Goal: Task Accomplishment & Management: Manage account settings

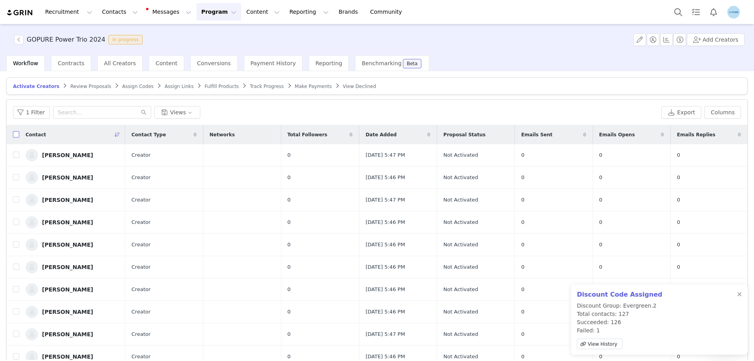
click at [15, 135] on input "checkbox" at bounding box center [16, 134] width 6 height 6
checkbox input "true"
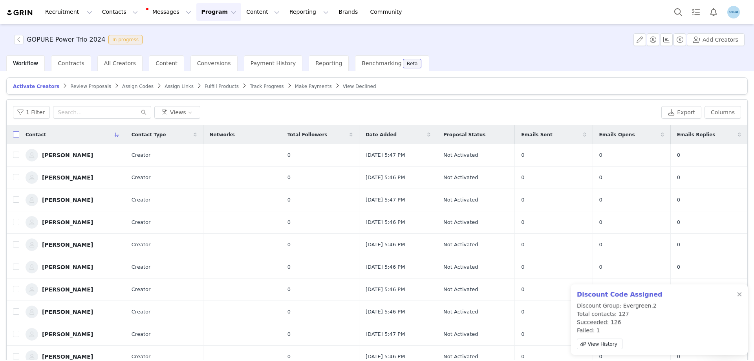
checkbox input "true"
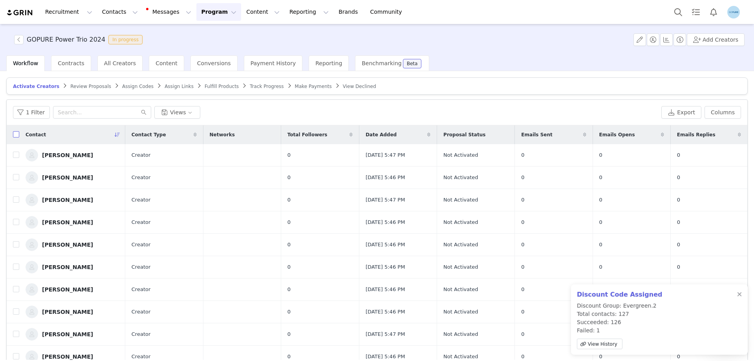
checkbox input "true"
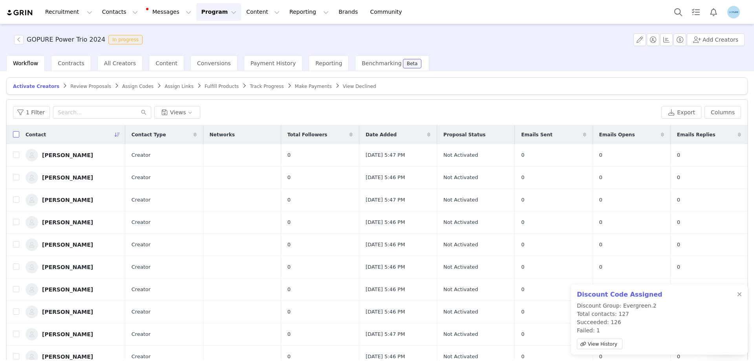
checkbox input "true"
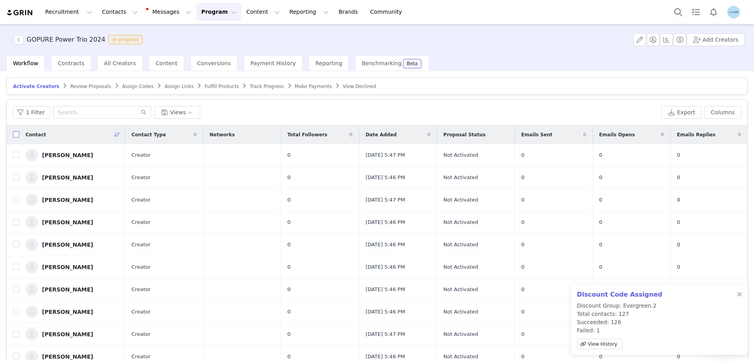
checkbox input "true"
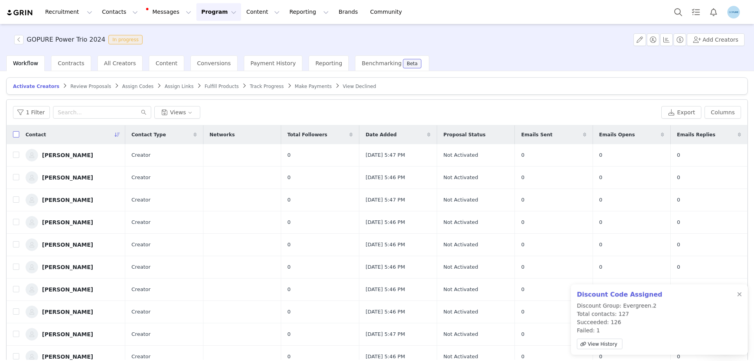
checkbox input "true"
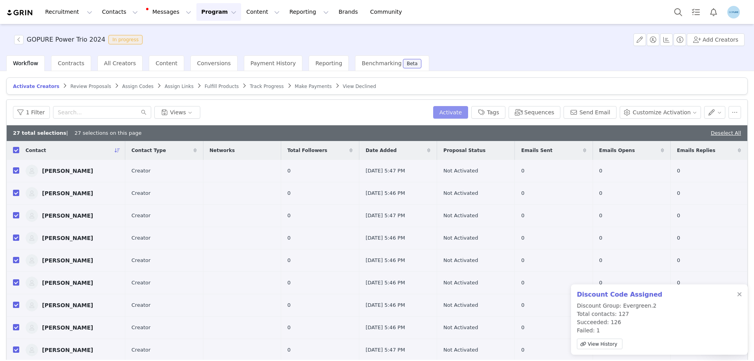
click at [467, 111] on button "Activate" at bounding box center [450, 112] width 35 height 13
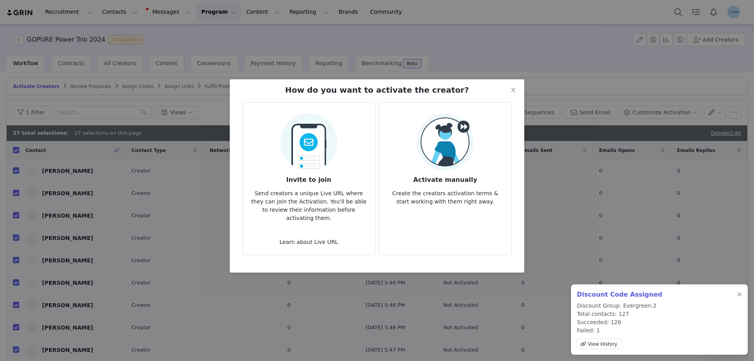
click at [469, 148] on img at bounding box center [444, 141] width 57 height 57
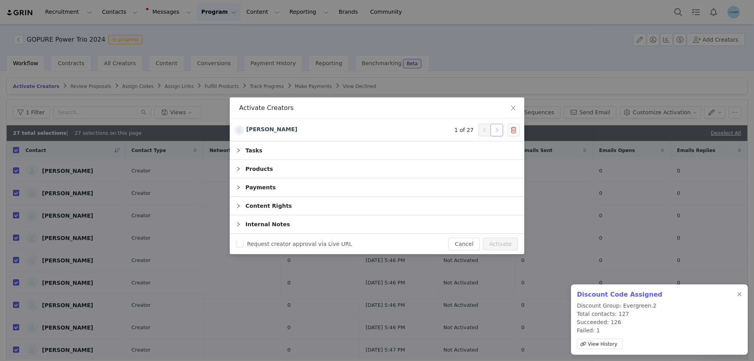
click at [496, 125] on button "button" at bounding box center [496, 130] width 13 height 13
drag, startPoint x: 496, startPoint y: 125, endPoint x: 495, endPoint y: 131, distance: 5.9
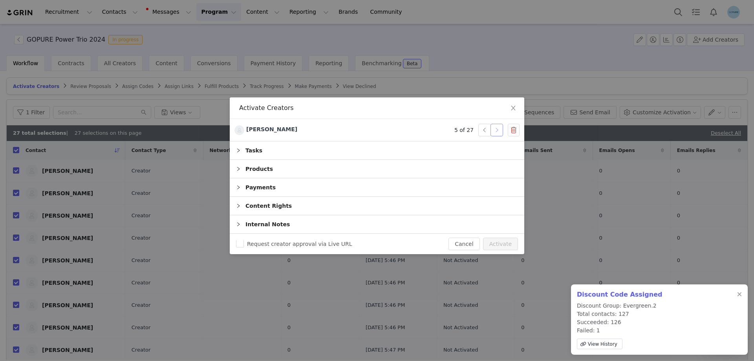
click at [496, 130] on button "button" at bounding box center [496, 130] width 13 height 13
click at [495, 131] on button "button" at bounding box center [496, 130] width 13 height 13
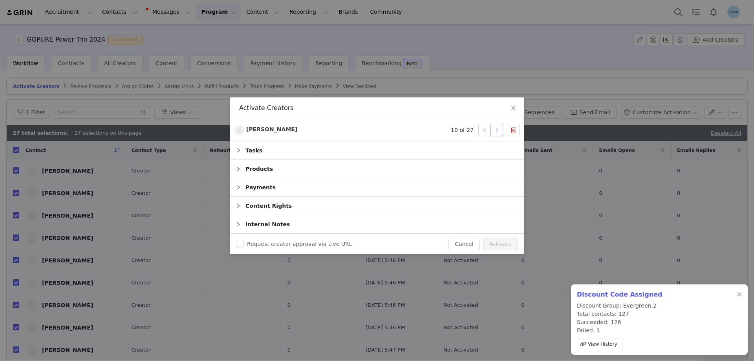
click at [495, 131] on button "button" at bounding box center [496, 130] width 13 height 13
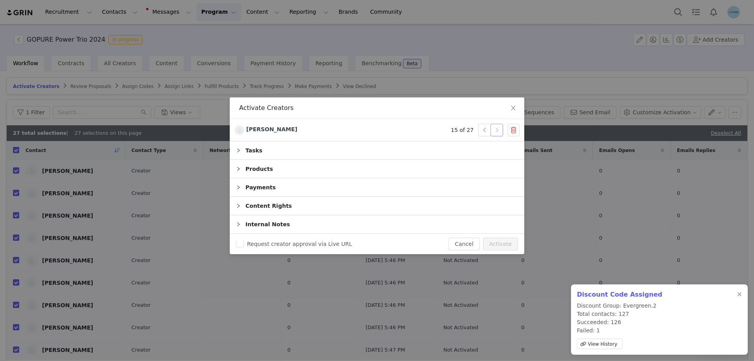
click at [495, 131] on button "button" at bounding box center [496, 130] width 13 height 13
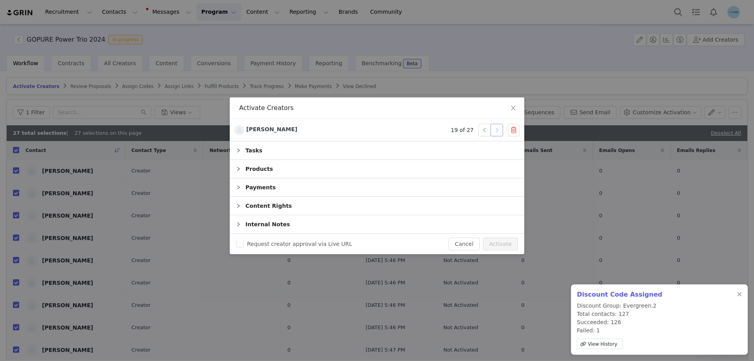
click at [495, 131] on button "button" at bounding box center [496, 130] width 13 height 13
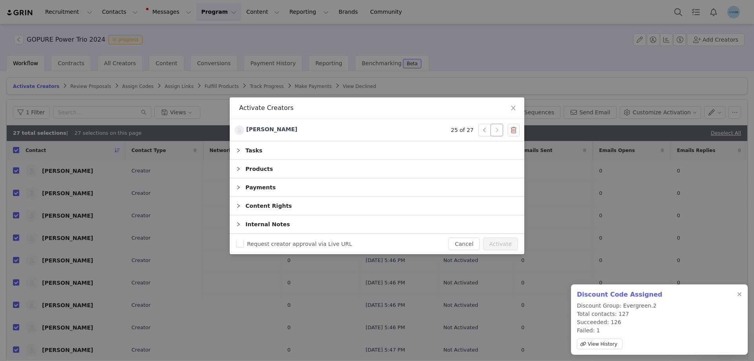
click at [495, 131] on button "button" at bounding box center [496, 130] width 13 height 13
click at [498, 243] on button "Activate" at bounding box center [500, 243] width 35 height 13
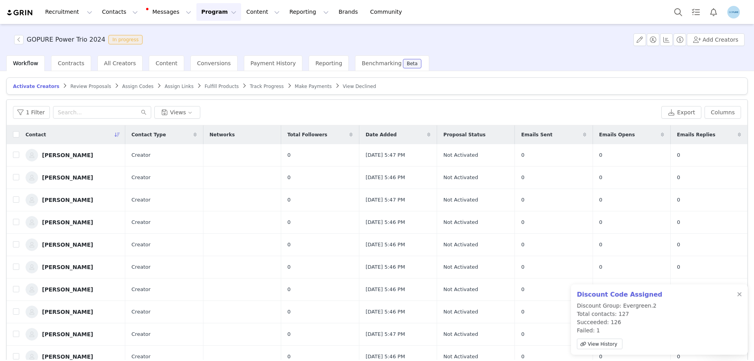
checkbox input "false"
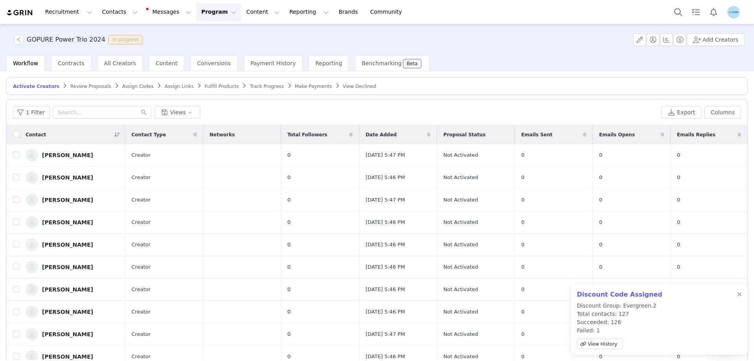
checkbox input "false"
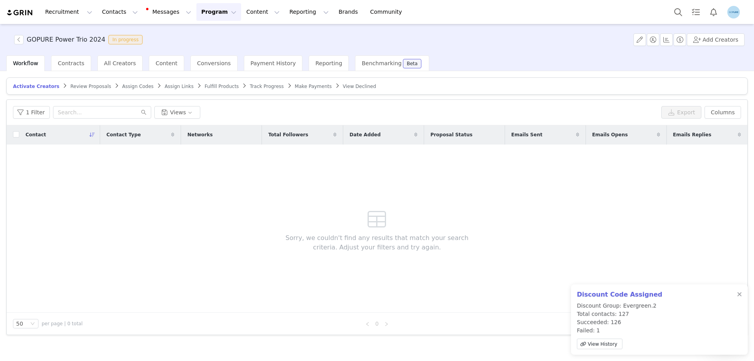
click at [164, 86] on span "Assign Links" at bounding box center [178, 86] width 29 height 5
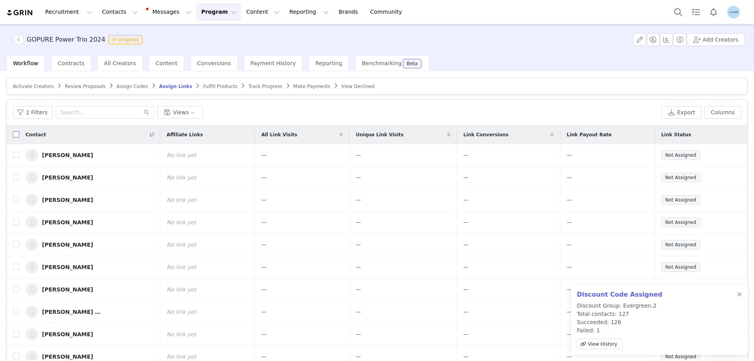
click at [16, 136] on input "checkbox" at bounding box center [16, 134] width 6 height 6
checkbox input "true"
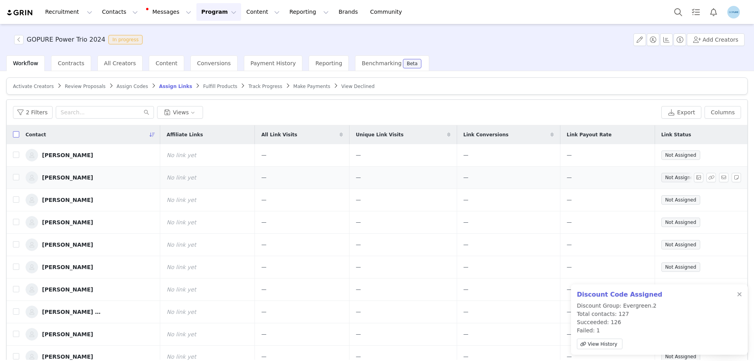
checkbox input "true"
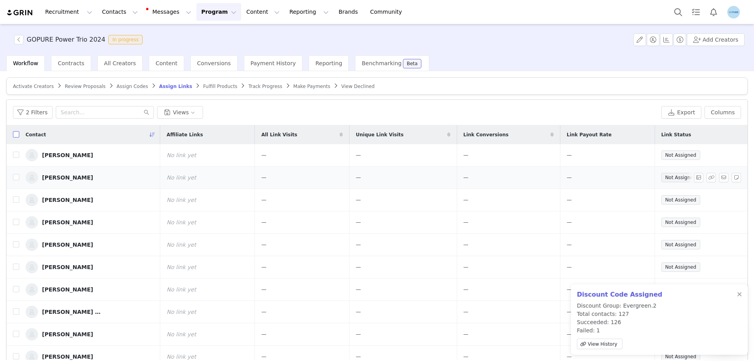
checkbox input "true"
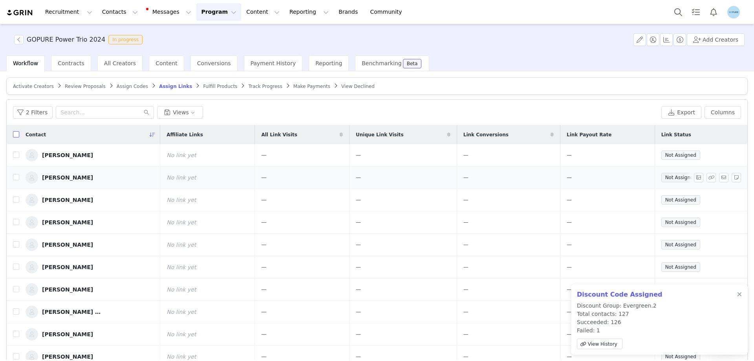
checkbox input "true"
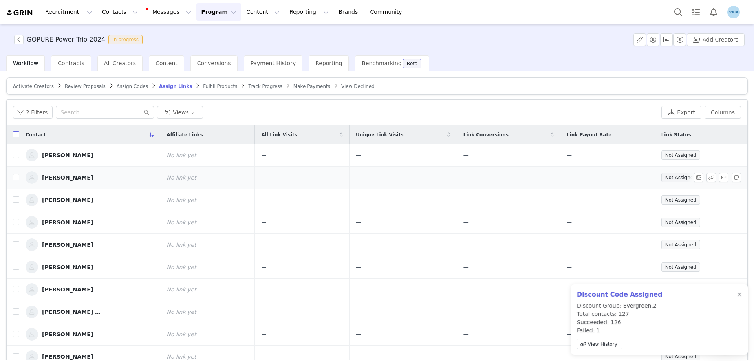
checkbox input "true"
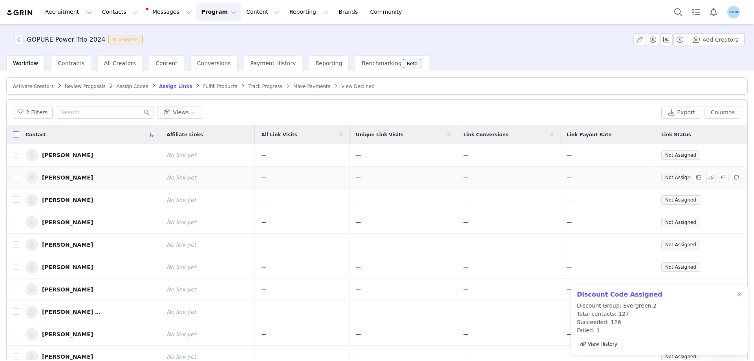
checkbox input "true"
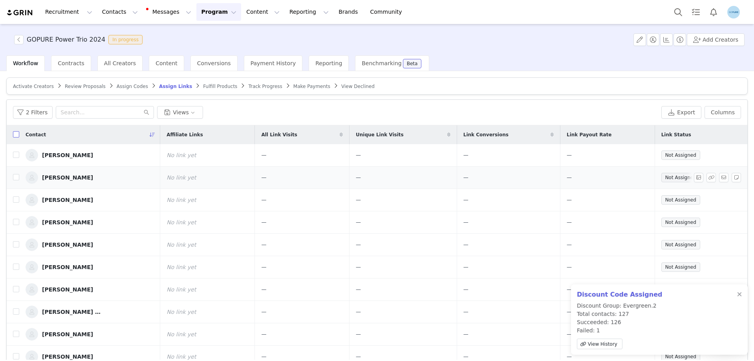
checkbox input "true"
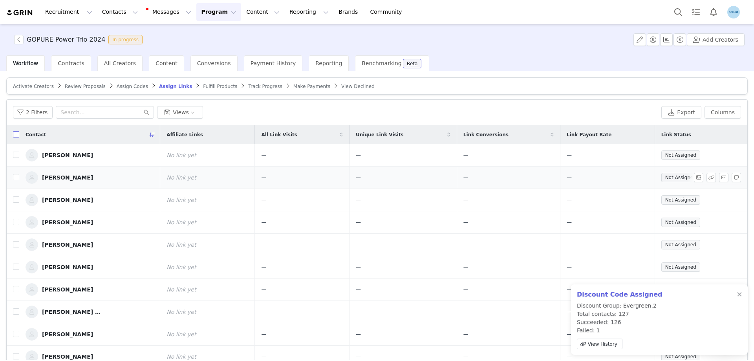
checkbox input "true"
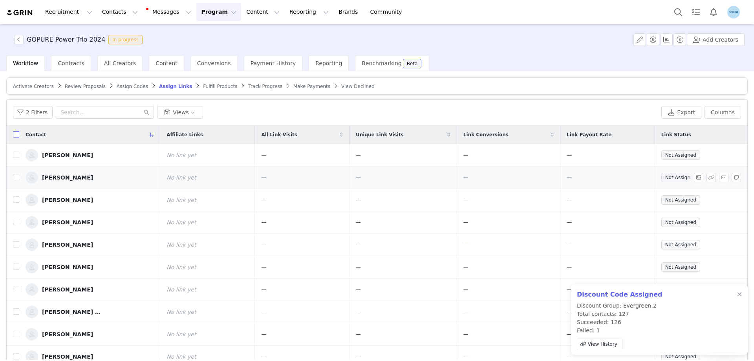
checkbox input "true"
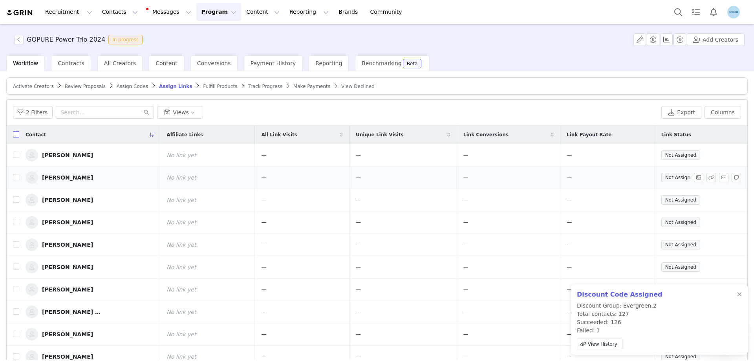
checkbox input "true"
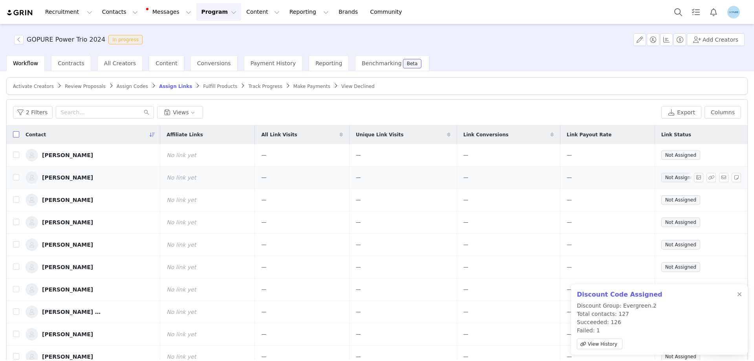
checkbox input "true"
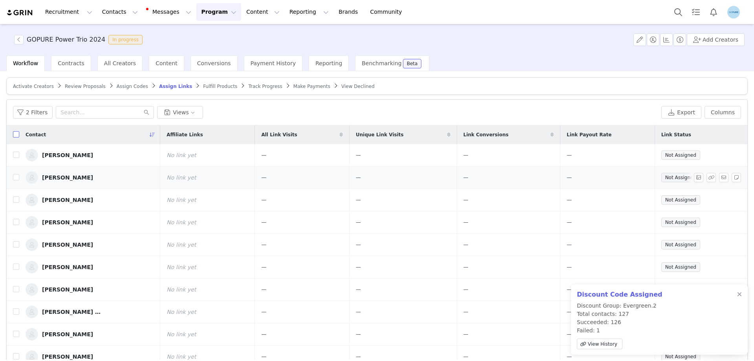
checkbox input "true"
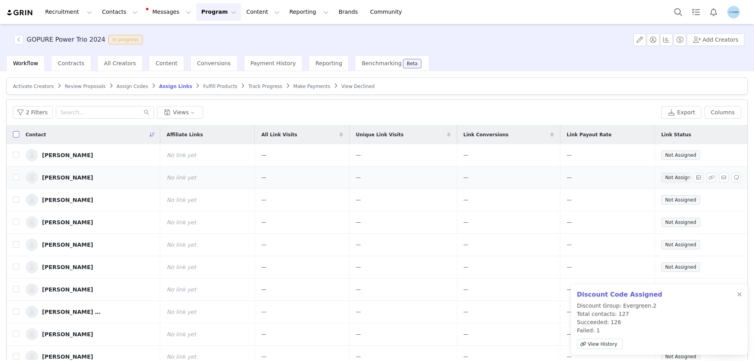
checkbox input "true"
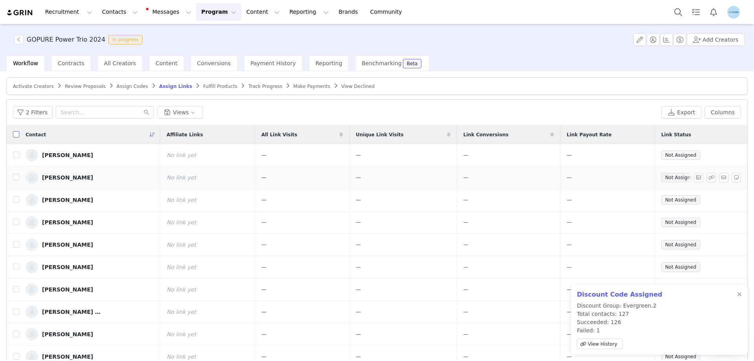
checkbox input "true"
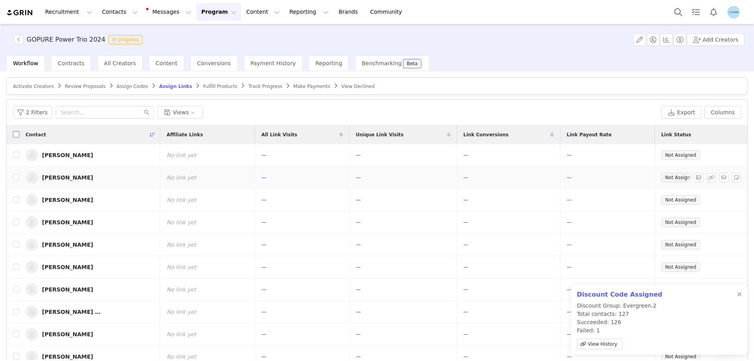
checkbox input "true"
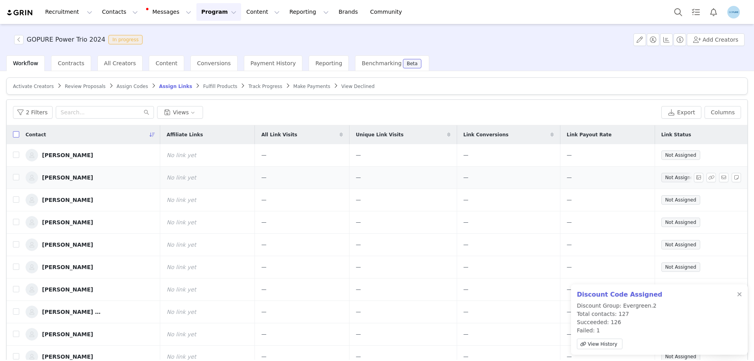
checkbox input "true"
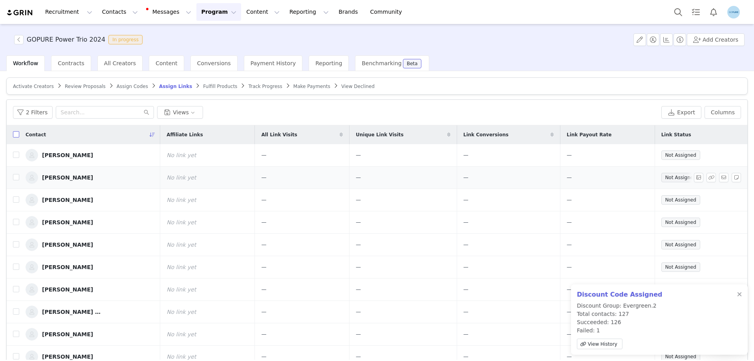
checkbox input "true"
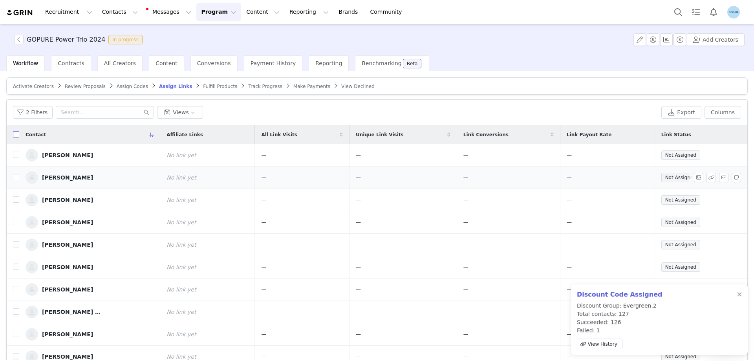
checkbox input "true"
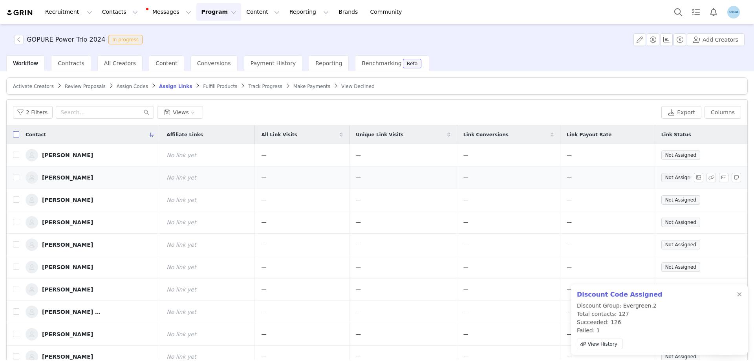
checkbox input "true"
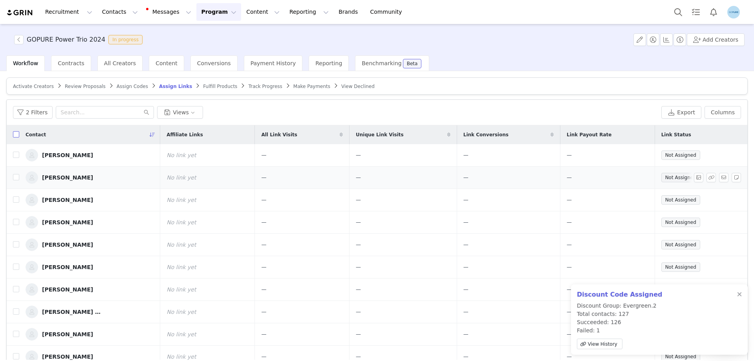
checkbox input "true"
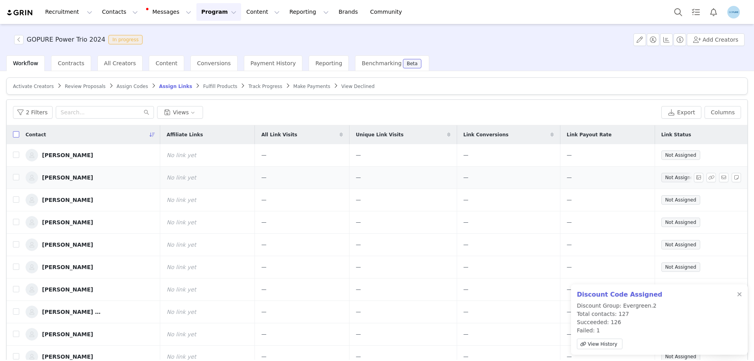
checkbox input "true"
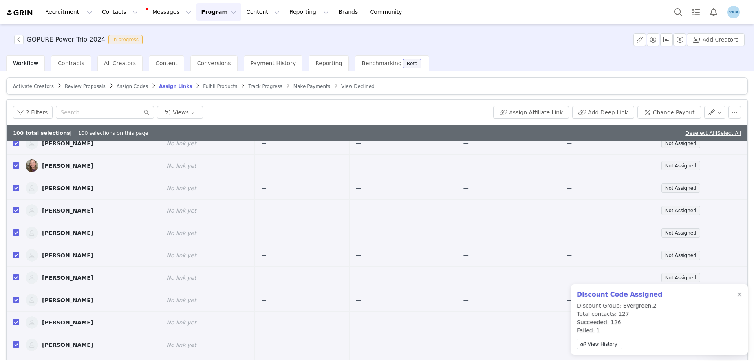
scroll to position [903, 0]
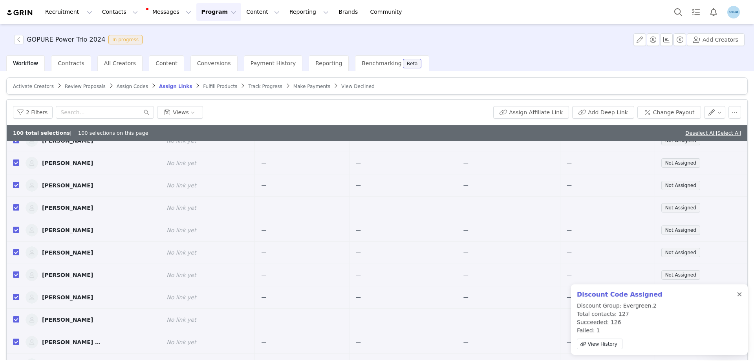
click at [740, 296] on div at bounding box center [739, 294] width 5 height 6
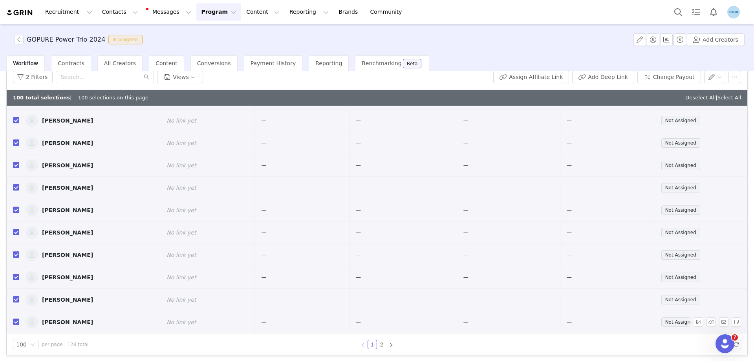
scroll to position [37, 0]
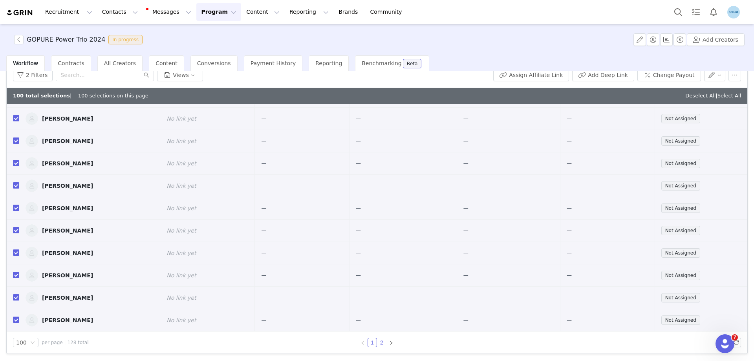
click at [377, 343] on link "2" at bounding box center [381, 342] width 9 height 9
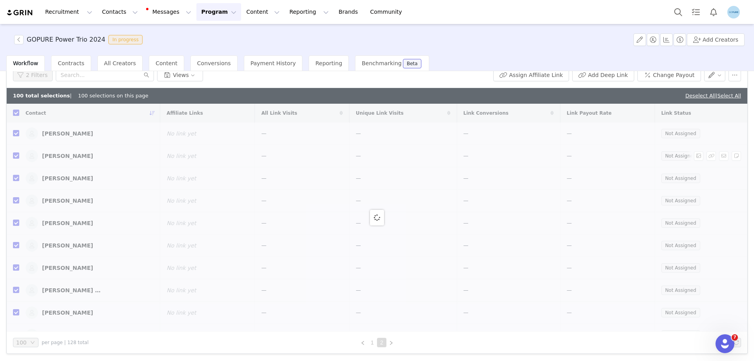
checkbox input "false"
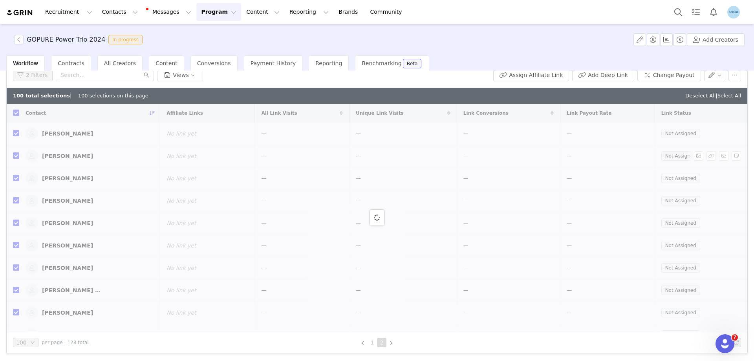
checkbox input "false"
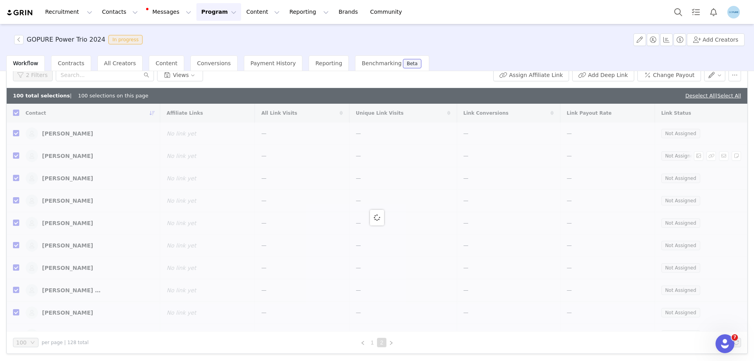
checkbox input "false"
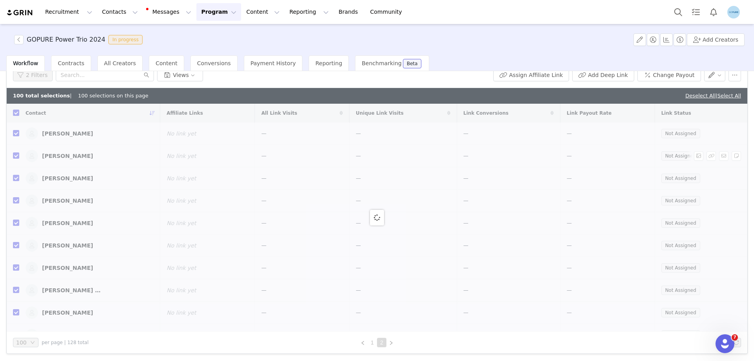
checkbox input "false"
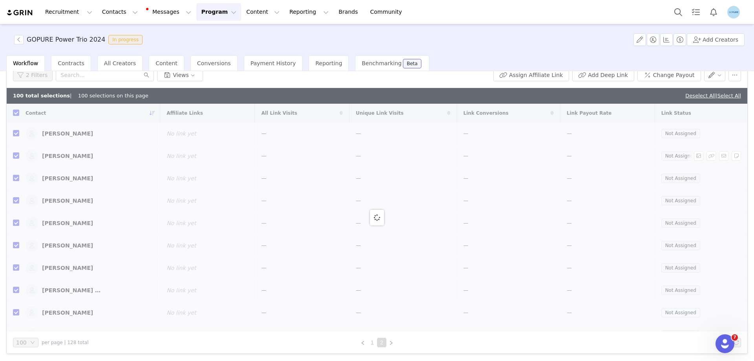
checkbox input "false"
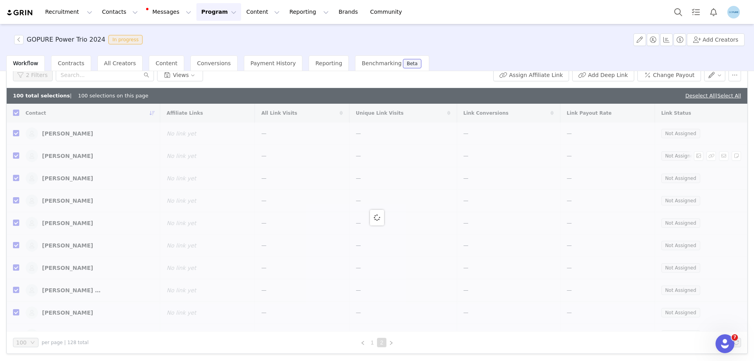
checkbox input "false"
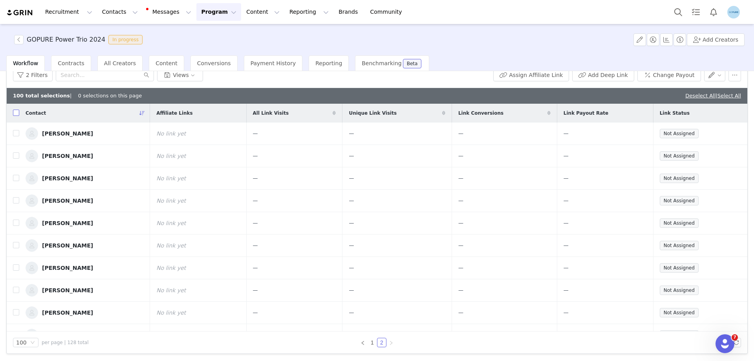
click at [17, 115] on input "checkbox" at bounding box center [16, 112] width 6 height 6
checkbox input "true"
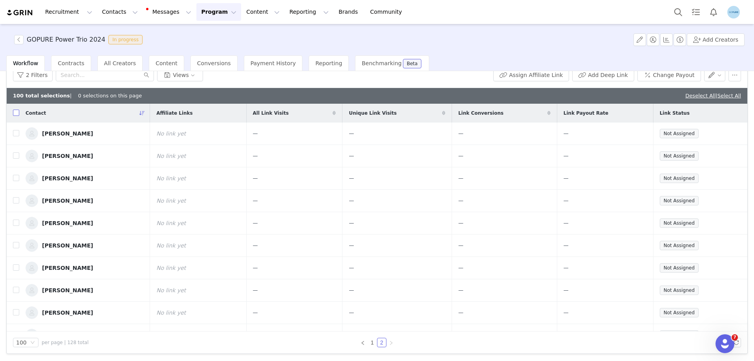
checkbox input "true"
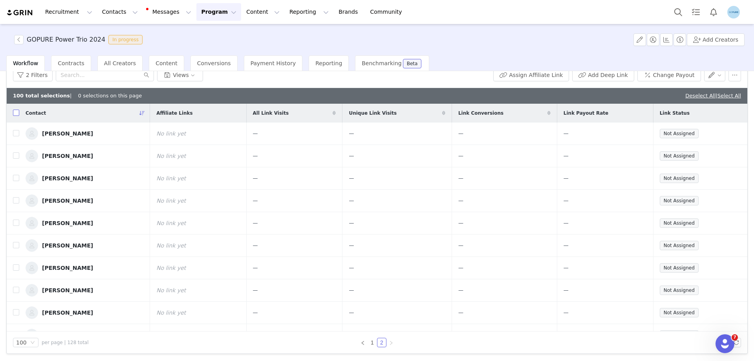
checkbox input "true"
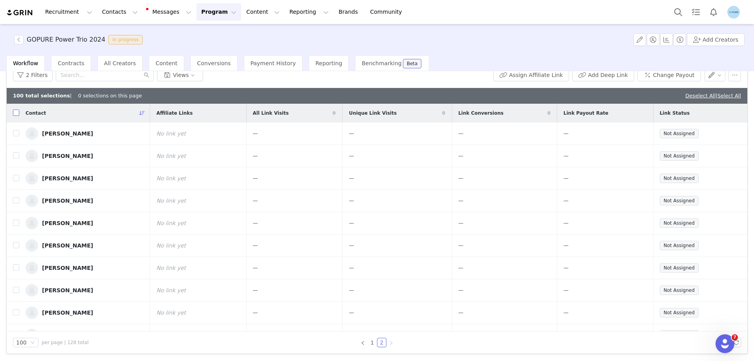
checkbox input "true"
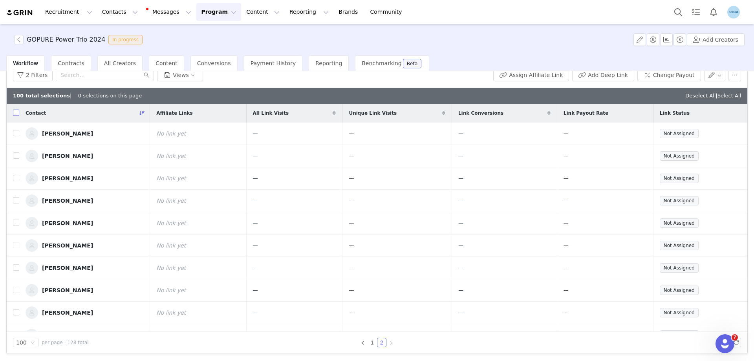
checkbox input "true"
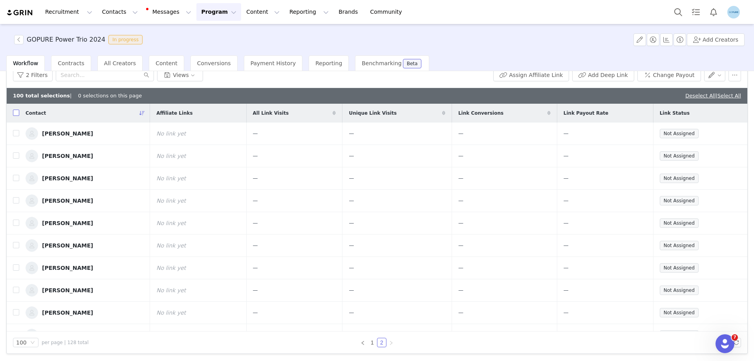
checkbox input "true"
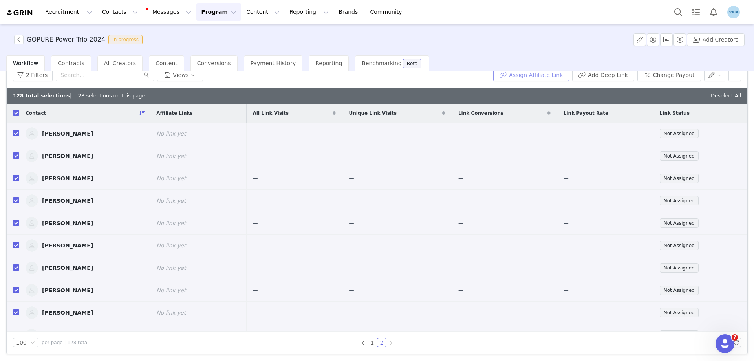
click at [532, 77] on button "Assign Affiliate Link" at bounding box center [531, 75] width 76 height 13
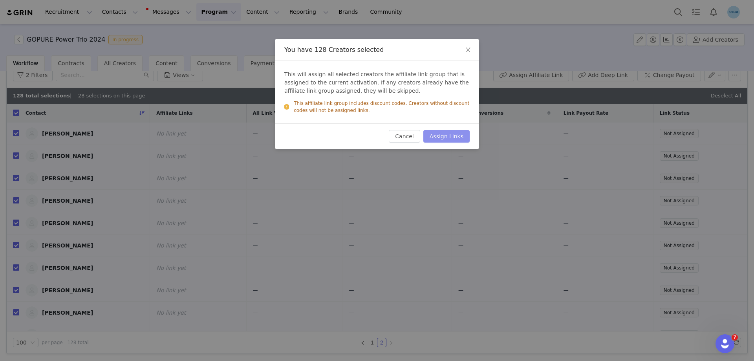
click at [451, 134] on button "Assign Links" at bounding box center [446, 136] width 46 height 13
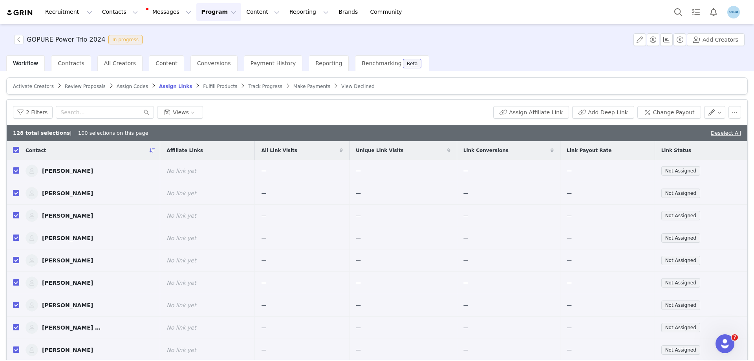
click at [37, 88] on span "Activate Creators" at bounding box center [33, 86] width 41 height 5
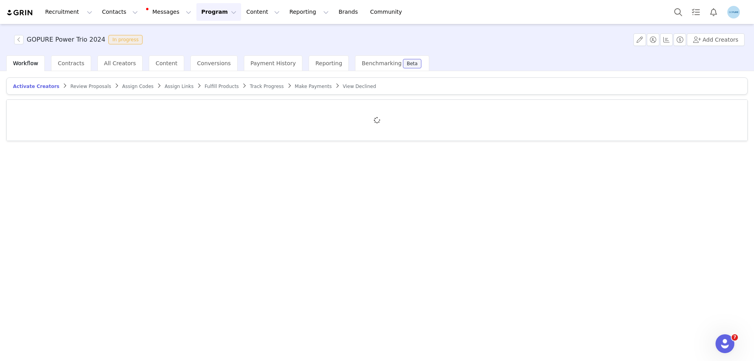
click at [164, 85] on span "Assign Links" at bounding box center [178, 86] width 29 height 5
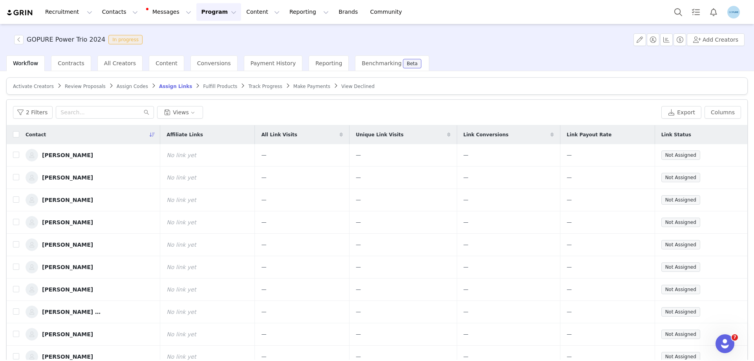
click at [32, 86] on span "Activate Creators" at bounding box center [33, 86] width 41 height 5
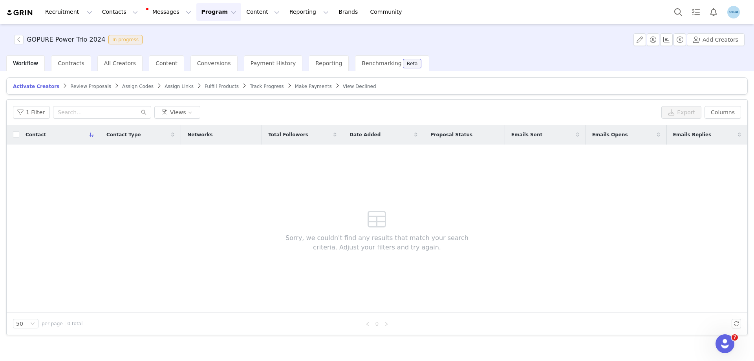
click at [164, 87] on span "Assign Links" at bounding box center [178, 86] width 29 height 5
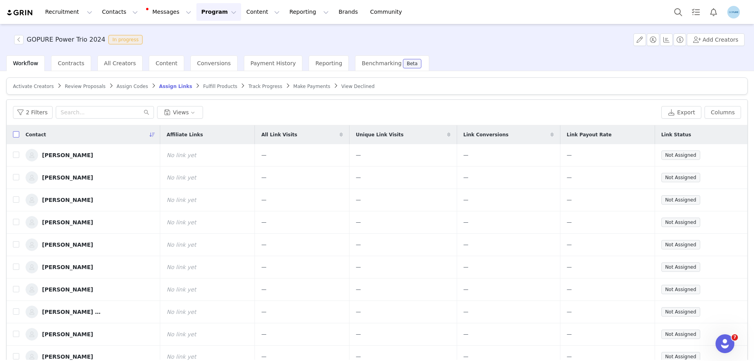
click at [13, 136] on input "checkbox" at bounding box center [16, 134] width 6 height 6
checkbox input "true"
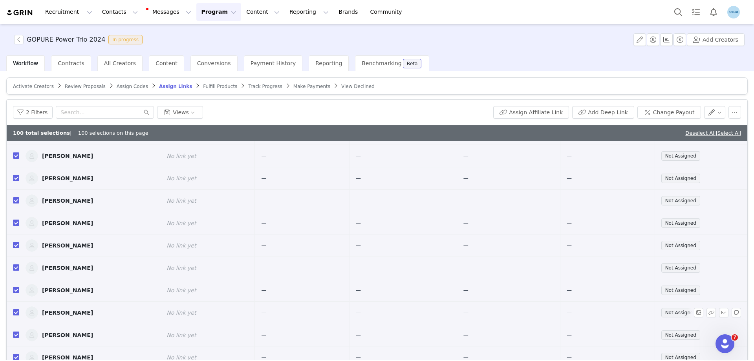
scroll to position [37, 0]
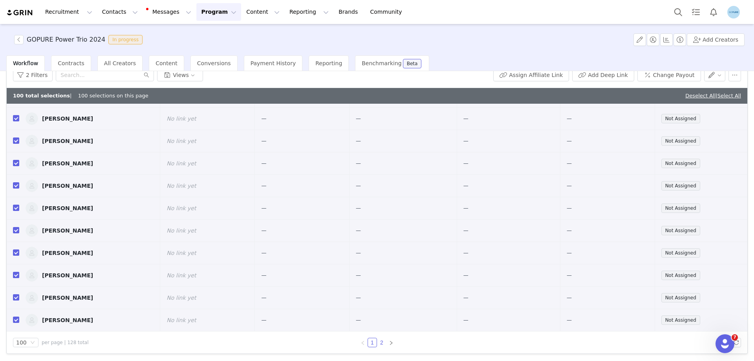
click at [379, 343] on link "2" at bounding box center [381, 342] width 9 height 9
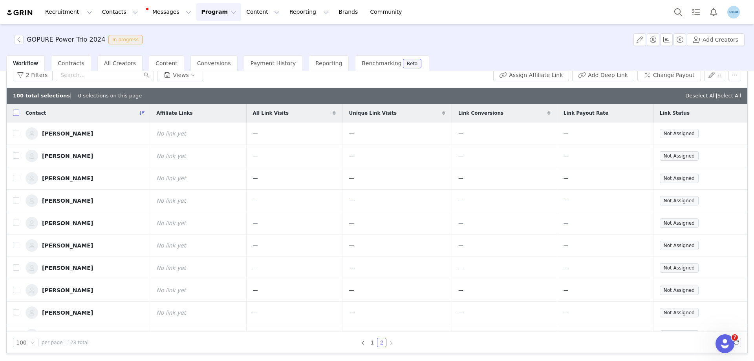
drag, startPoint x: 13, startPoint y: 115, endPoint x: 22, endPoint y: 115, distance: 8.2
click at [18, 115] on input "checkbox" at bounding box center [16, 112] width 6 height 6
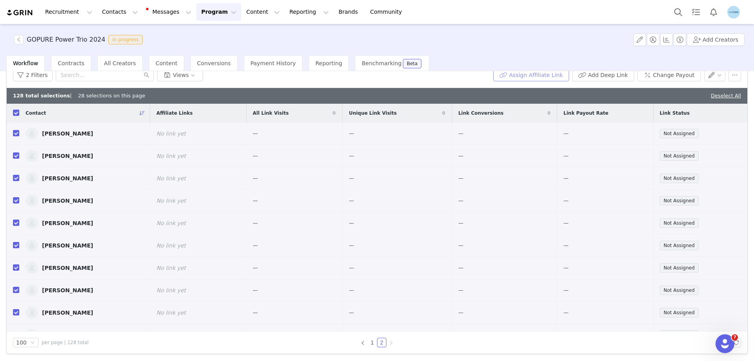
click at [531, 75] on button "Assign Affiliate Link" at bounding box center [531, 75] width 76 height 13
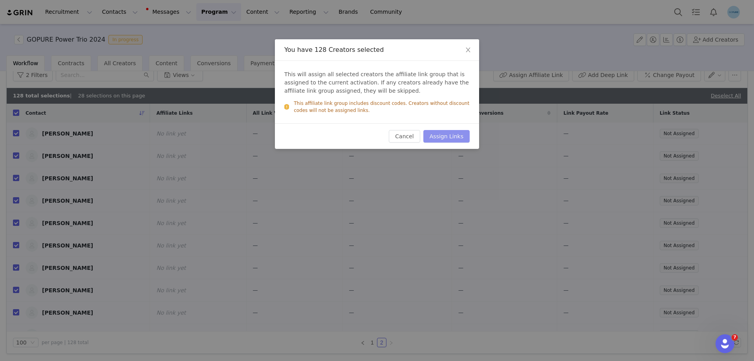
click at [453, 136] on button "Assign Links" at bounding box center [446, 136] width 46 height 13
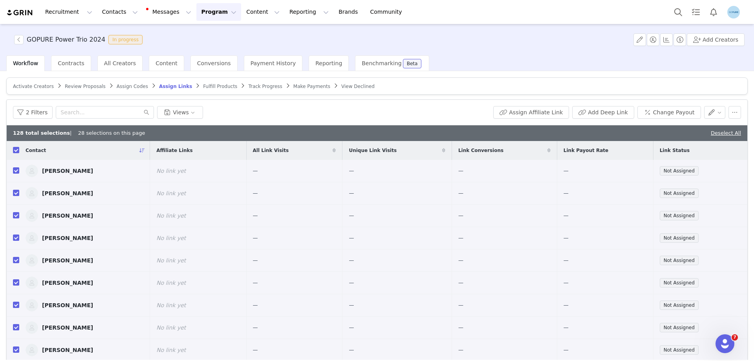
click at [31, 88] on span "Activate Creators" at bounding box center [33, 86] width 41 height 5
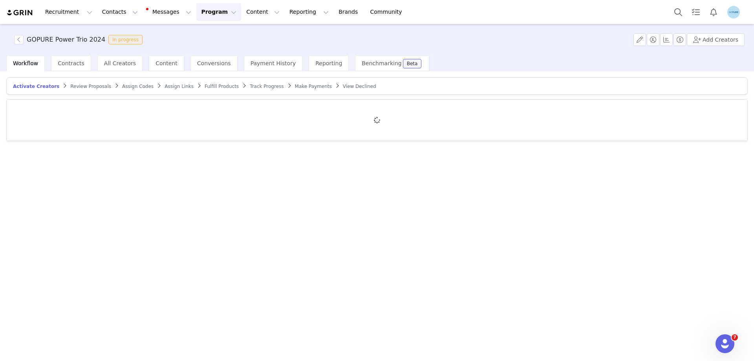
click at [165, 86] on span "Assign Links" at bounding box center [178, 86] width 29 height 5
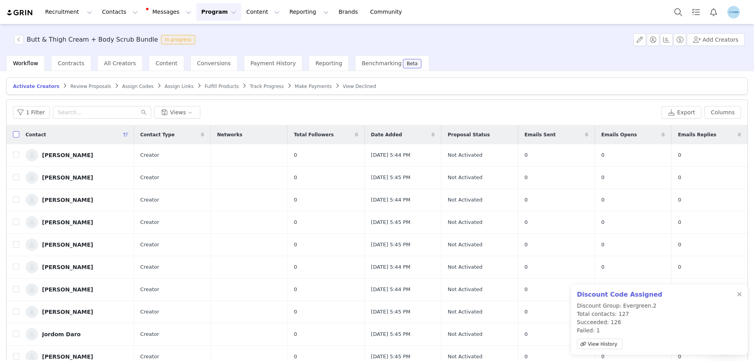
click at [18, 133] on input "checkbox" at bounding box center [16, 134] width 6 height 6
checkbox input "true"
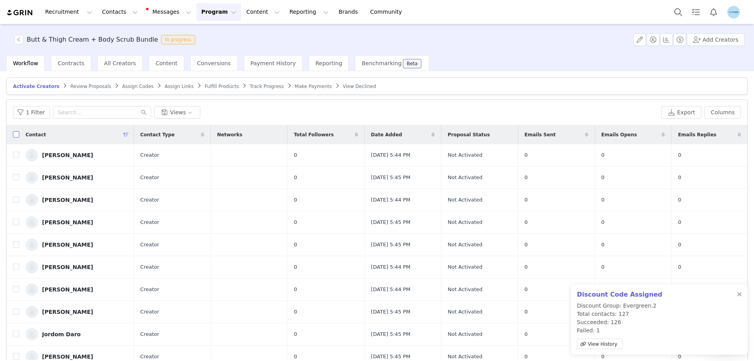
checkbox input "true"
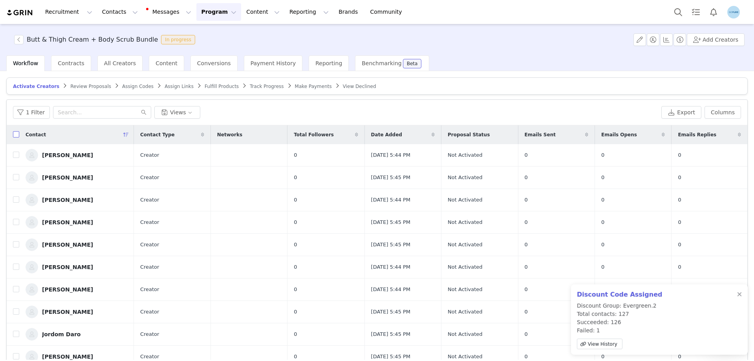
checkbox input "true"
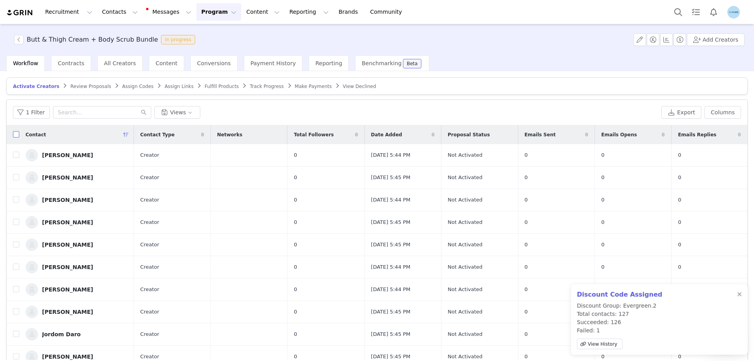
checkbox input "true"
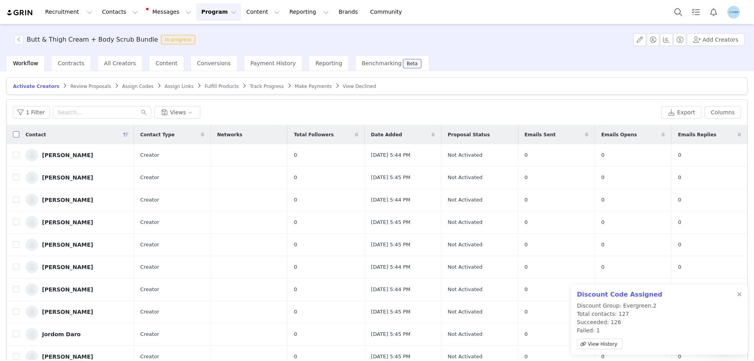
checkbox input "true"
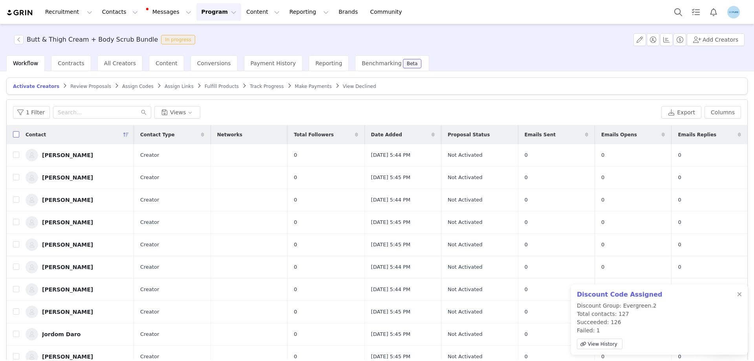
checkbox input "true"
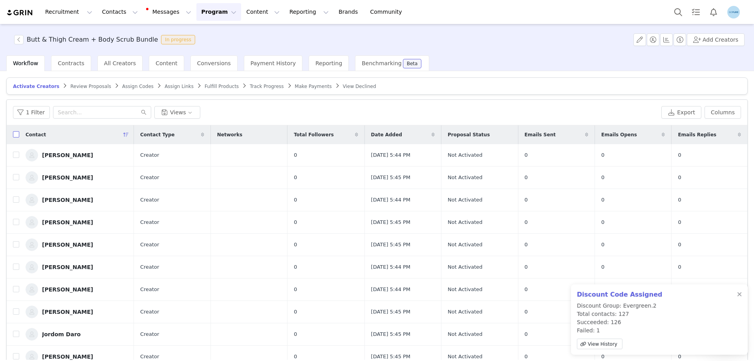
checkbox input "true"
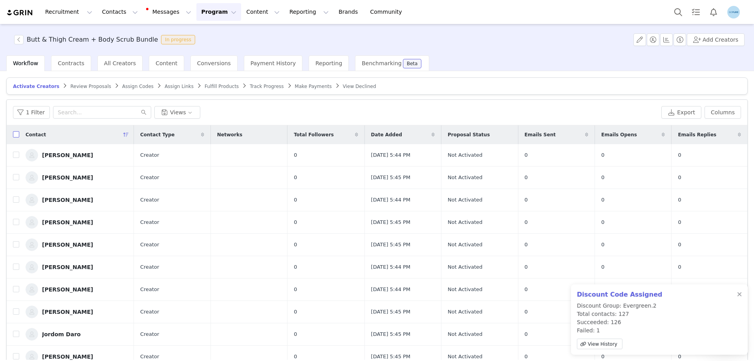
checkbox input "true"
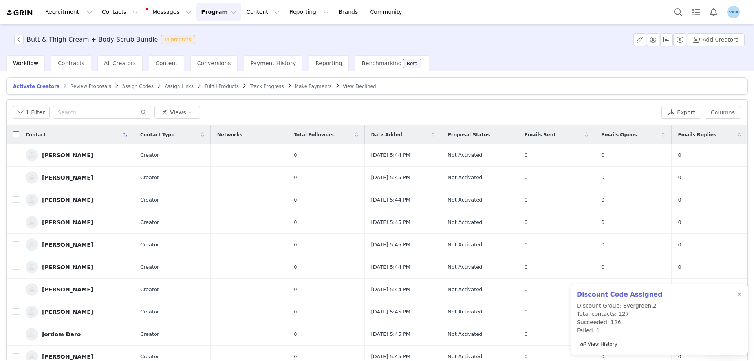
checkbox input "true"
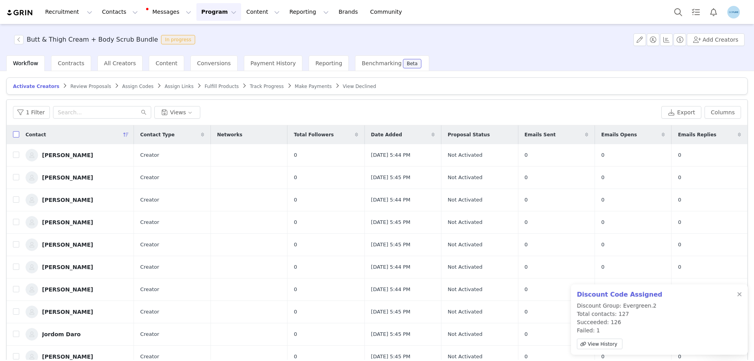
checkbox input "true"
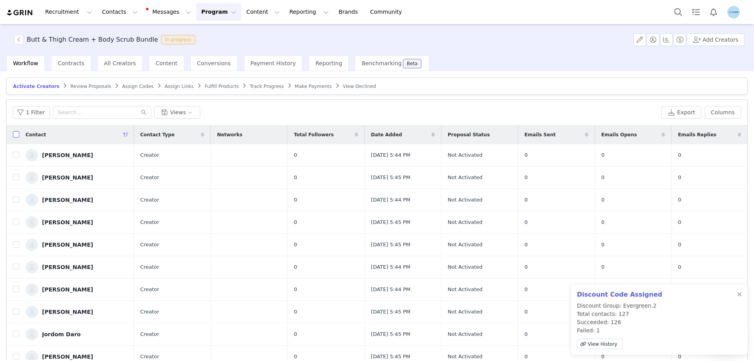
checkbox input "true"
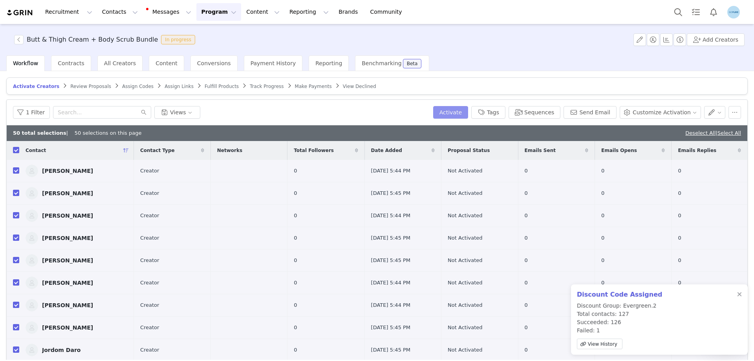
click at [468, 113] on button "Activate" at bounding box center [450, 112] width 35 height 13
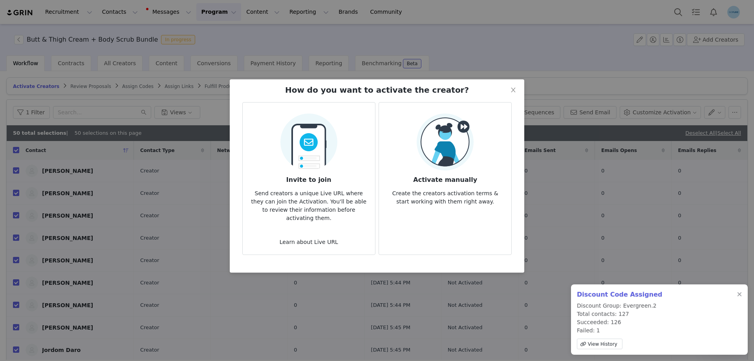
click at [463, 170] on h3 "Activate manually" at bounding box center [445, 177] width 120 height 14
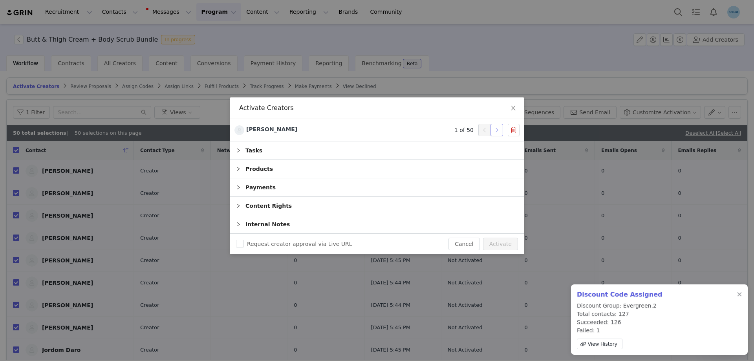
click at [500, 130] on button "button" at bounding box center [496, 130] width 13 height 13
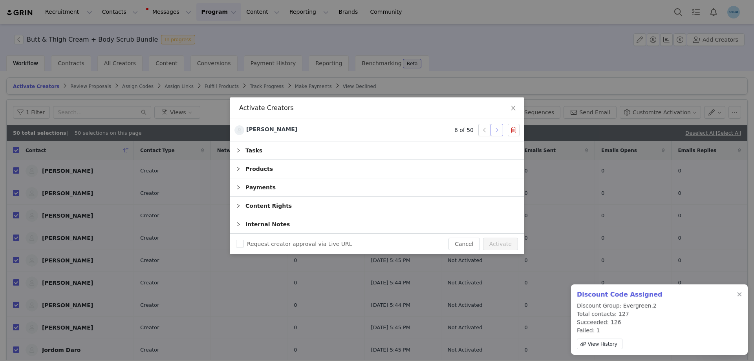
click at [500, 130] on button "button" at bounding box center [496, 130] width 13 height 13
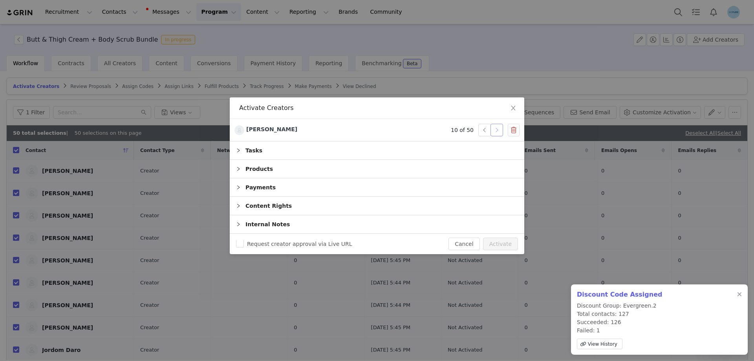
click at [500, 130] on button "button" at bounding box center [496, 130] width 13 height 13
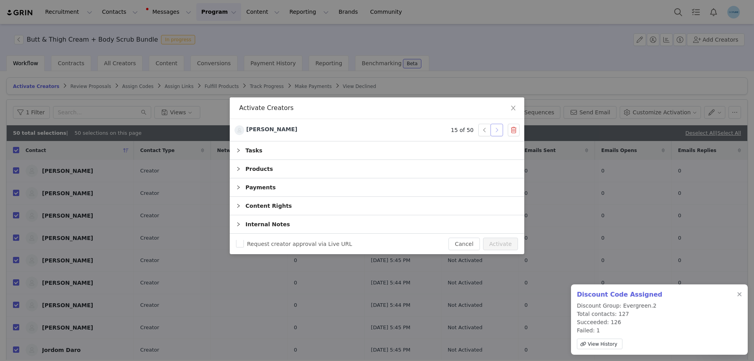
click at [500, 130] on button "button" at bounding box center [496, 130] width 13 height 13
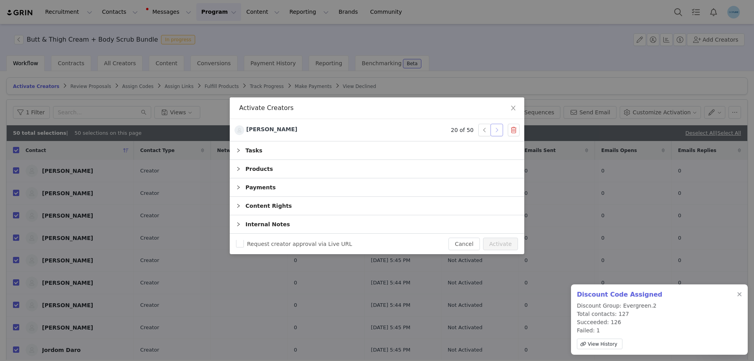
click at [500, 130] on button "button" at bounding box center [496, 130] width 13 height 13
click at [496, 128] on button "button" at bounding box center [496, 130] width 13 height 13
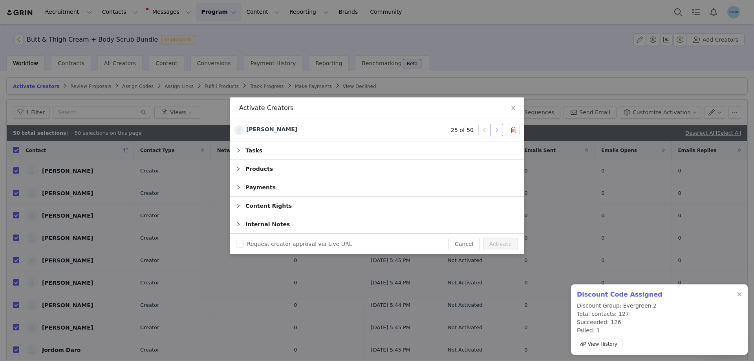
click at [496, 128] on button "button" at bounding box center [496, 130] width 13 height 13
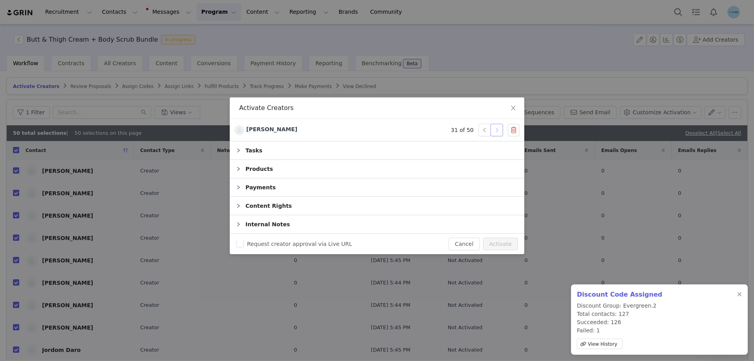
click at [498, 127] on button "button" at bounding box center [496, 130] width 13 height 13
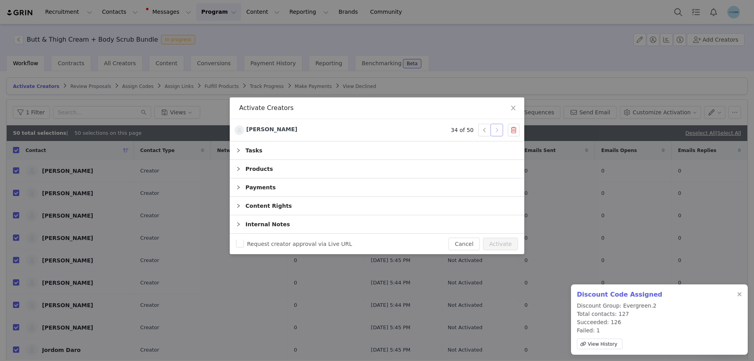
click at [498, 127] on button "button" at bounding box center [496, 130] width 13 height 13
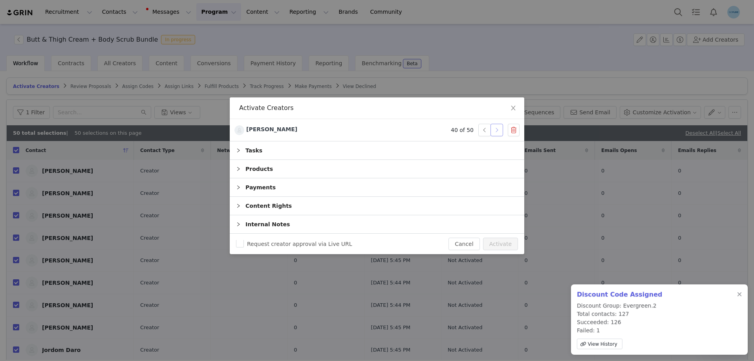
click at [498, 127] on button "button" at bounding box center [496, 130] width 13 height 13
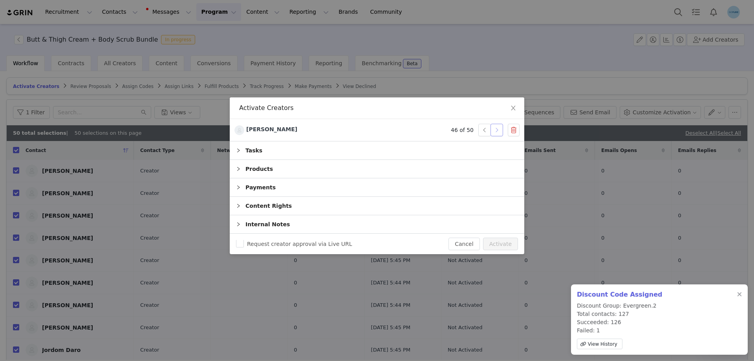
click at [498, 127] on button "button" at bounding box center [496, 130] width 13 height 13
click at [498, 242] on button "Activate" at bounding box center [500, 243] width 35 height 13
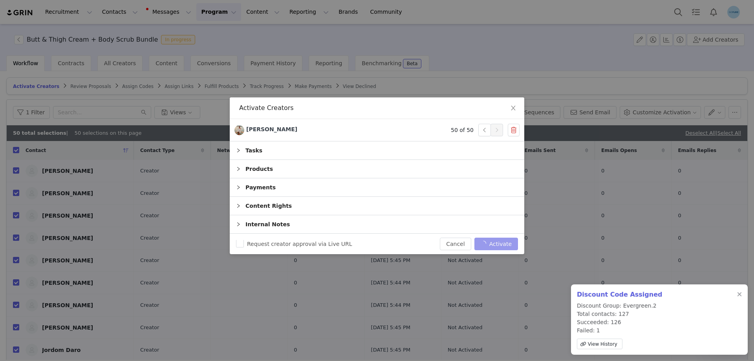
checkbox input "false"
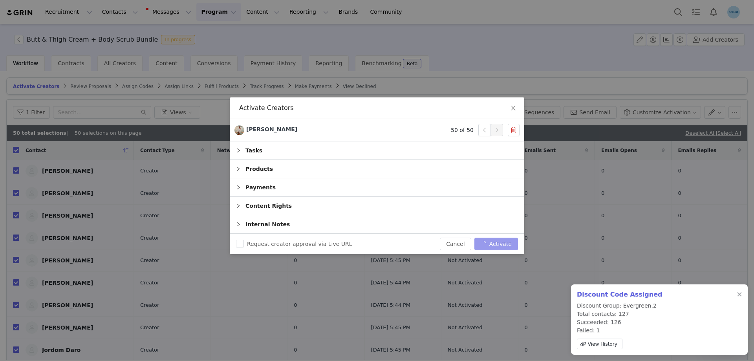
checkbox input "false"
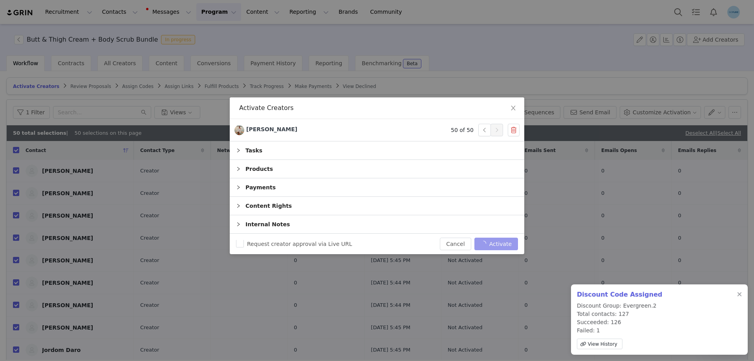
checkbox input "false"
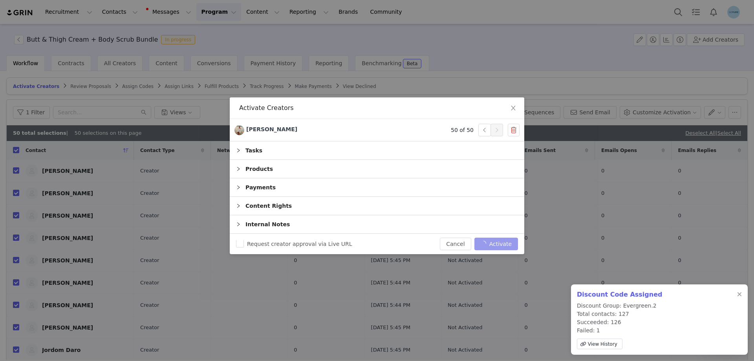
checkbox input "false"
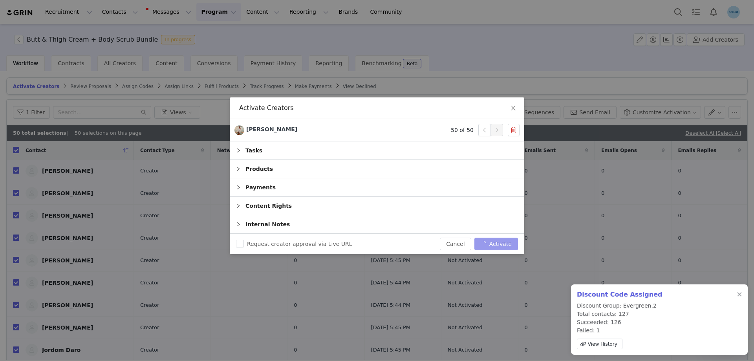
checkbox input "false"
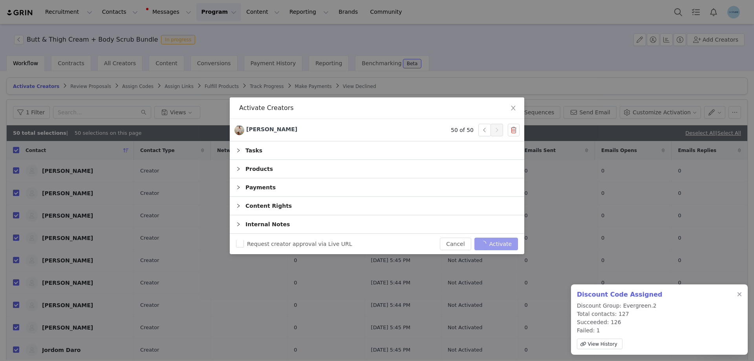
checkbox input "false"
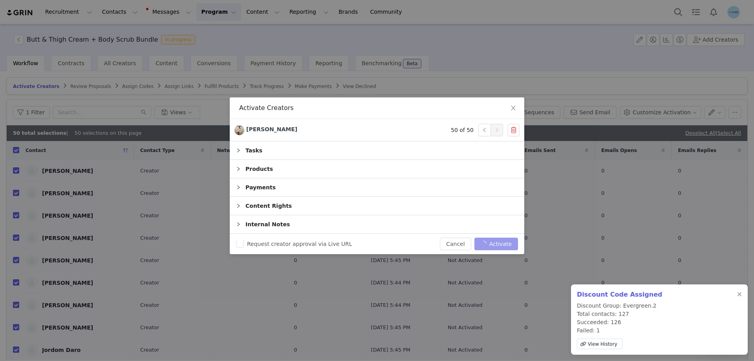
checkbox input "false"
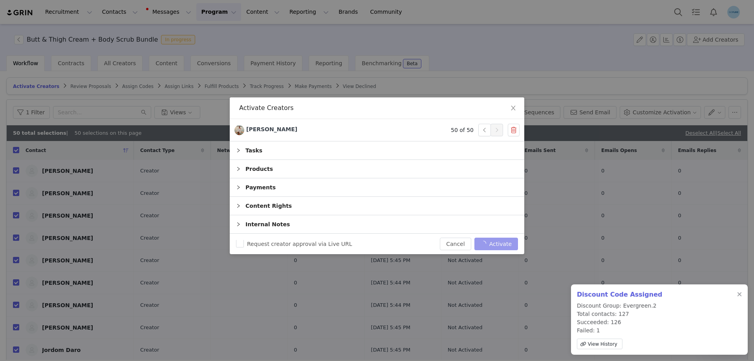
checkbox input "false"
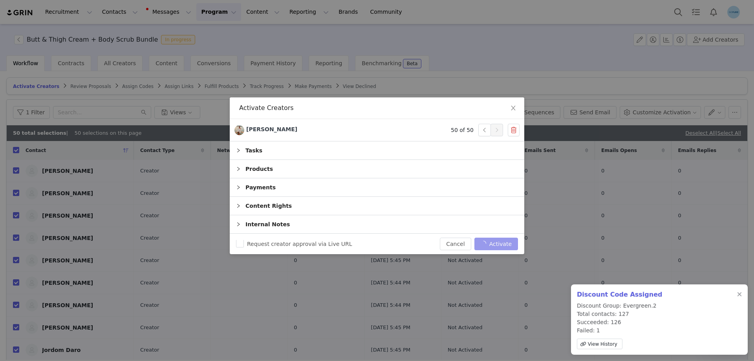
checkbox input "false"
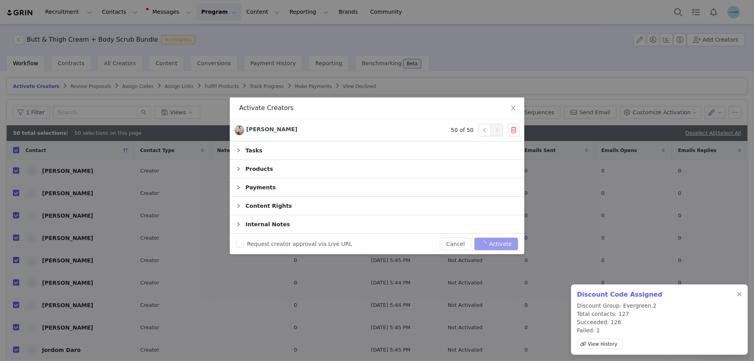
checkbox input "false"
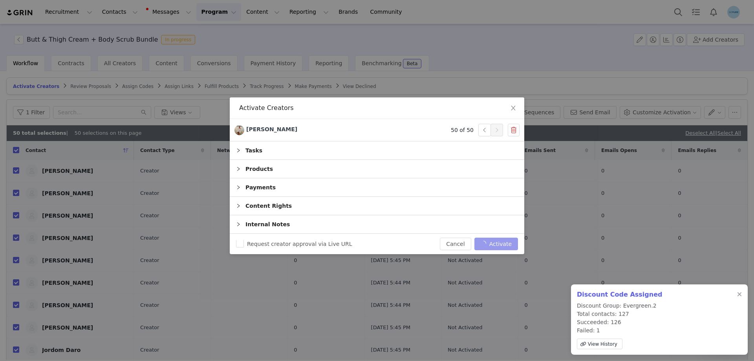
checkbox input "false"
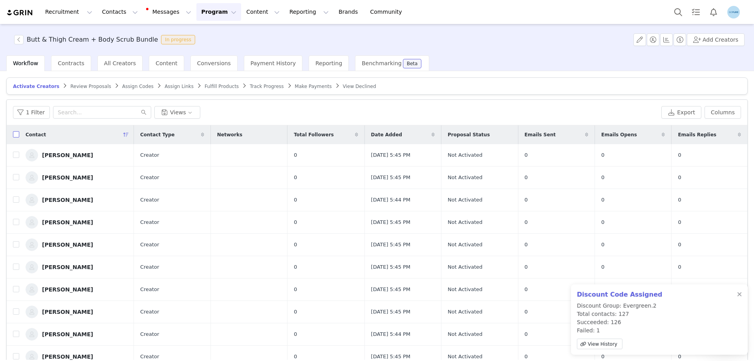
click at [13, 134] on input "checkbox" at bounding box center [16, 134] width 6 height 6
checkbox input "true"
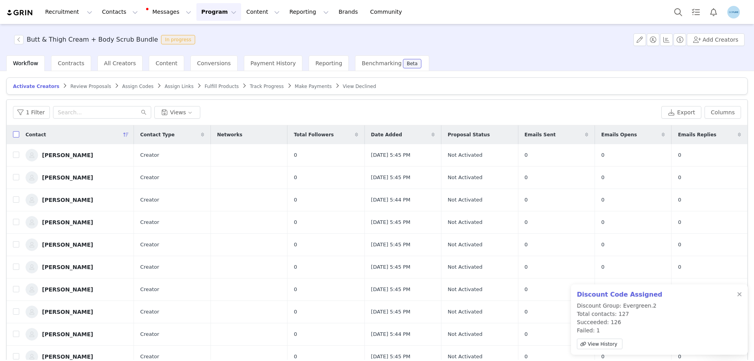
checkbox input "true"
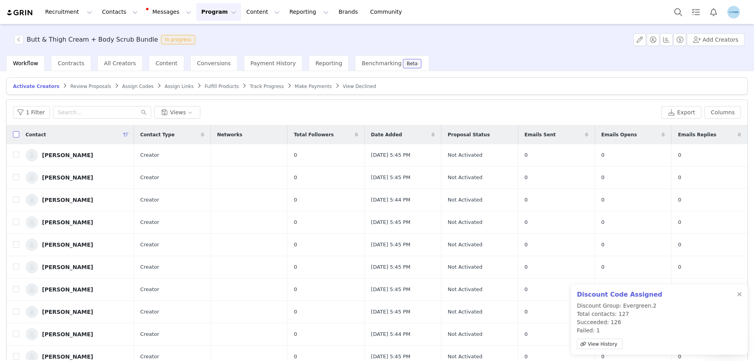
checkbox input "true"
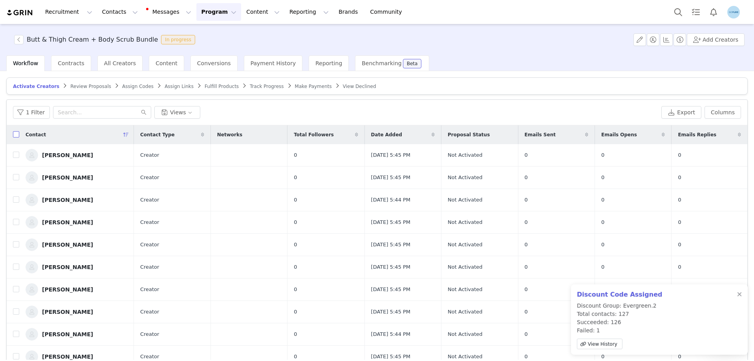
checkbox input "true"
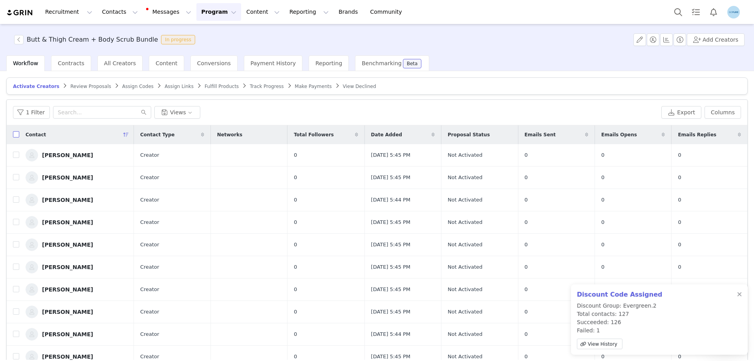
checkbox input "true"
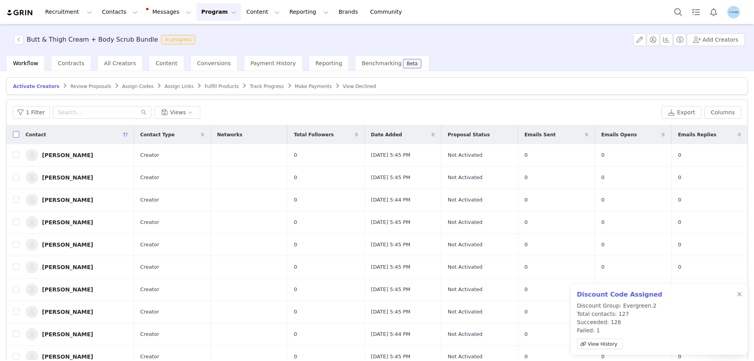
checkbox input "true"
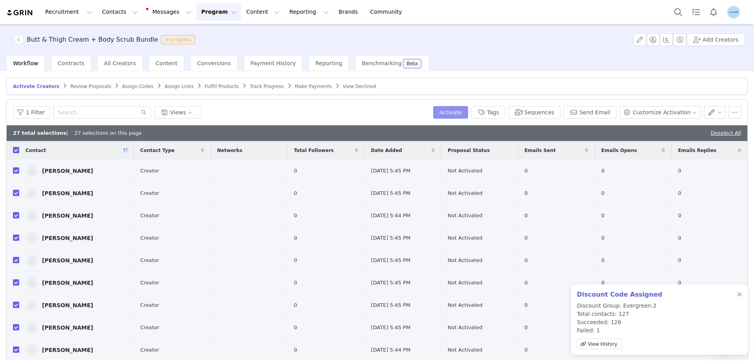
click at [468, 111] on button "Activate" at bounding box center [450, 112] width 35 height 13
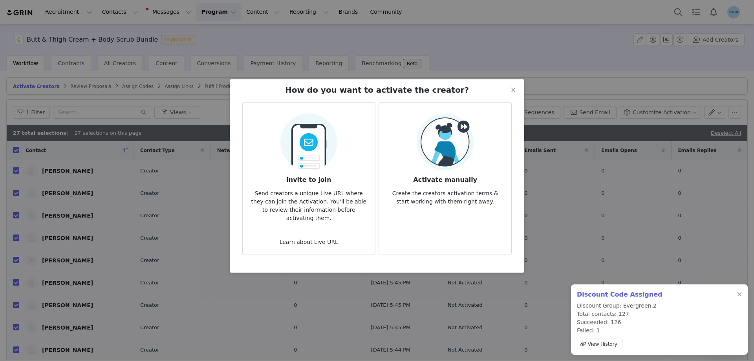
click at [478, 144] on div "Activate manually Create the creators activation terms & start working with the…" at bounding box center [445, 159] width 120 height 92
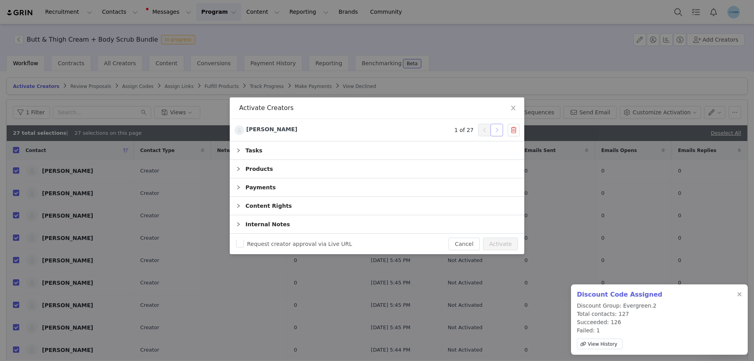
click at [498, 130] on button "button" at bounding box center [496, 130] width 13 height 13
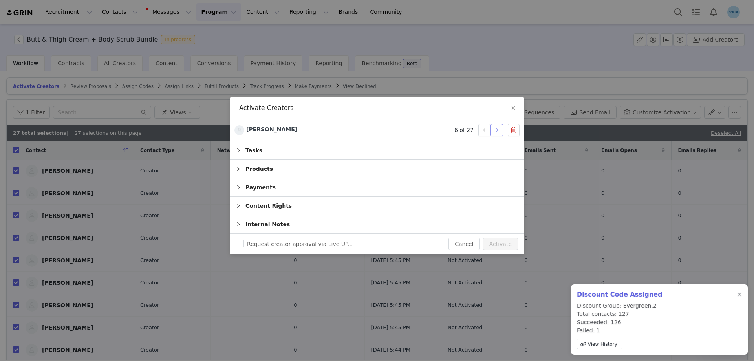
click at [498, 130] on button "button" at bounding box center [496, 130] width 13 height 13
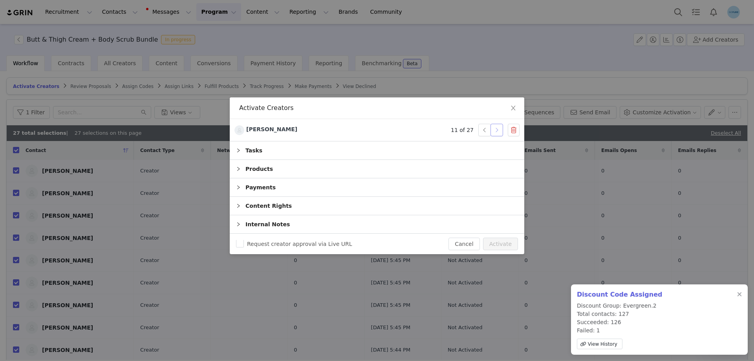
click at [498, 130] on button "button" at bounding box center [496, 130] width 13 height 13
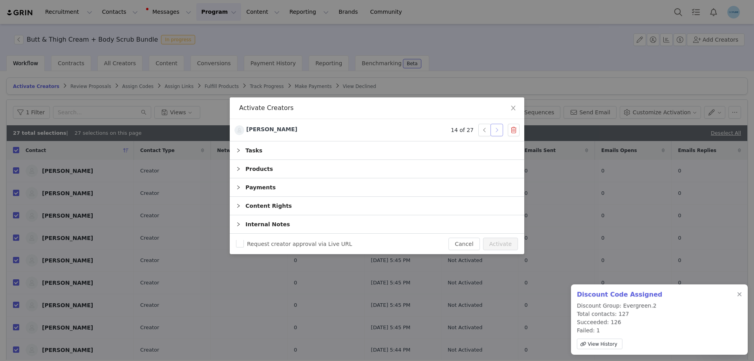
click at [498, 130] on button "button" at bounding box center [496, 130] width 13 height 13
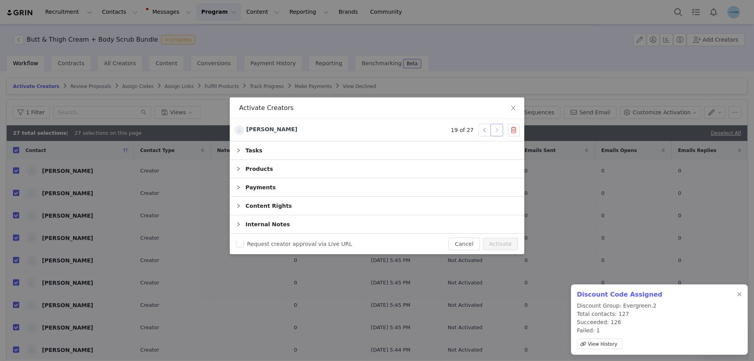
click at [498, 130] on button "button" at bounding box center [496, 130] width 13 height 13
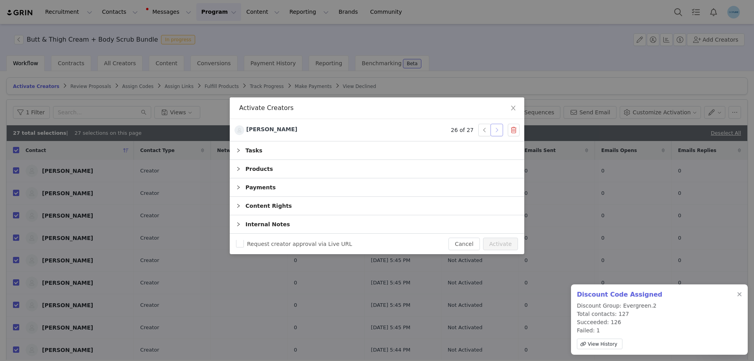
click at [498, 130] on button "button" at bounding box center [496, 130] width 13 height 13
click at [505, 244] on button "Activate" at bounding box center [500, 243] width 35 height 13
checkbox input "false"
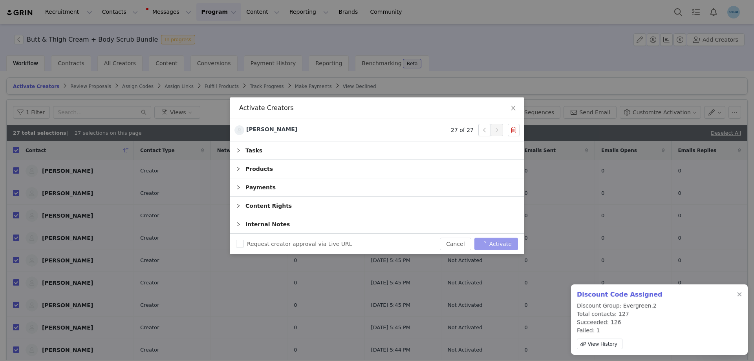
checkbox input "false"
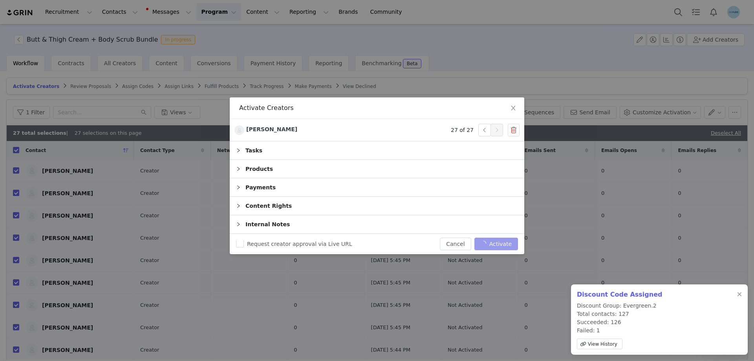
checkbox input "false"
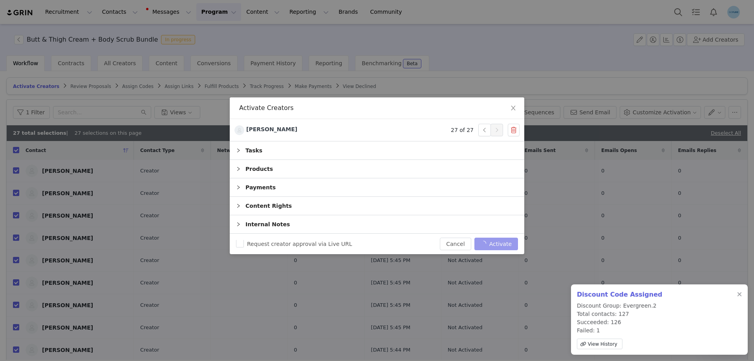
checkbox input "false"
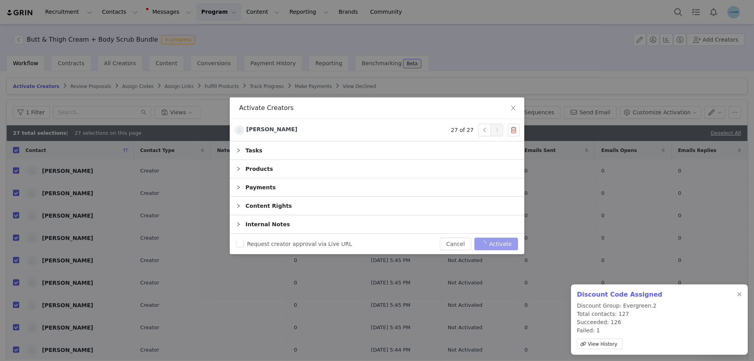
checkbox input "false"
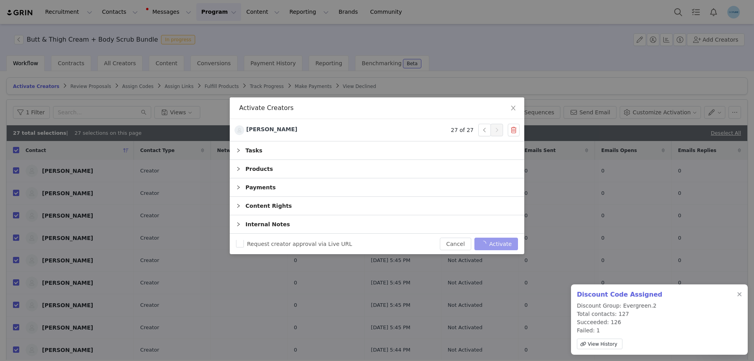
checkbox input "false"
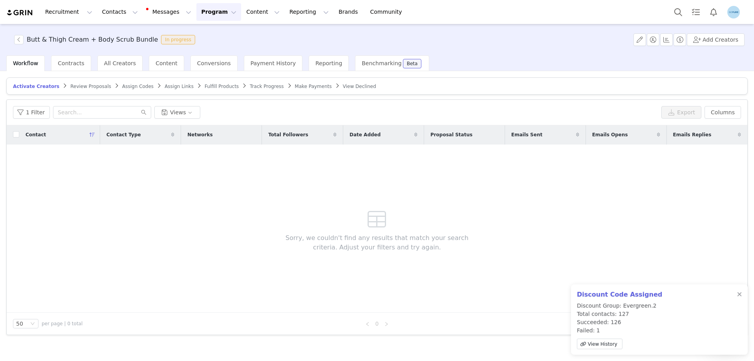
click at [164, 86] on span "Assign Links" at bounding box center [178, 86] width 29 height 5
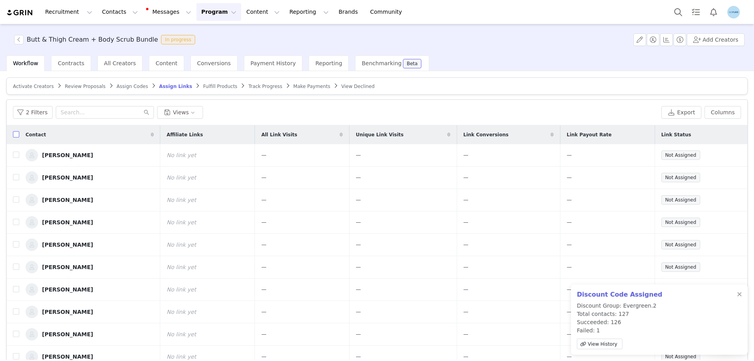
click at [13, 133] on input "checkbox" at bounding box center [16, 134] width 6 height 6
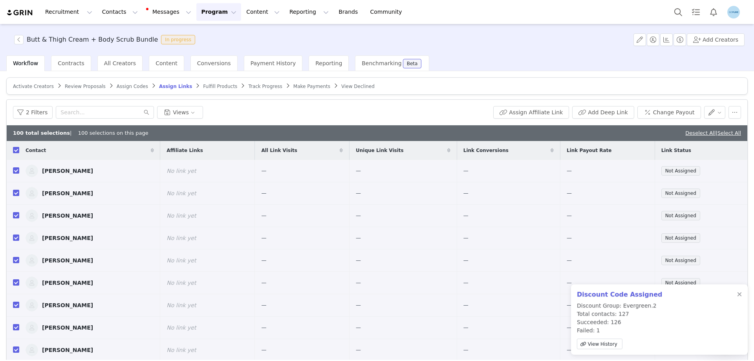
checkbox input "true"
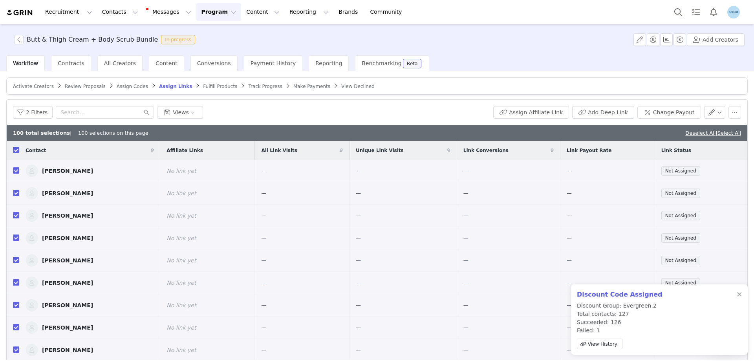
checkbox input "true"
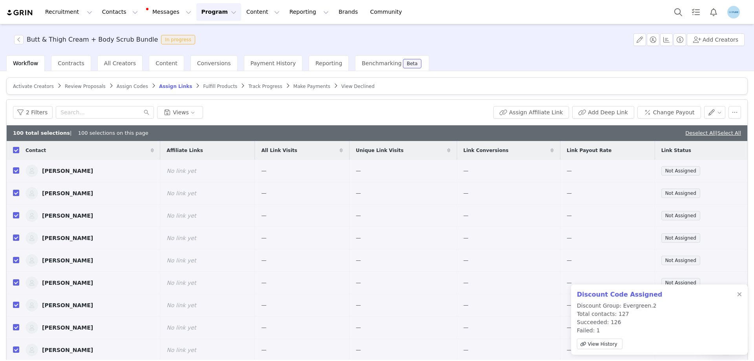
checkbox input "true"
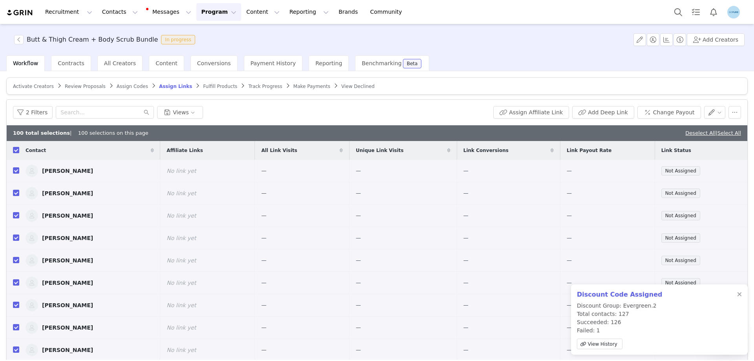
checkbox input "true"
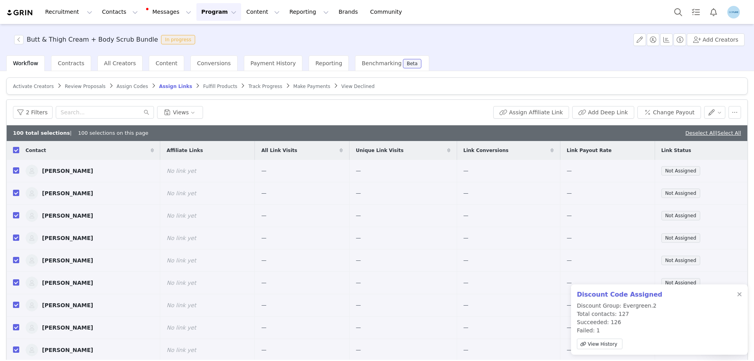
checkbox input "true"
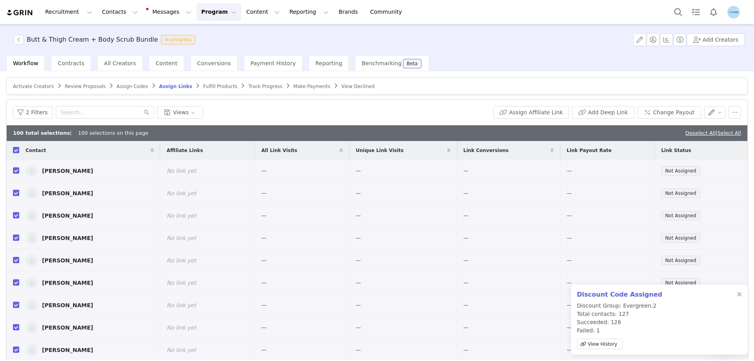
checkbox input "true"
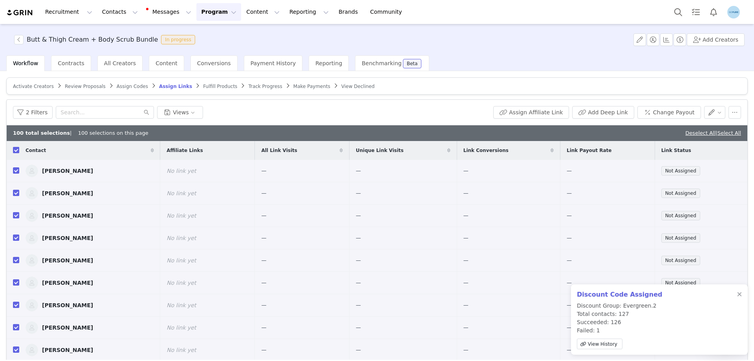
checkbox input "true"
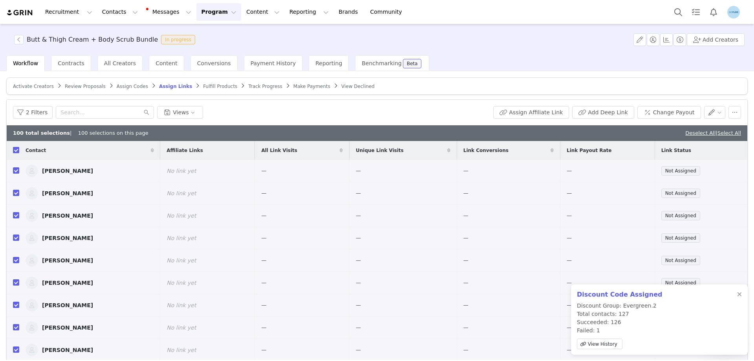
checkbox input "true"
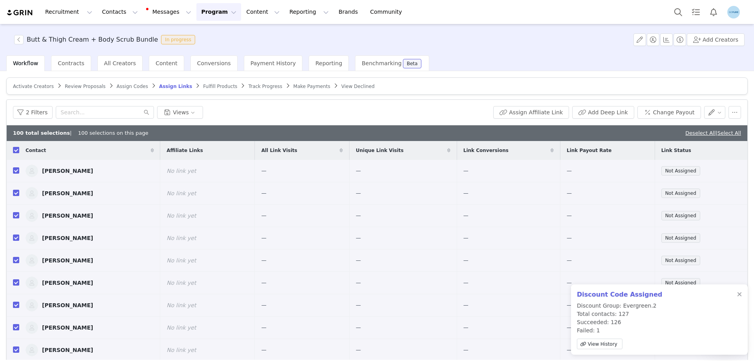
checkbox input "true"
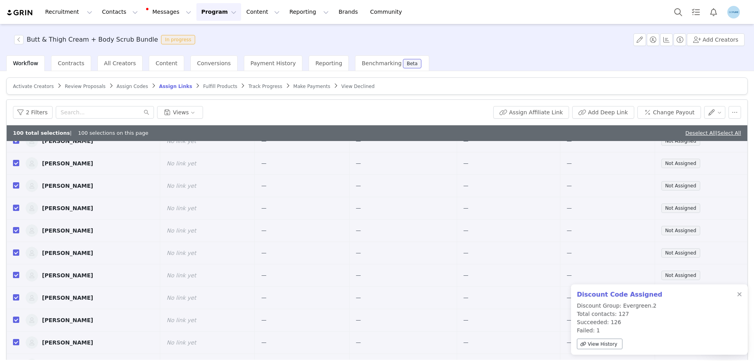
scroll to position [942, 0]
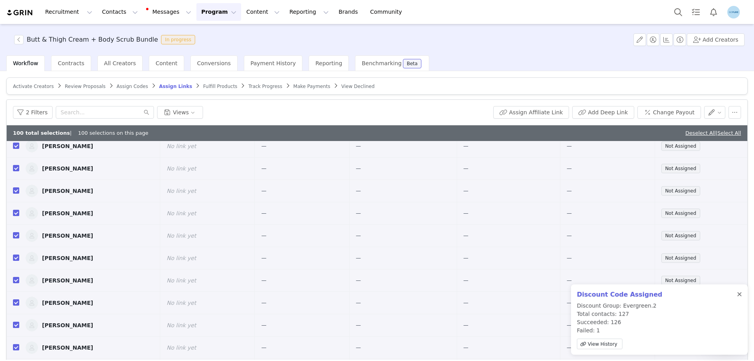
click at [741, 295] on div at bounding box center [739, 294] width 5 height 6
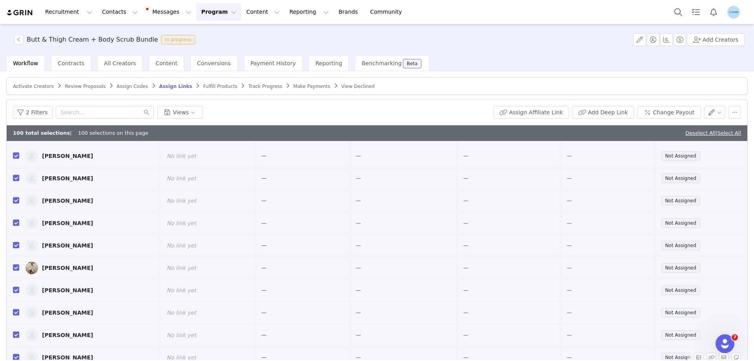
scroll to position [37, 0]
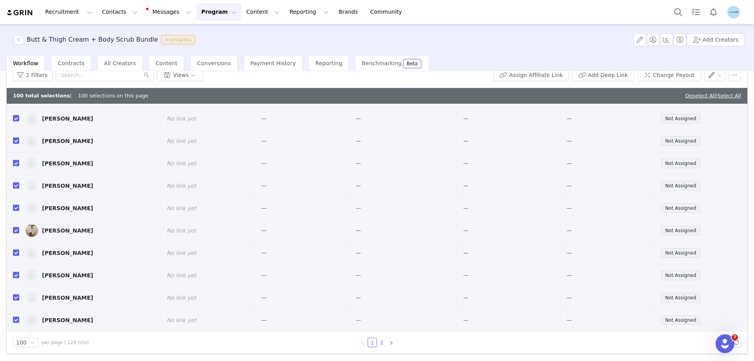
click at [379, 343] on link "2" at bounding box center [381, 342] width 9 height 9
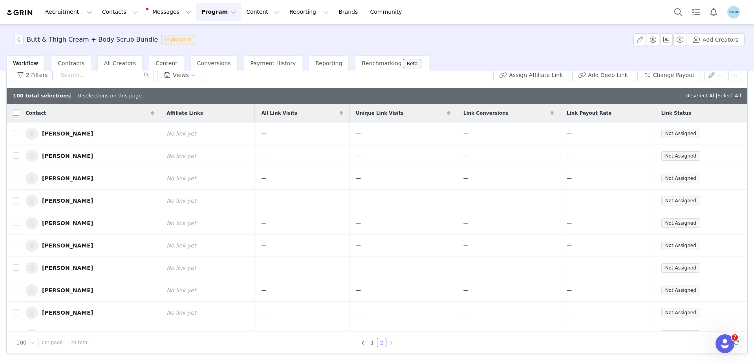
click at [15, 113] on input "checkbox" at bounding box center [16, 112] width 6 height 6
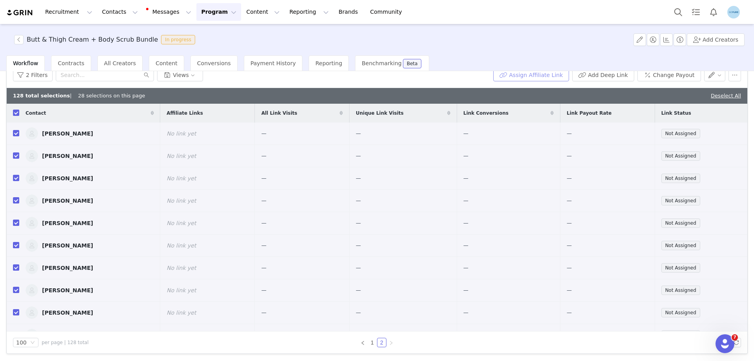
click at [526, 74] on button "Assign Affiliate Link" at bounding box center [531, 75] width 76 height 13
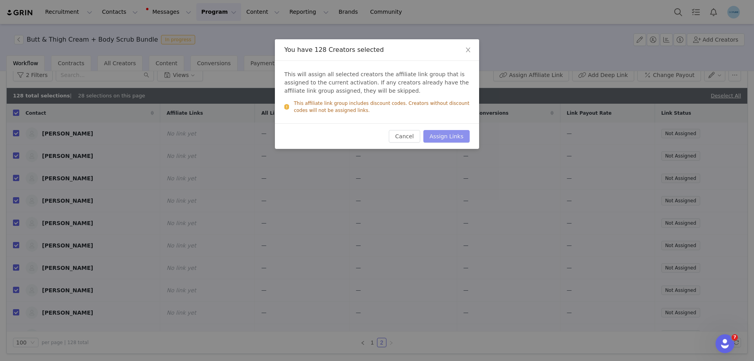
click at [451, 139] on button "Assign Links" at bounding box center [446, 136] width 46 height 13
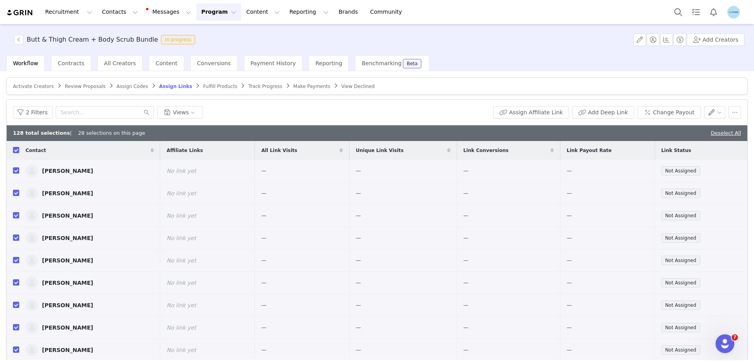
click at [35, 87] on span "Activate Creators" at bounding box center [33, 86] width 41 height 5
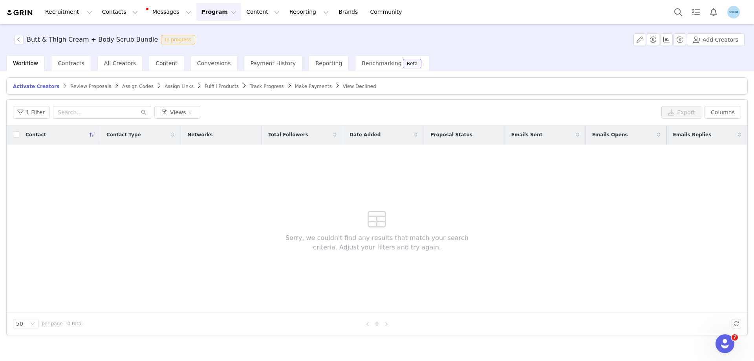
click at [122, 86] on span "Assign Codes" at bounding box center [137, 86] width 31 height 5
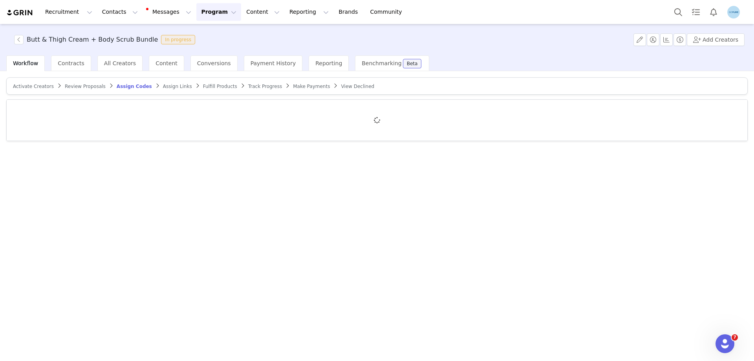
click at [163, 89] on span "Assign Links" at bounding box center [177, 86] width 29 height 5
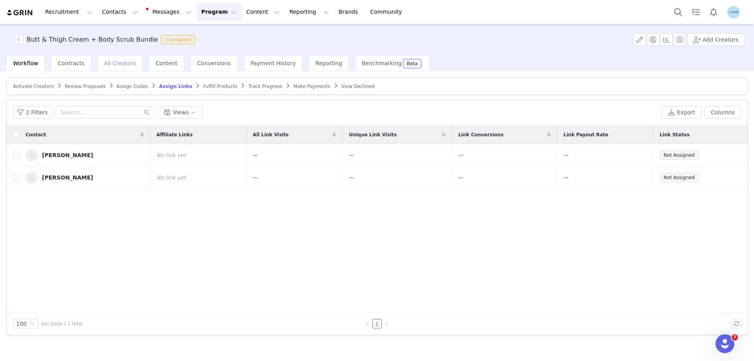
click at [114, 65] on span "All Creators" at bounding box center [120, 63] width 32 height 6
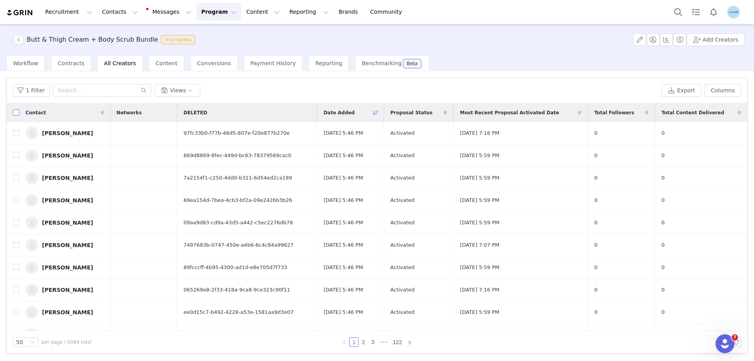
click at [16, 111] on input "checkbox" at bounding box center [16, 112] width 6 height 6
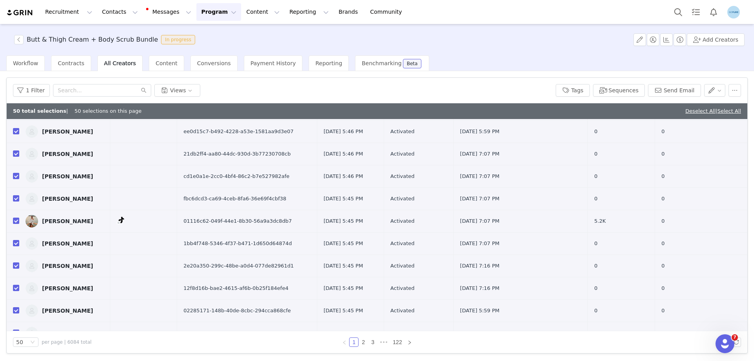
scroll to position [353, 0]
click at [363, 341] on link "2" at bounding box center [363, 342] width 9 height 9
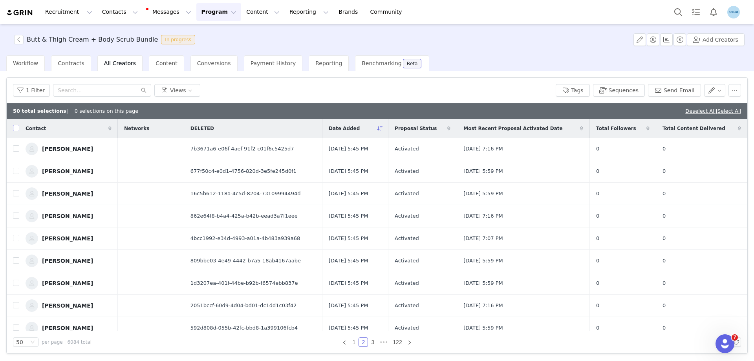
click at [17, 128] on input "checkbox" at bounding box center [16, 128] width 6 height 6
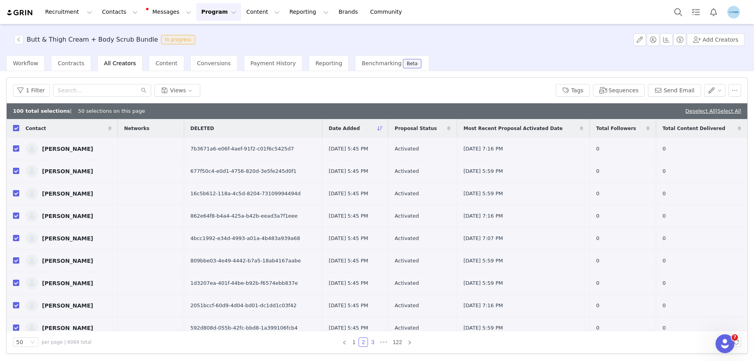
click at [374, 341] on link "3" at bounding box center [372, 342] width 9 height 9
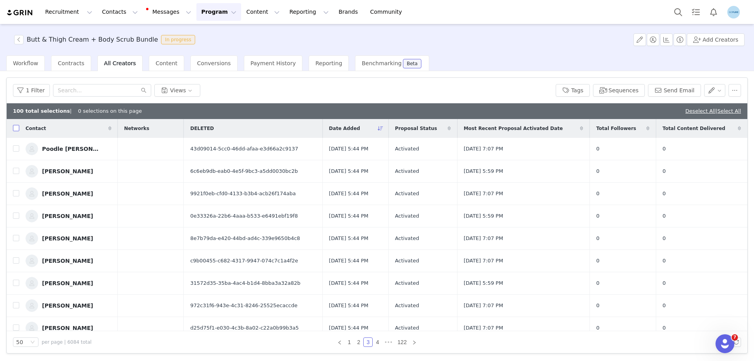
click at [18, 129] on input "checkbox" at bounding box center [16, 128] width 6 height 6
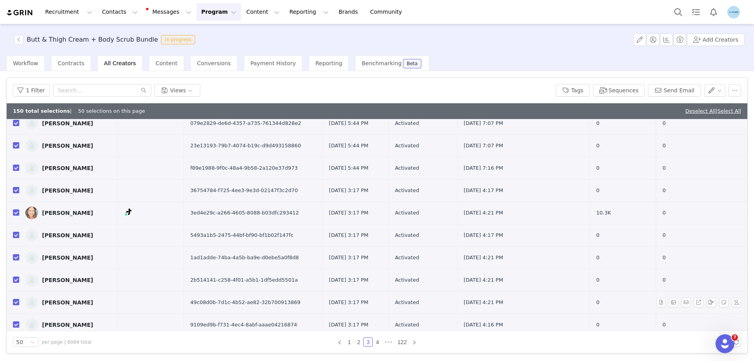
scroll to position [549, 0]
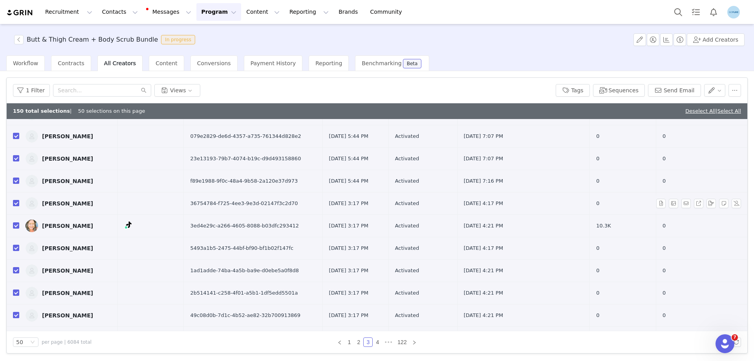
click at [14, 203] on input "checkbox" at bounding box center [16, 203] width 6 height 6
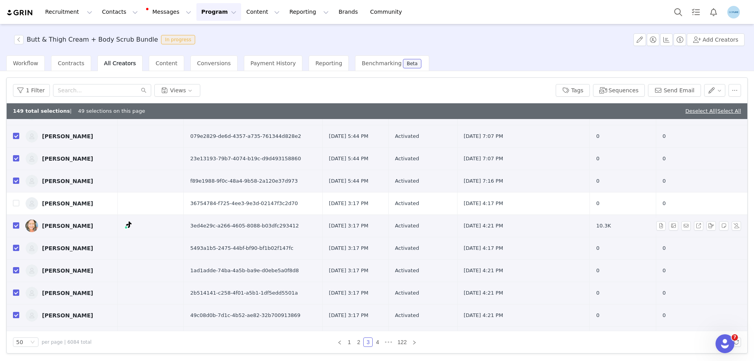
click at [16, 224] on input "checkbox" at bounding box center [16, 225] width 6 height 6
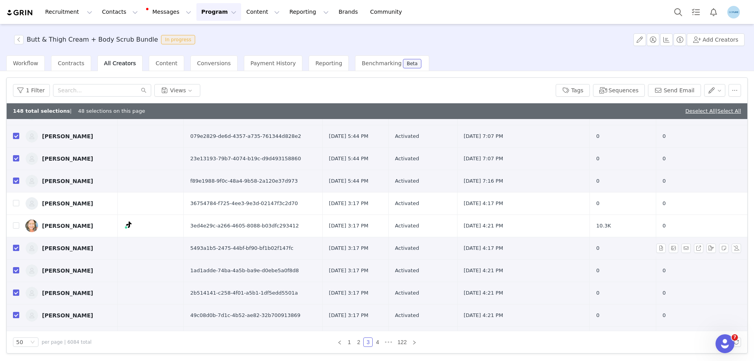
click at [16, 246] on input "checkbox" at bounding box center [16, 248] width 6 height 6
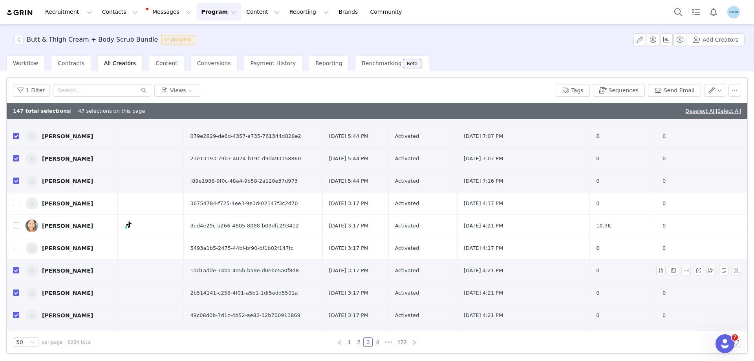
click at [16, 271] on input "checkbox" at bounding box center [16, 270] width 6 height 6
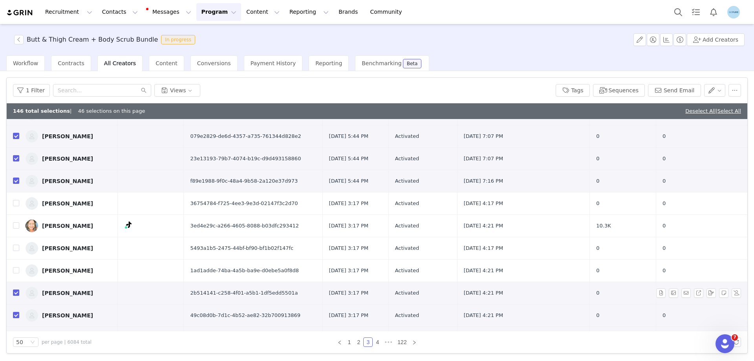
click at [17, 291] on input "checkbox" at bounding box center [16, 292] width 6 height 6
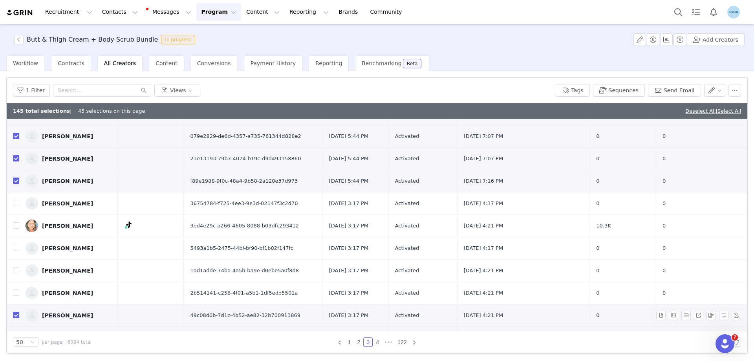
click at [16, 316] on input "checkbox" at bounding box center [16, 315] width 6 height 6
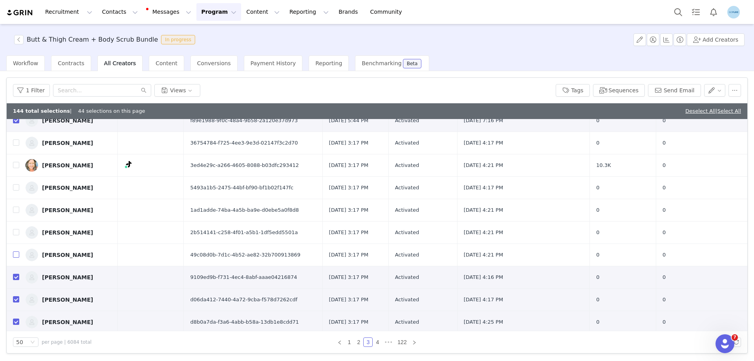
scroll to position [667, 0]
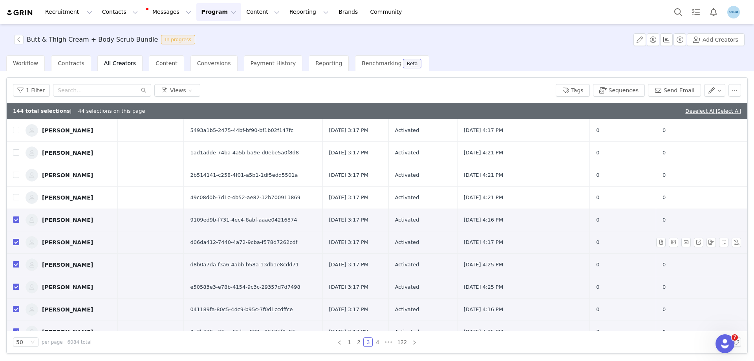
drag, startPoint x: 15, startPoint y: 218, endPoint x: 16, endPoint y: 232, distance: 14.2
click at [15, 218] on input "checkbox" at bounding box center [16, 219] width 6 height 6
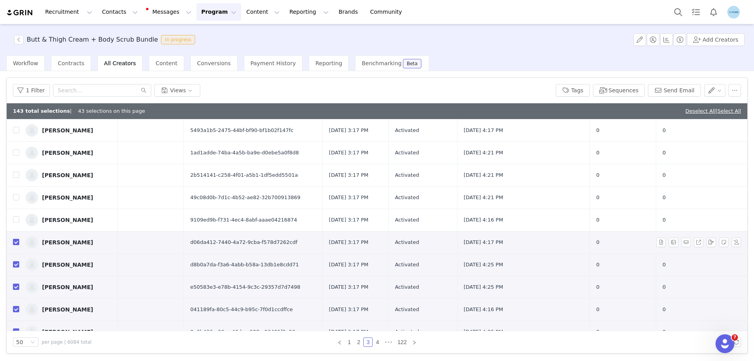
click at [17, 241] on input "checkbox" at bounding box center [16, 242] width 6 height 6
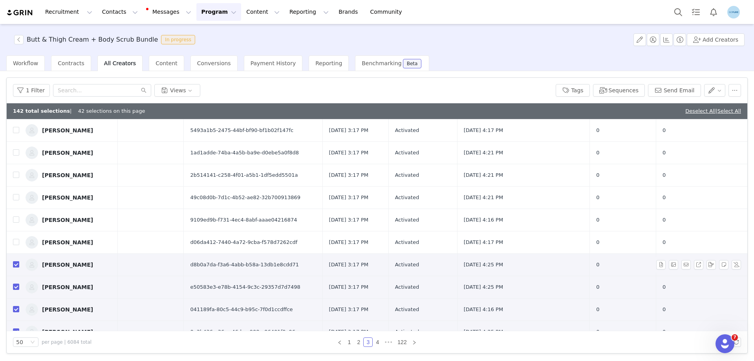
click at [16, 266] on input "checkbox" at bounding box center [16, 264] width 6 height 6
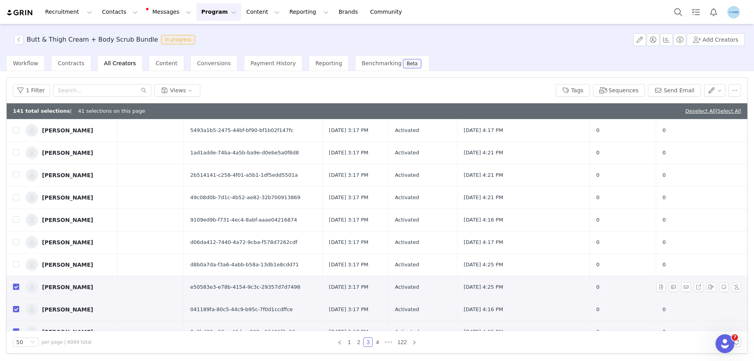
click at [16, 288] on input "checkbox" at bounding box center [16, 286] width 6 height 6
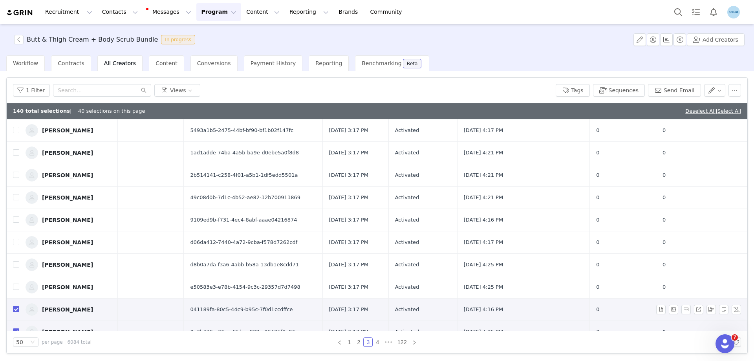
click at [16, 307] on input "checkbox" at bounding box center [16, 309] width 6 height 6
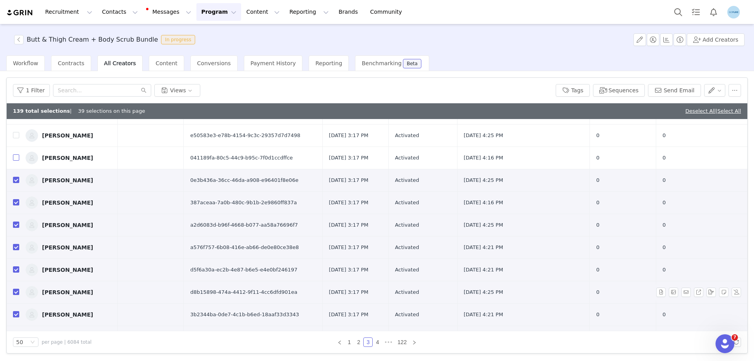
scroll to position [824, 0]
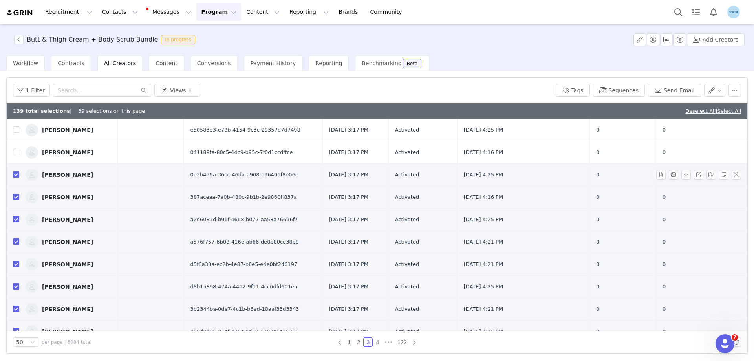
click at [18, 174] on input "checkbox" at bounding box center [16, 174] width 6 height 6
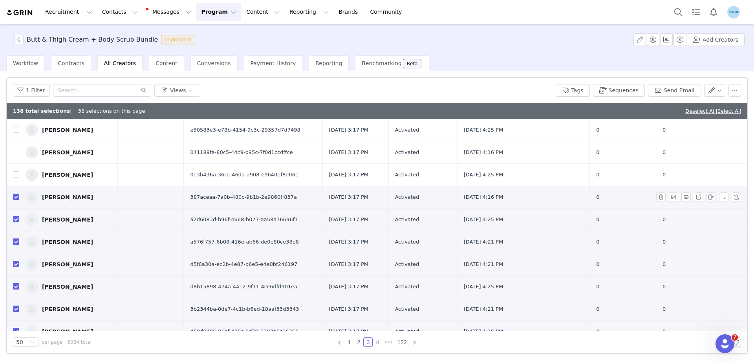
click at [15, 197] on input "checkbox" at bounding box center [16, 196] width 6 height 6
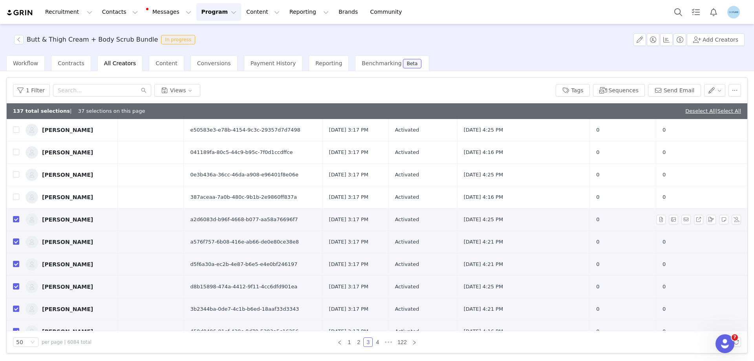
click at [19, 222] on td "Whitney Hipsher" at bounding box center [68, 219] width 99 height 22
click at [17, 218] on input "checkbox" at bounding box center [16, 219] width 6 height 6
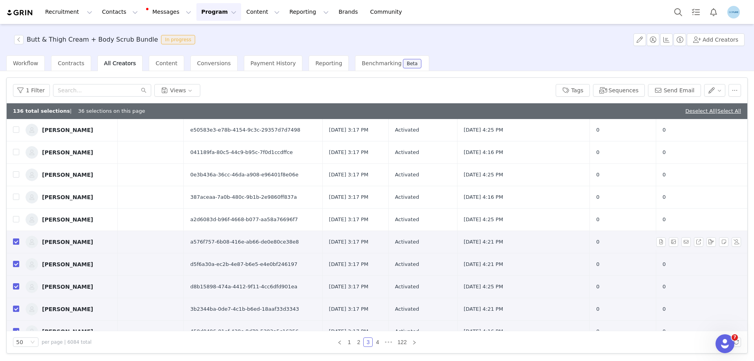
click at [15, 242] on input "checkbox" at bounding box center [16, 241] width 6 height 6
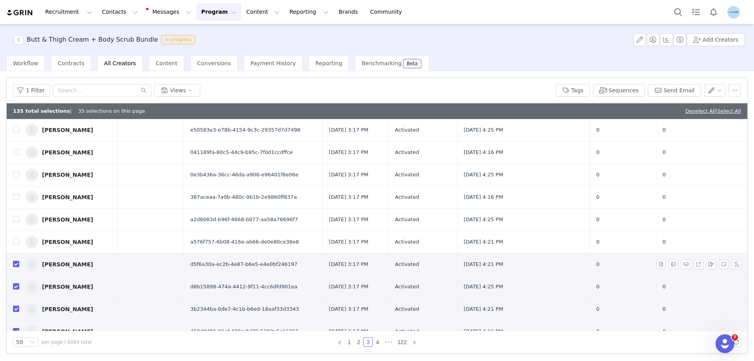
click at [17, 265] on input "checkbox" at bounding box center [16, 264] width 6 height 6
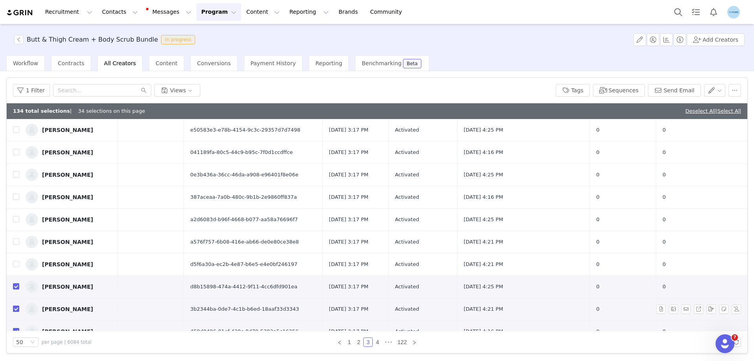
drag, startPoint x: 17, startPoint y: 288, endPoint x: 17, endPoint y: 306, distance: 18.1
click at [17, 288] on input "checkbox" at bounding box center [16, 286] width 6 height 6
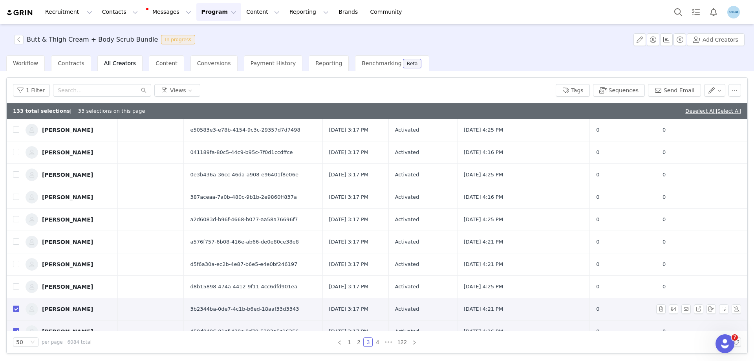
drag, startPoint x: 17, startPoint y: 308, endPoint x: 22, endPoint y: 303, distance: 6.9
click at [17, 308] on input "checkbox" at bounding box center [16, 308] width 6 height 6
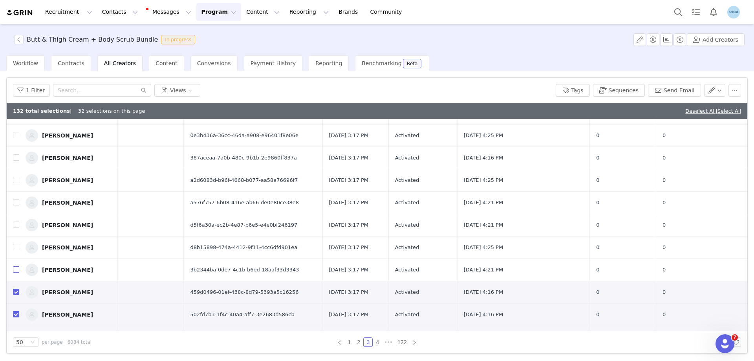
scroll to position [925, 0]
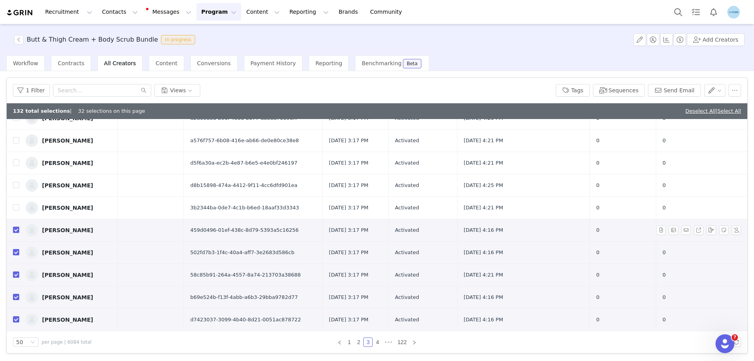
click at [18, 230] on input "checkbox" at bounding box center [16, 229] width 6 height 6
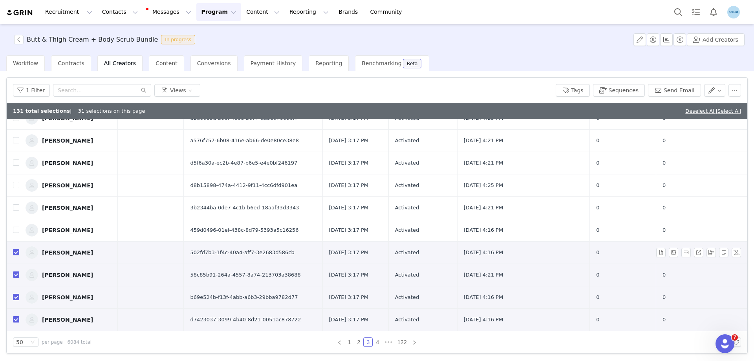
click at [15, 252] on input "checkbox" at bounding box center [16, 252] width 6 height 6
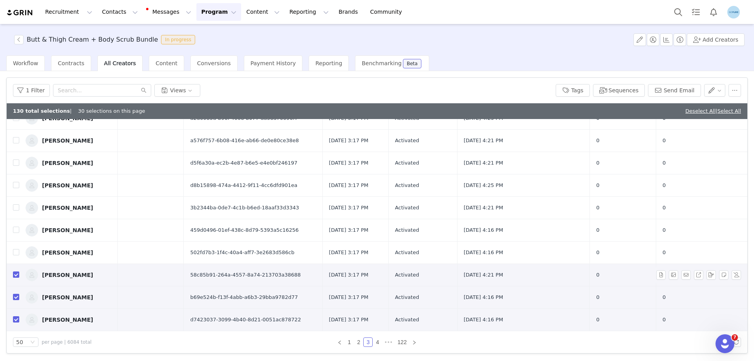
drag, startPoint x: 16, startPoint y: 272, endPoint x: 16, endPoint y: 285, distance: 13.3
click at [16, 274] on input "checkbox" at bounding box center [16, 274] width 6 height 6
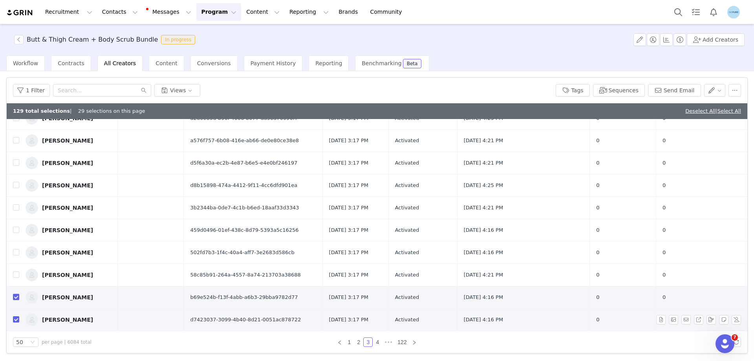
drag, startPoint x: 17, startPoint y: 298, endPoint x: 16, endPoint y: 313, distance: 14.9
click at [17, 299] on input "checkbox" at bounding box center [16, 297] width 6 height 6
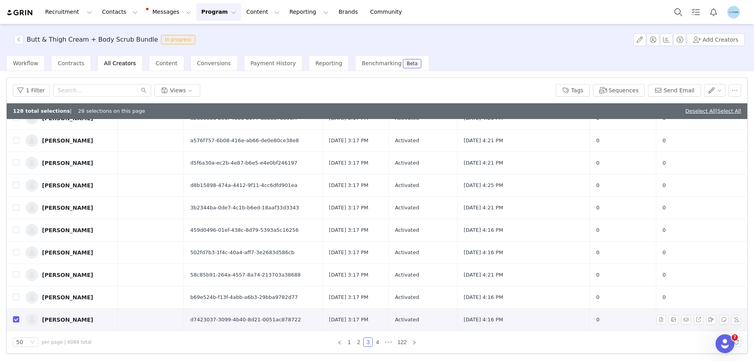
click at [16, 319] on input "checkbox" at bounding box center [16, 319] width 6 height 6
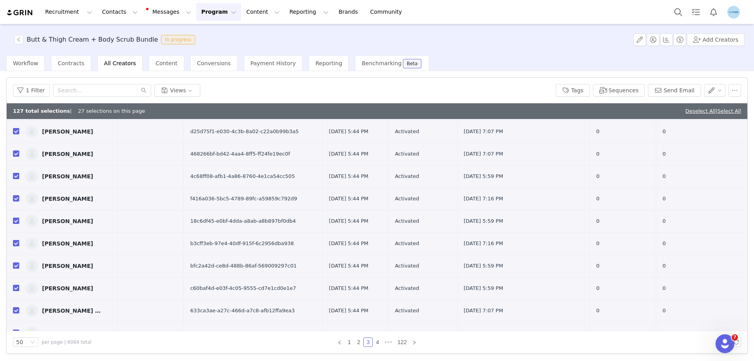
scroll to position [392, 0]
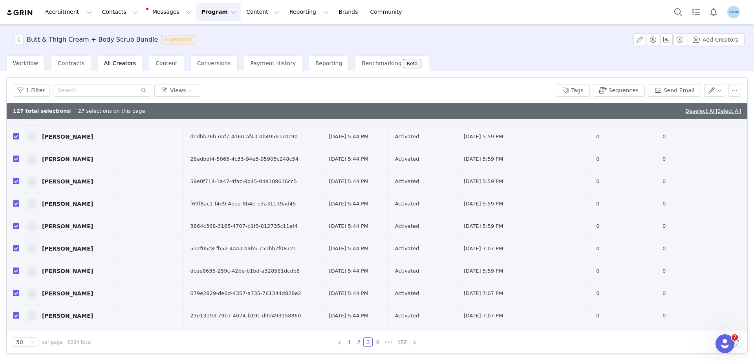
click at [358, 343] on link "2" at bounding box center [358, 342] width 9 height 9
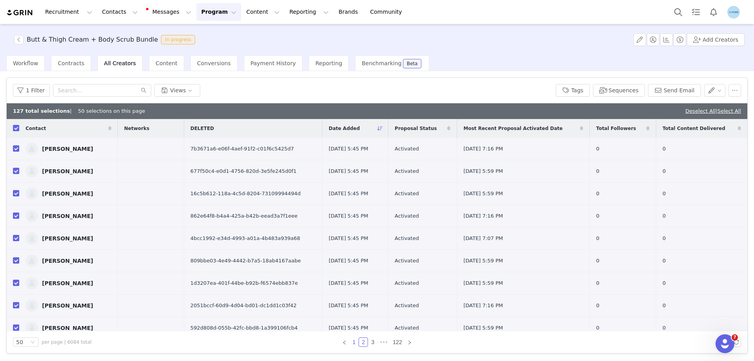
click at [354, 343] on link "1" at bounding box center [353, 342] width 9 height 9
click at [15, 217] on input "checkbox" at bounding box center [16, 215] width 6 height 6
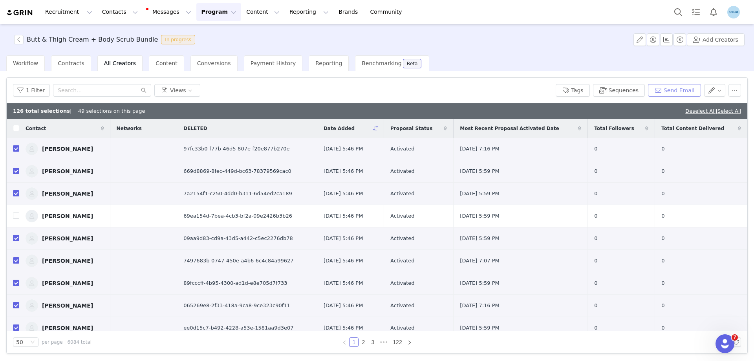
click at [677, 89] on button "Send Email" at bounding box center [674, 90] width 53 height 13
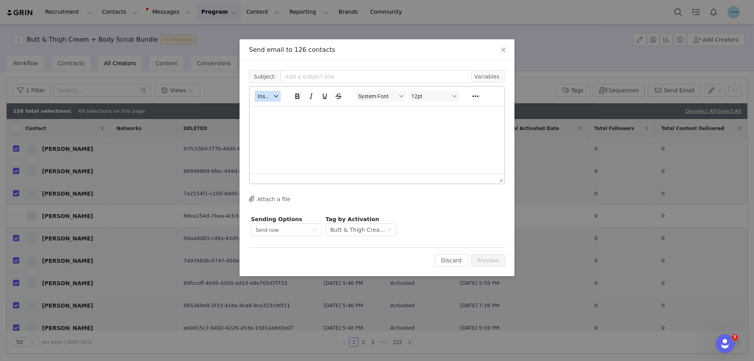
click at [277, 96] on icon "button" at bounding box center [276, 96] width 4 height 4
click at [279, 111] on div "Insert Template" at bounding box center [296, 109] width 71 height 9
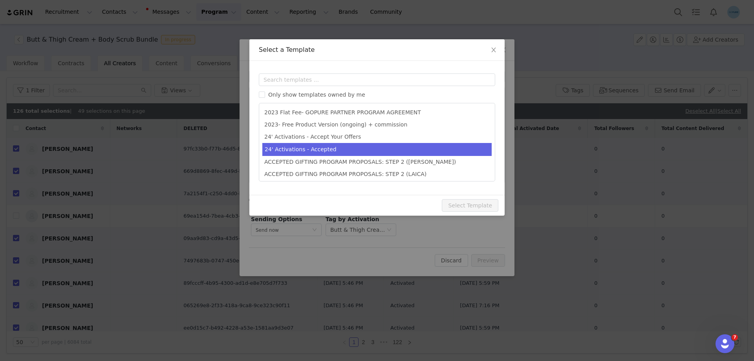
click at [316, 151] on li "24' Activations - Accepted" at bounding box center [376, 149] width 229 height 13
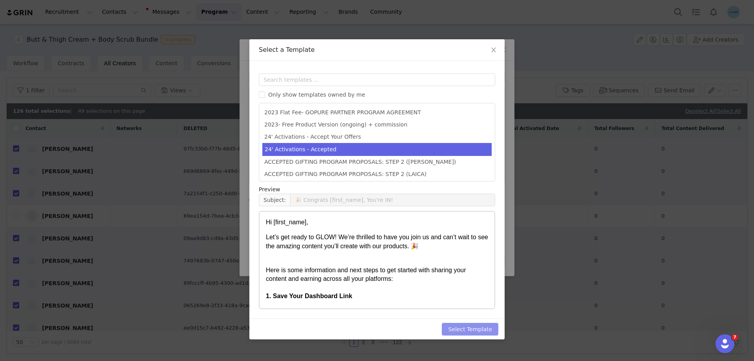
click at [465, 332] on button "Select Template" at bounding box center [470, 329] width 57 height 13
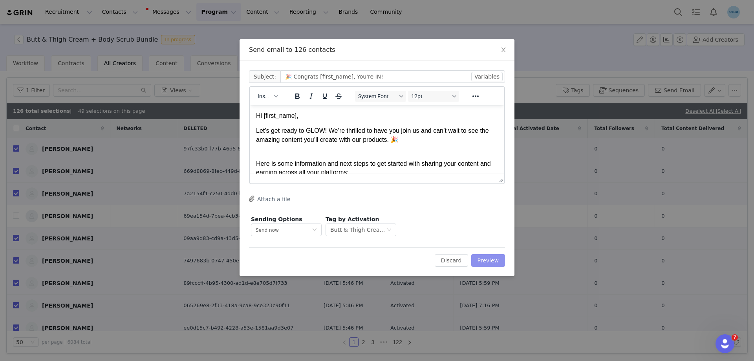
click at [484, 259] on button "Preview" at bounding box center [488, 260] width 34 height 13
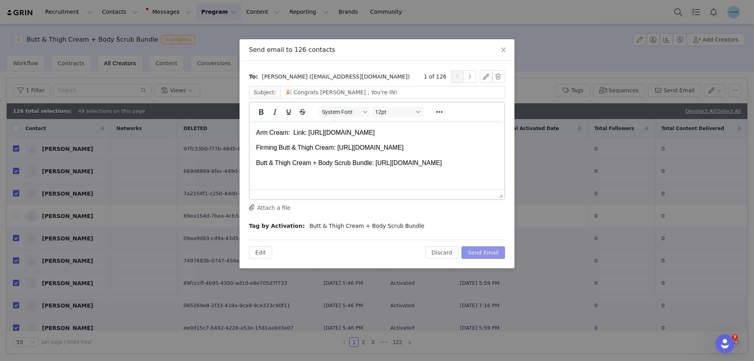
scroll to position [196, 0]
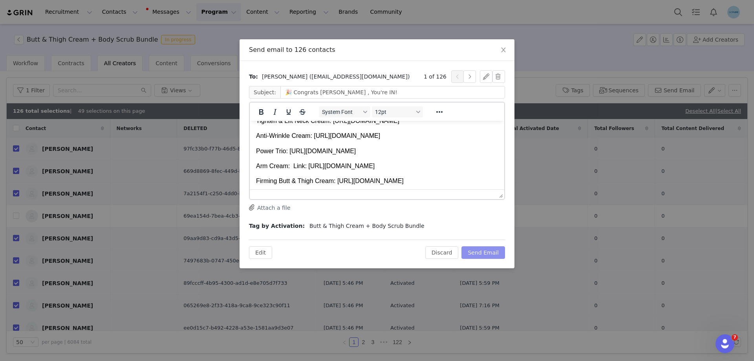
click at [486, 253] on button "Send Email" at bounding box center [483, 252] width 44 height 13
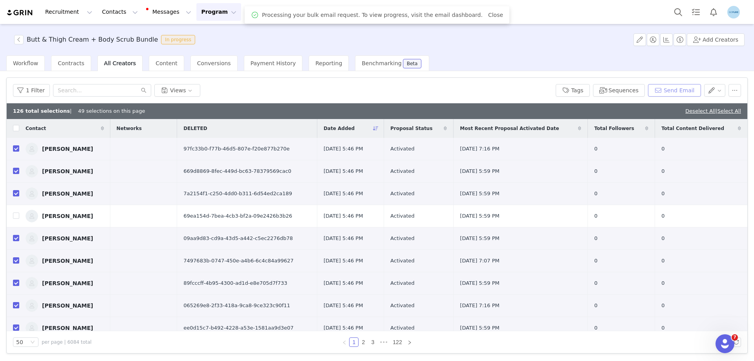
scroll to position [0, 0]
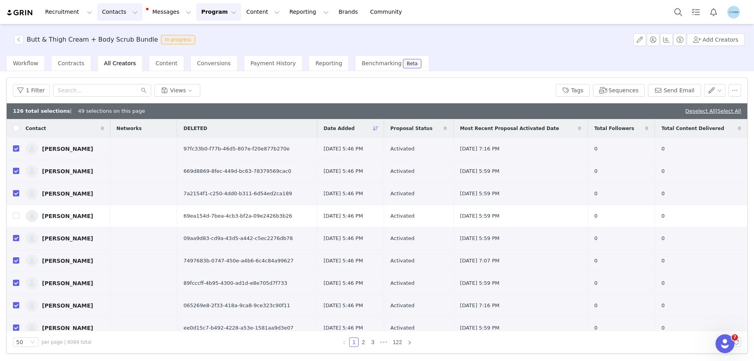
click at [110, 12] on button "Contacts Contacts" at bounding box center [119, 12] width 45 height 18
click at [109, 34] on p "Creators" at bounding box center [108, 35] width 24 height 8
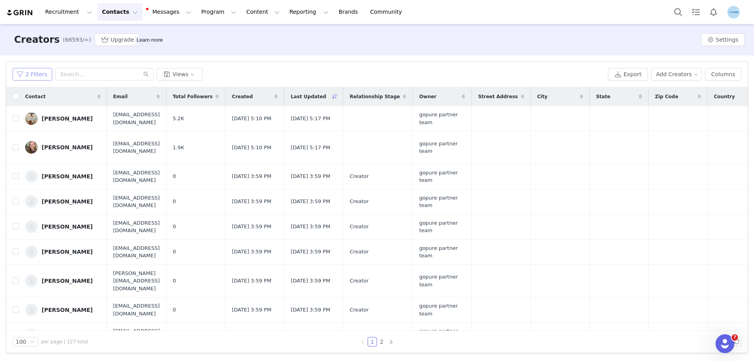
click at [29, 74] on button "2 Filters" at bounding box center [33, 74] width 40 height 13
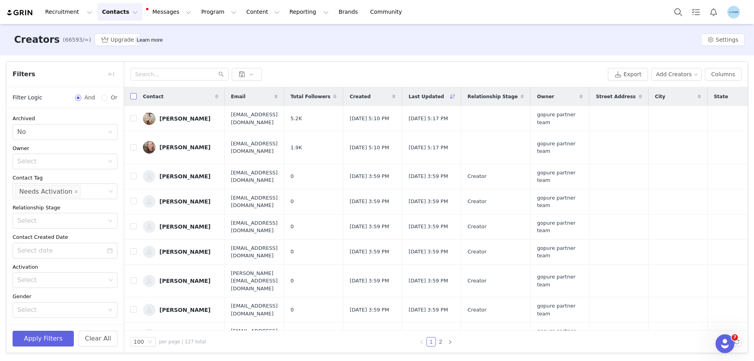
click at [133, 97] on input "checkbox" at bounding box center [133, 96] width 6 height 6
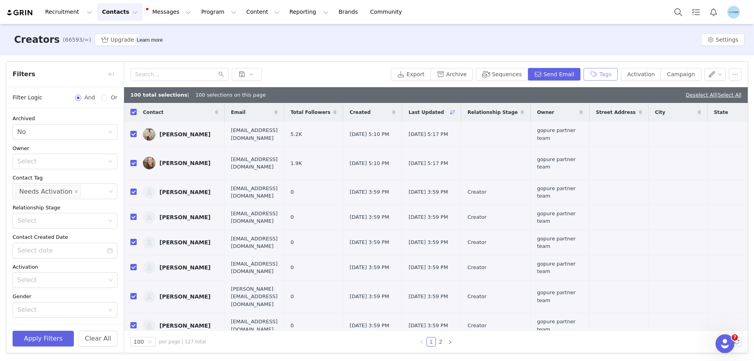
click at [612, 73] on button "Tags" at bounding box center [600, 74] width 34 height 13
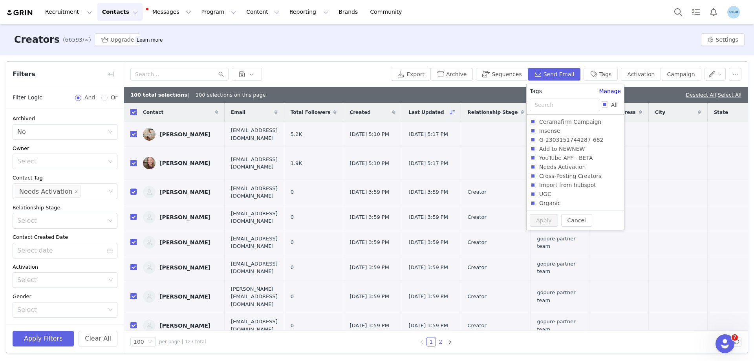
drag, startPoint x: 409, startPoint y: 48, endPoint x: 440, endPoint y: 342, distance: 295.6
click at [409, 47] on div "Creators (66593/∞) Upgrade Learn more Settings" at bounding box center [377, 39] width 754 height 31
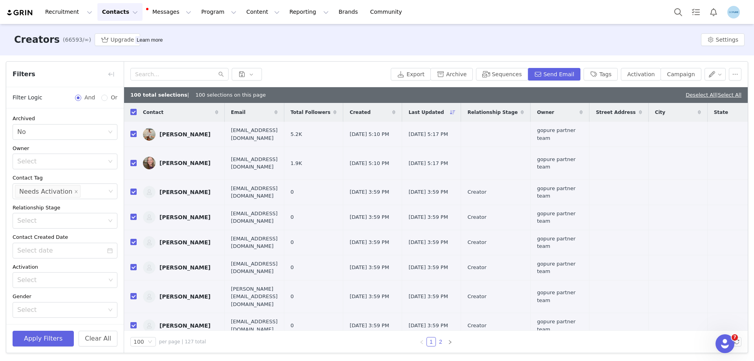
click at [440, 342] on link "2" at bounding box center [440, 341] width 9 height 9
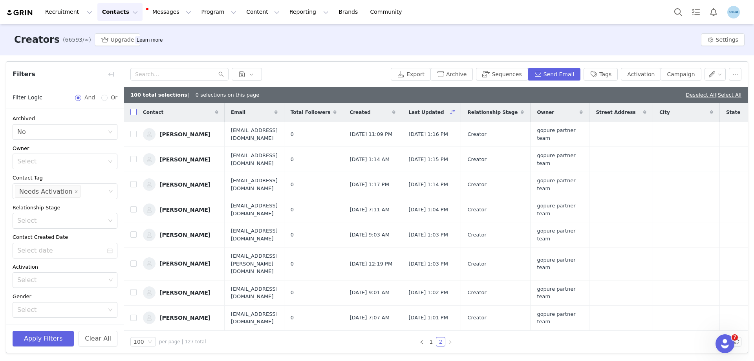
click at [133, 114] on input "checkbox" at bounding box center [133, 112] width 6 height 6
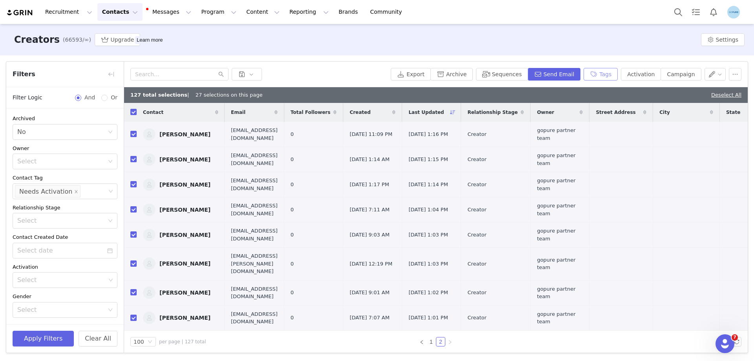
click at [610, 75] on button "Tags" at bounding box center [600, 74] width 34 height 13
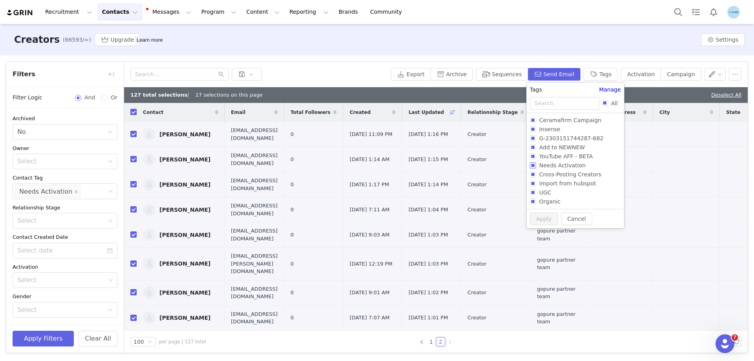
click at [557, 165] on span "Needs Activation" at bounding box center [562, 165] width 53 height 6
click at [536, 165] on input "Needs Activation" at bounding box center [532, 165] width 6 height 6
click at [556, 166] on span "Needs Activation" at bounding box center [562, 165] width 53 height 6
click at [536, 166] on input "Needs Activation" at bounding box center [532, 165] width 6 height 6
click at [544, 234] on button "Apply" at bounding box center [543, 233] width 28 height 13
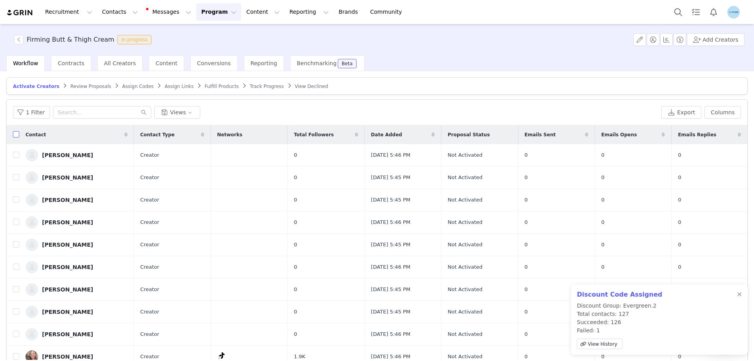
click at [15, 133] on input "checkbox" at bounding box center [16, 134] width 6 height 6
checkbox input "true"
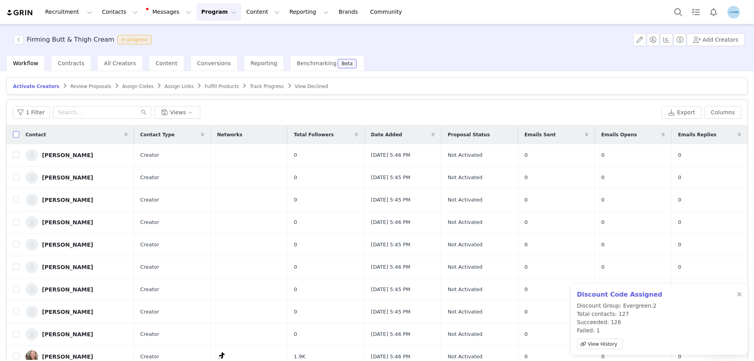
checkbox input "true"
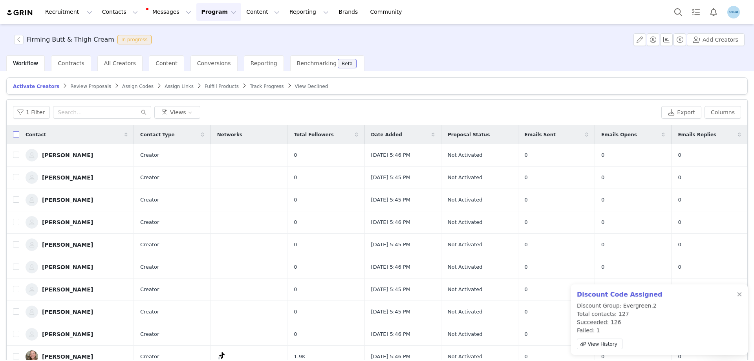
checkbox input "true"
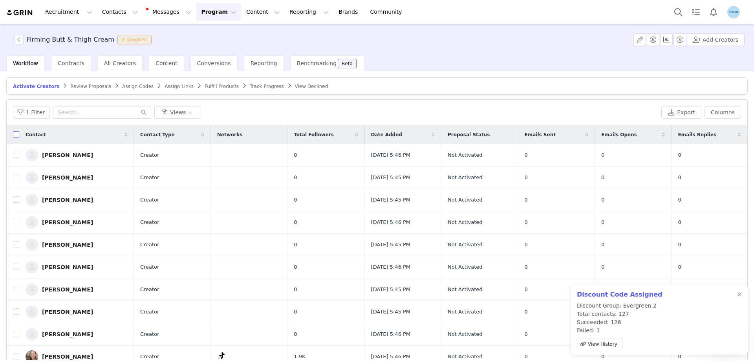
checkbox input "true"
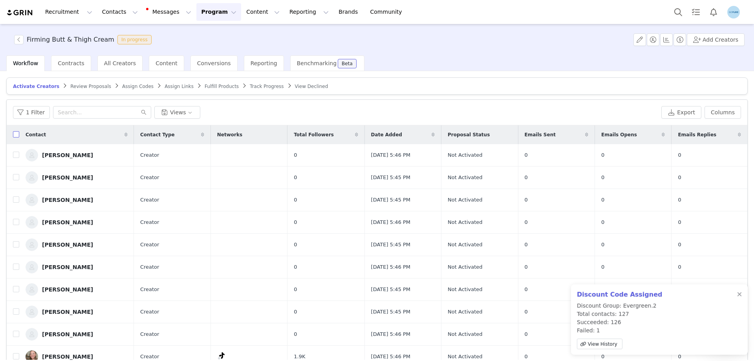
checkbox input "true"
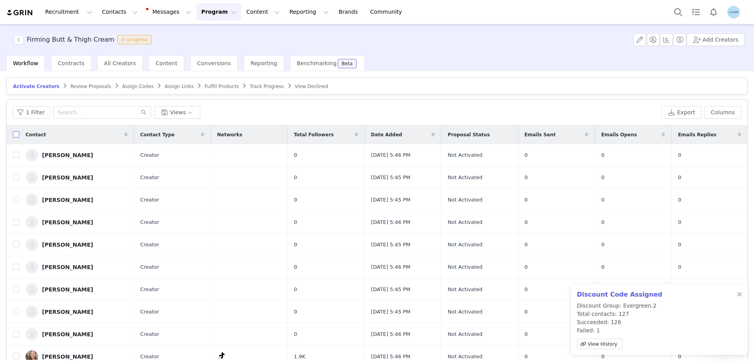
checkbox input "true"
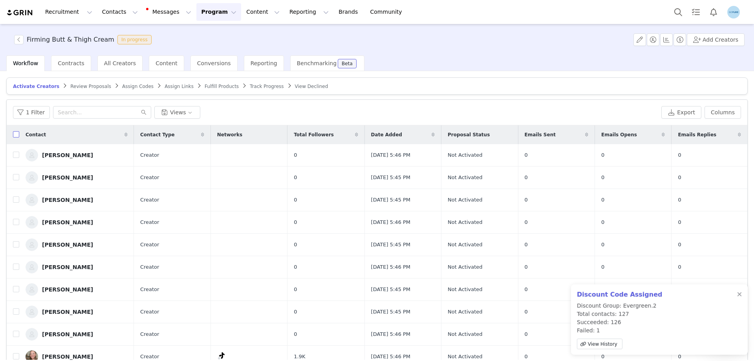
checkbox input "true"
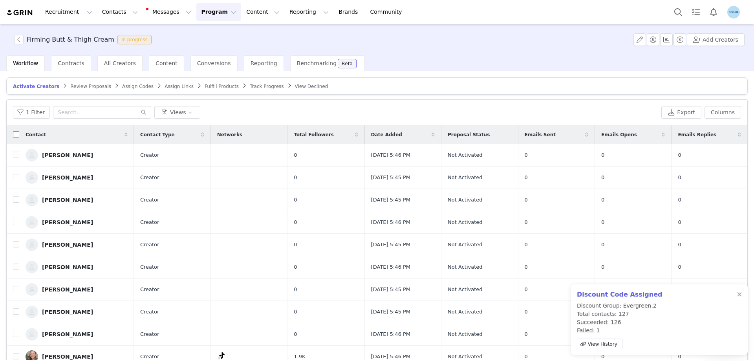
checkbox input "true"
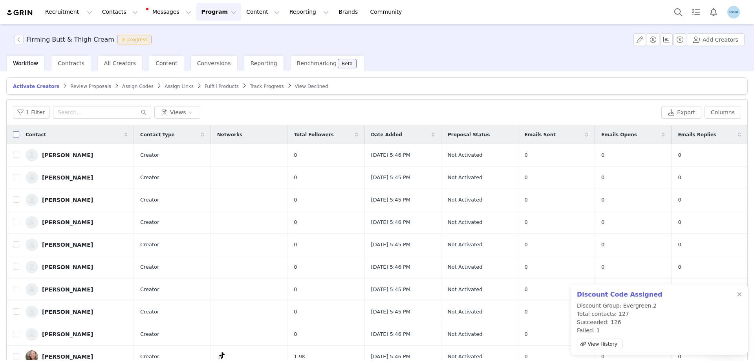
checkbox input "true"
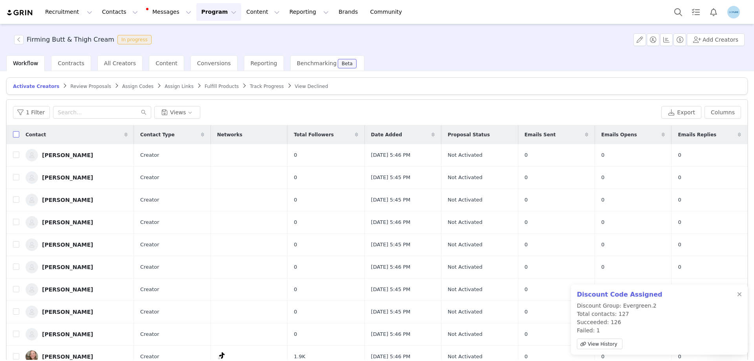
checkbox input "true"
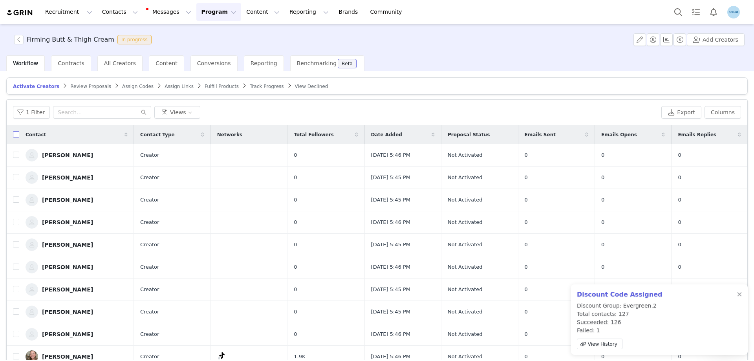
checkbox input "true"
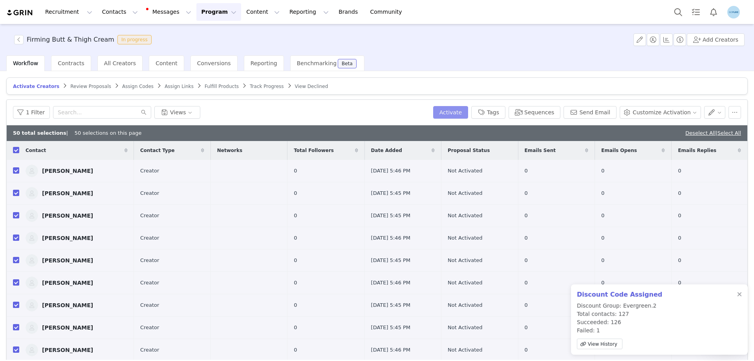
click at [468, 110] on button "Activate" at bounding box center [450, 112] width 35 height 13
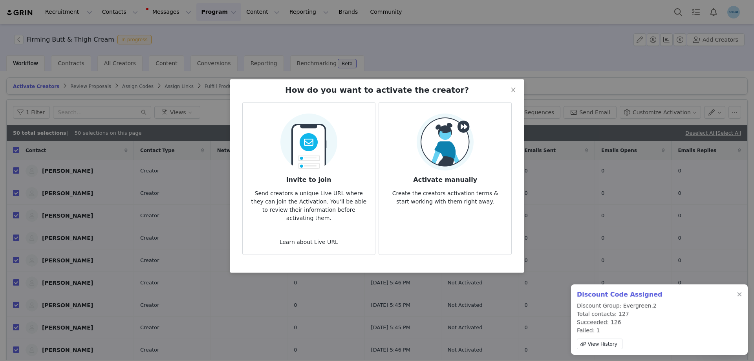
click at [474, 151] on div "Activate manually Create the creators activation terms & start working with the…" at bounding box center [445, 159] width 120 height 92
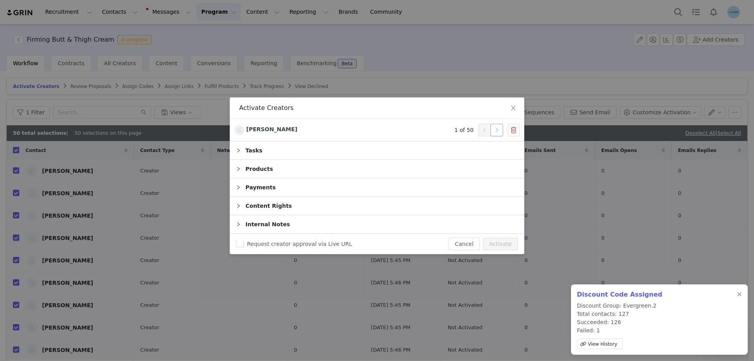
click at [497, 131] on button "button" at bounding box center [496, 130] width 13 height 13
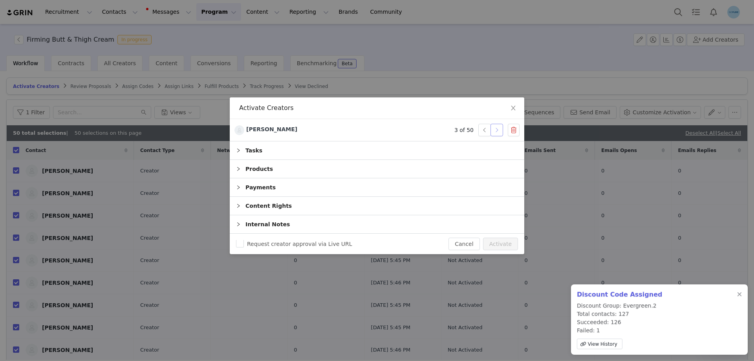
click at [497, 131] on button "button" at bounding box center [496, 130] width 13 height 13
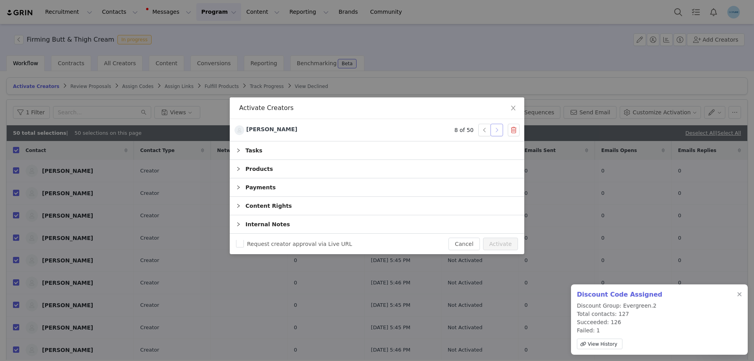
click at [497, 131] on button "button" at bounding box center [496, 130] width 13 height 13
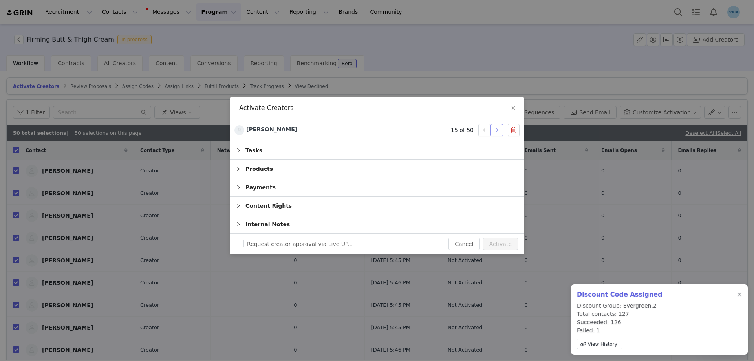
click at [497, 131] on button "button" at bounding box center [496, 130] width 13 height 13
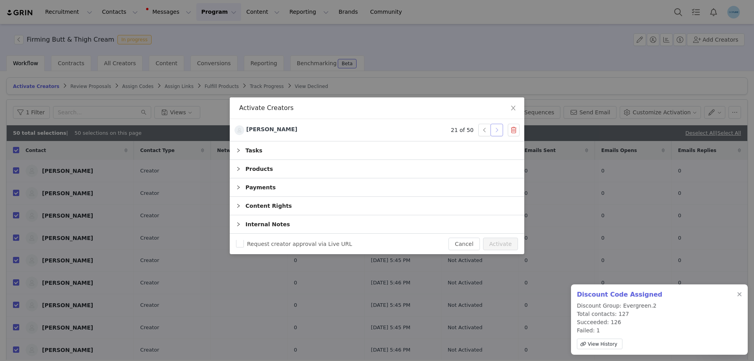
click at [497, 131] on button "button" at bounding box center [496, 130] width 13 height 13
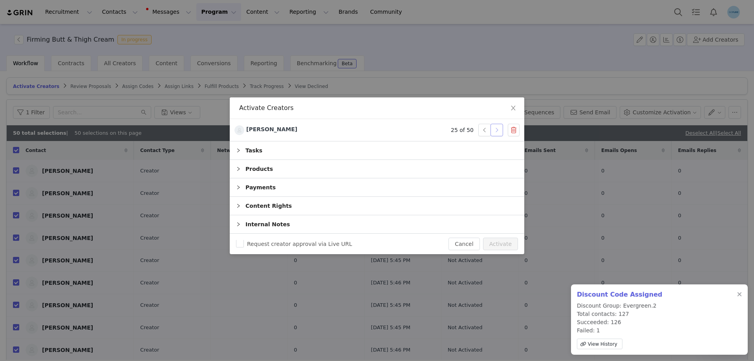
click at [497, 131] on button "button" at bounding box center [496, 130] width 13 height 13
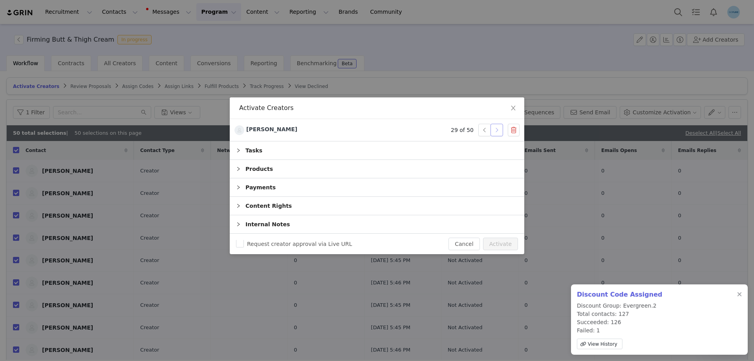
click at [497, 131] on button "button" at bounding box center [496, 130] width 13 height 13
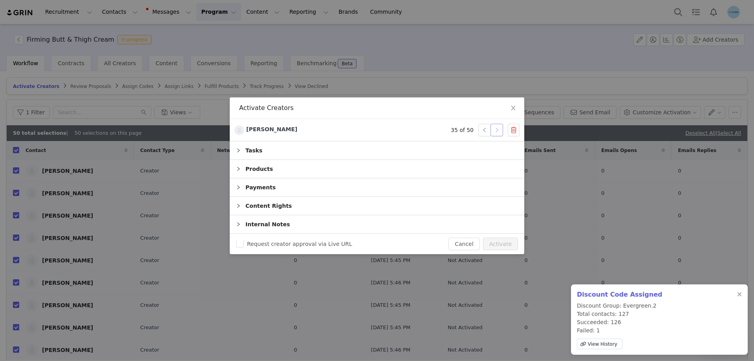
click at [497, 131] on button "button" at bounding box center [496, 130] width 13 height 13
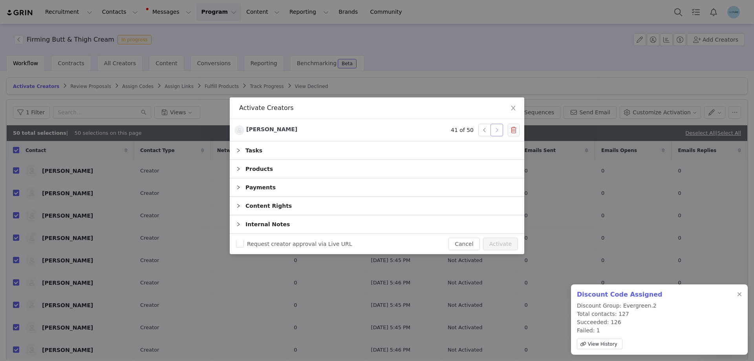
click at [497, 131] on button "button" at bounding box center [496, 130] width 13 height 13
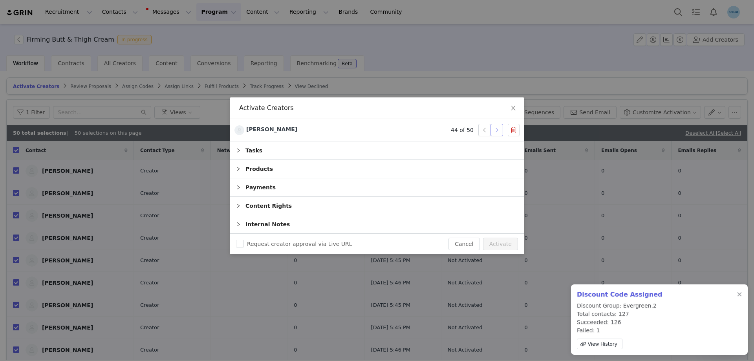
click at [497, 131] on button "button" at bounding box center [496, 130] width 13 height 13
click at [495, 242] on button "Activate" at bounding box center [500, 243] width 35 height 13
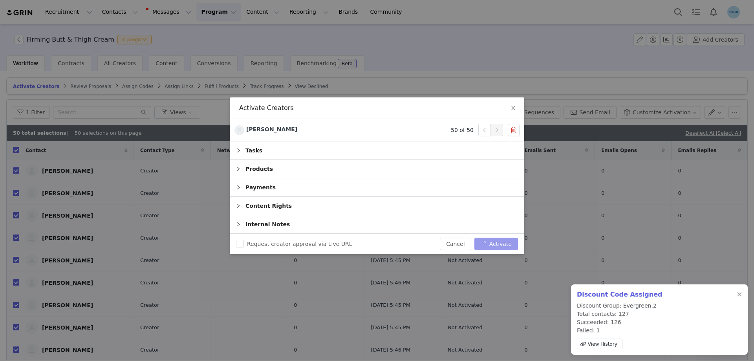
checkbox input "false"
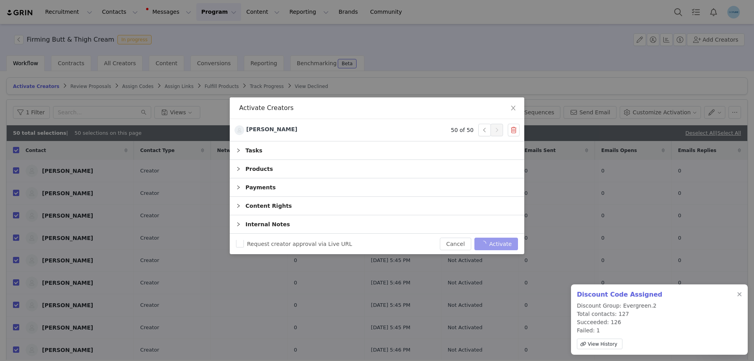
checkbox input "false"
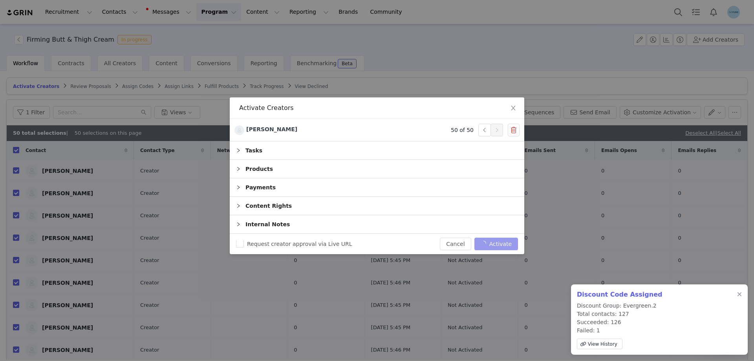
checkbox input "false"
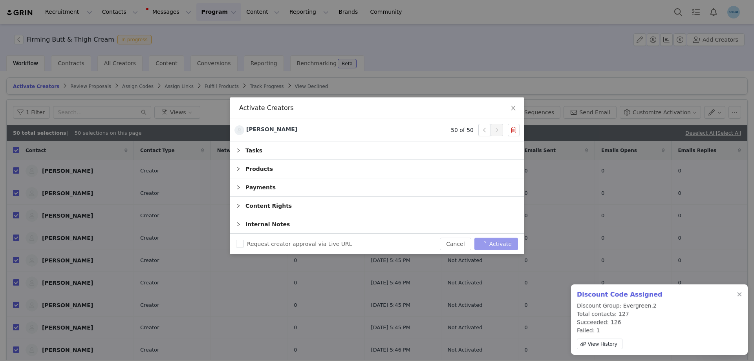
checkbox input "false"
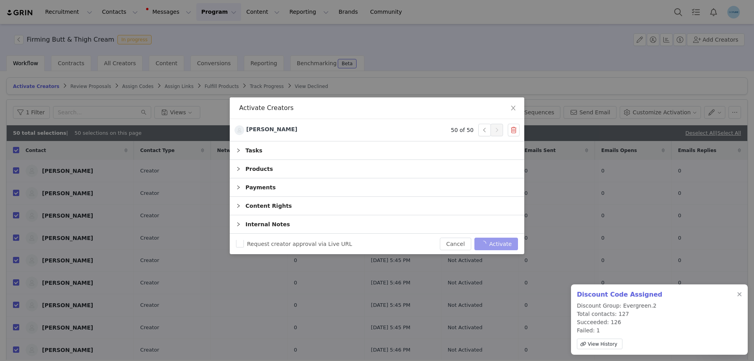
checkbox input "false"
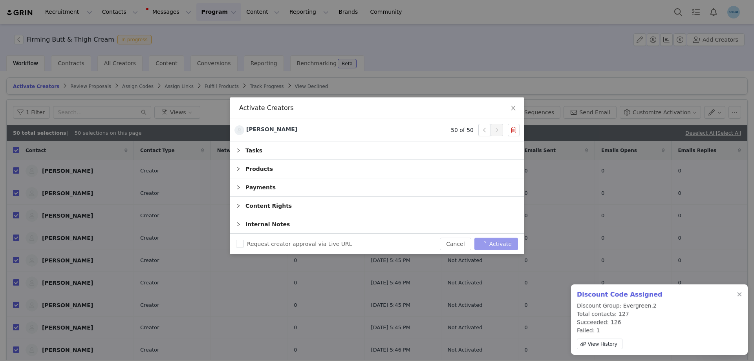
checkbox input "false"
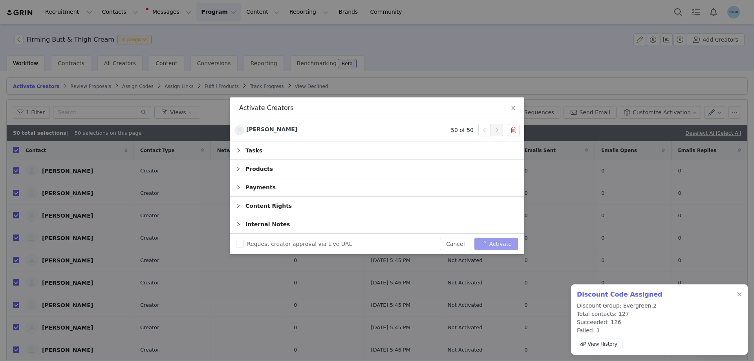
checkbox input "false"
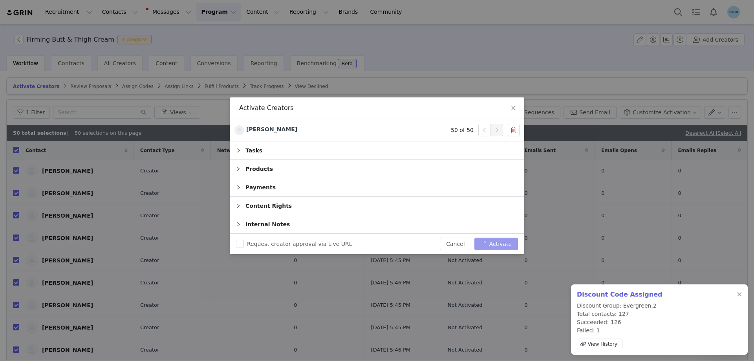
checkbox input "false"
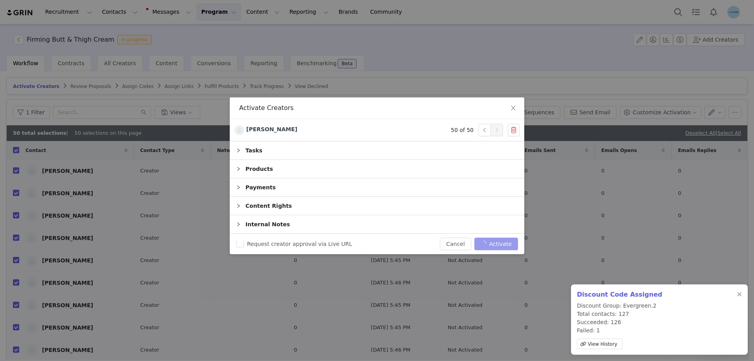
checkbox input "false"
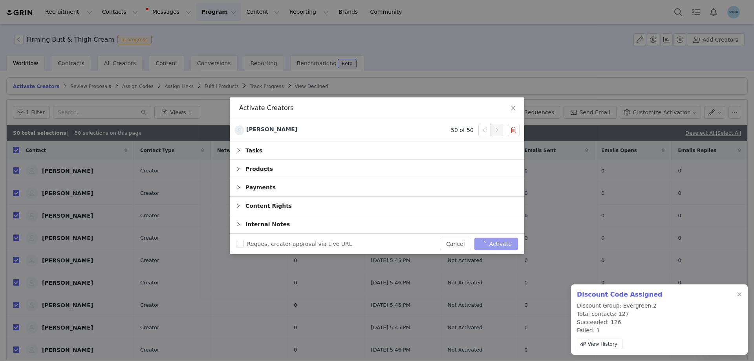
checkbox input "false"
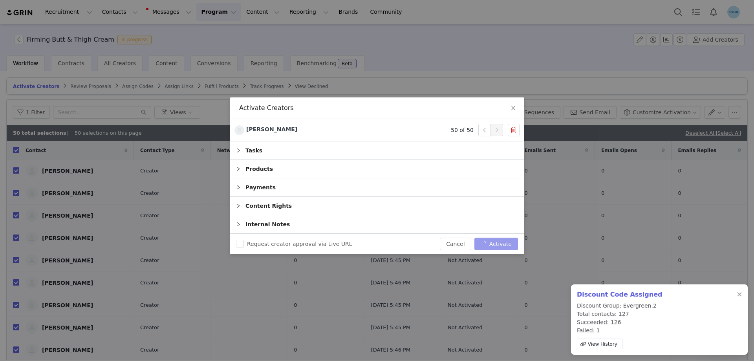
checkbox input "false"
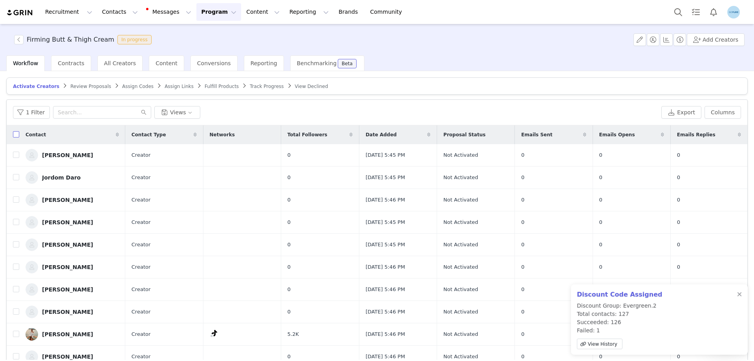
click at [15, 134] on input "checkbox" at bounding box center [16, 134] width 6 height 6
checkbox input "true"
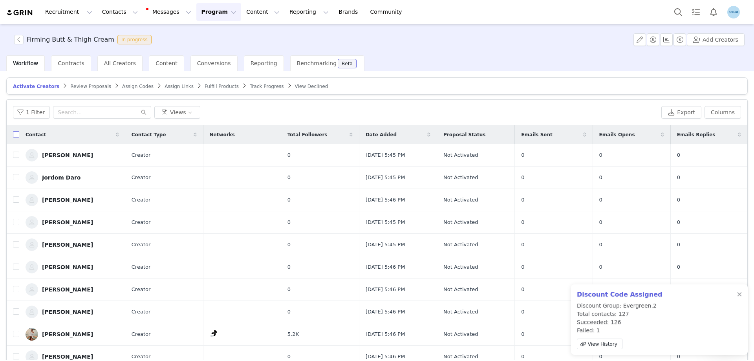
checkbox input "true"
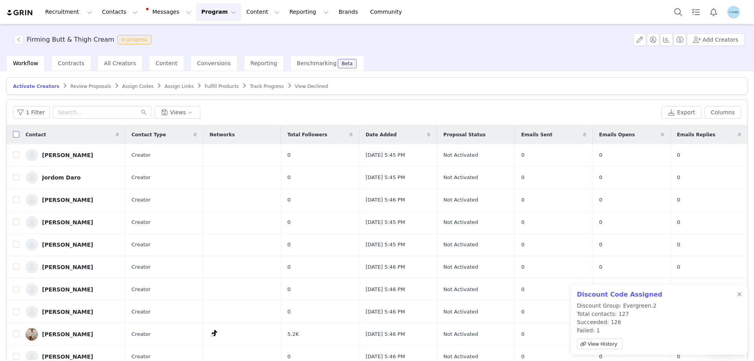
checkbox input "true"
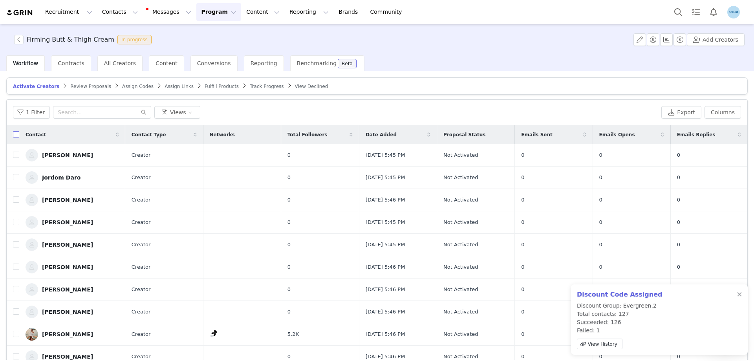
checkbox input "true"
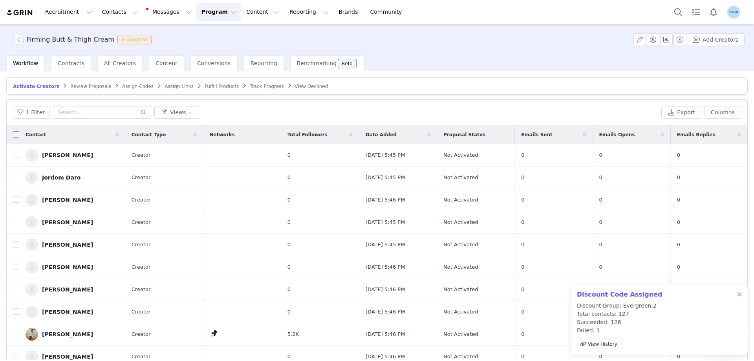
checkbox input "true"
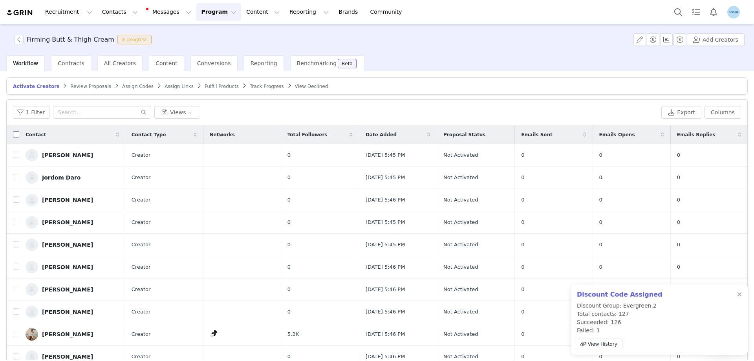
checkbox input "true"
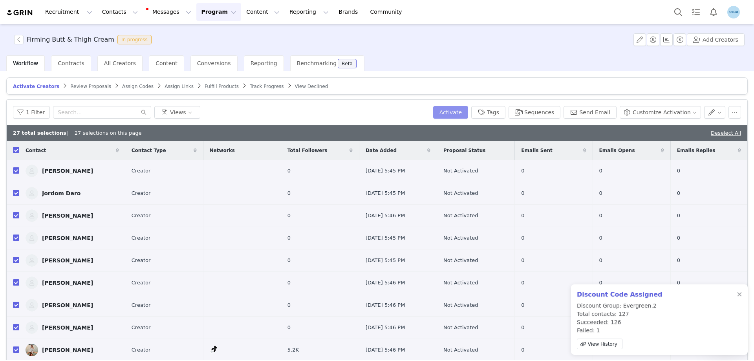
click at [465, 116] on button "Activate" at bounding box center [450, 112] width 35 height 13
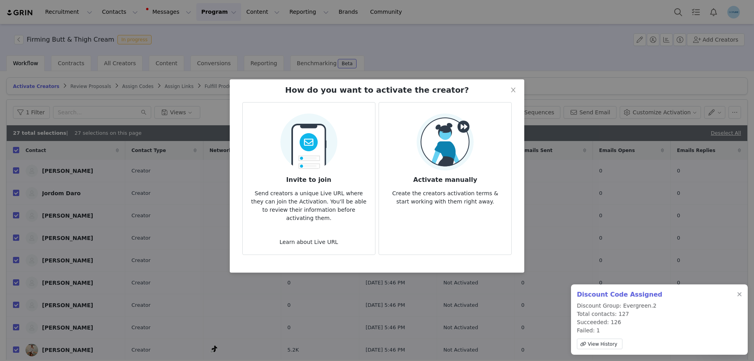
click at [451, 140] on img at bounding box center [444, 141] width 57 height 57
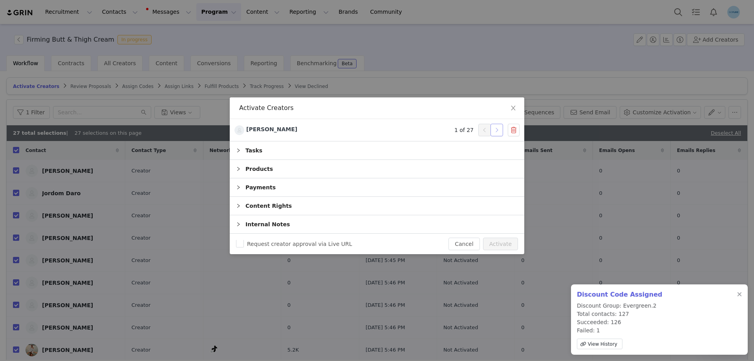
click at [495, 132] on button "button" at bounding box center [496, 130] width 13 height 13
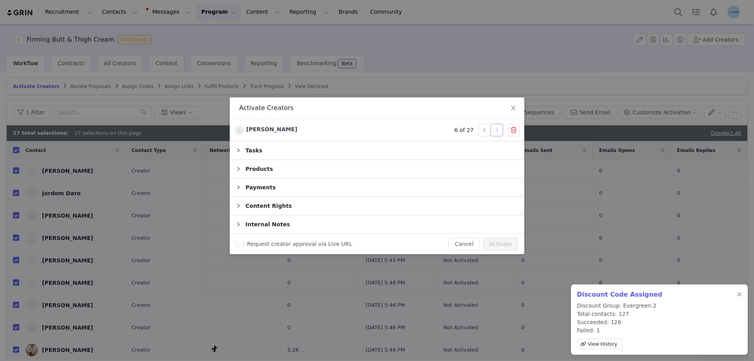
click at [495, 132] on button "button" at bounding box center [496, 130] width 13 height 13
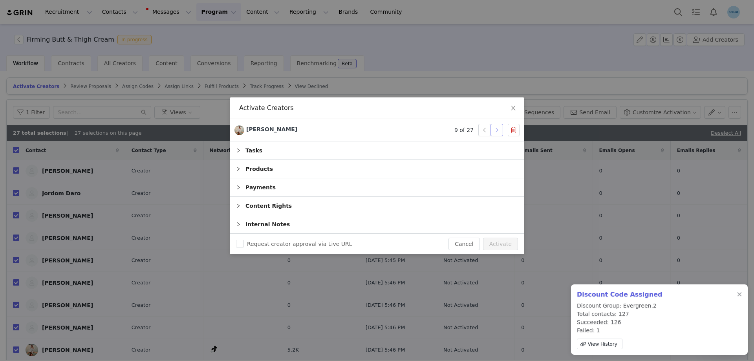
click at [495, 132] on button "button" at bounding box center [496, 130] width 13 height 13
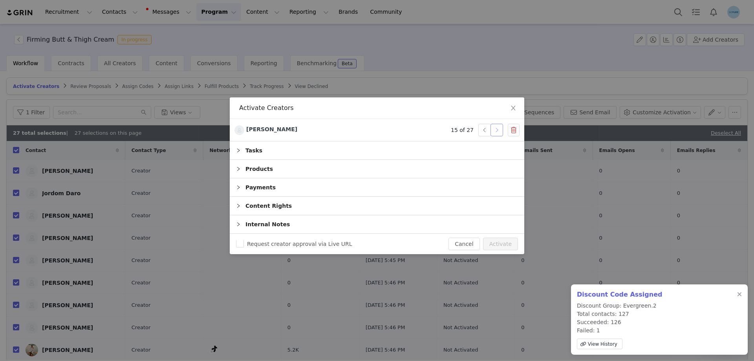
click at [495, 132] on button "button" at bounding box center [496, 130] width 13 height 13
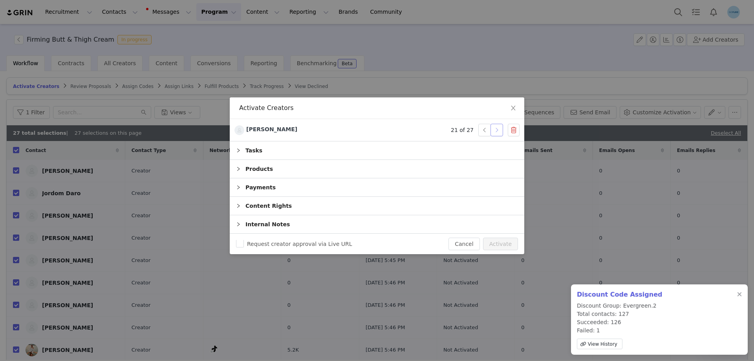
click at [495, 132] on button "button" at bounding box center [496, 130] width 13 height 13
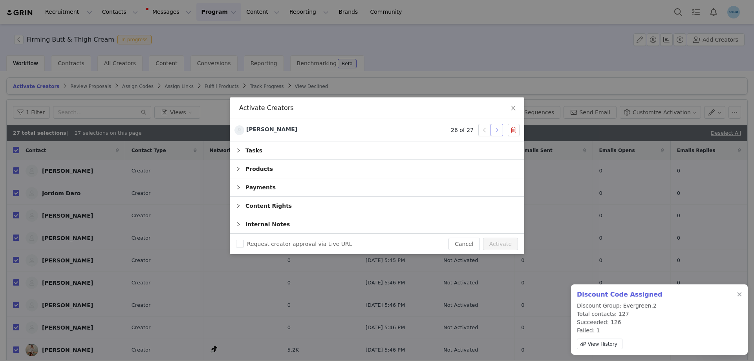
click at [495, 132] on button "button" at bounding box center [496, 130] width 13 height 13
click at [501, 240] on button "Activate" at bounding box center [500, 243] width 35 height 13
checkbox input "false"
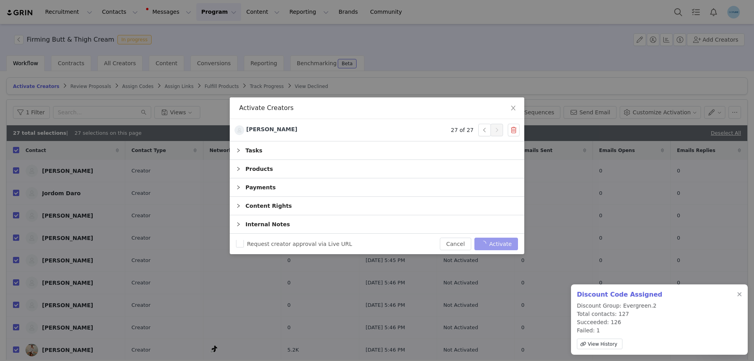
checkbox input "false"
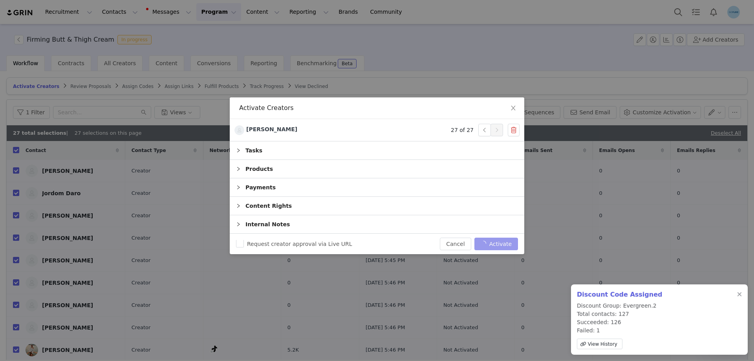
checkbox input "false"
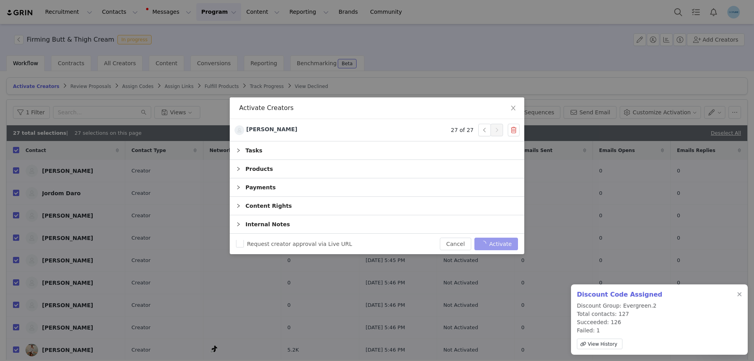
checkbox input "false"
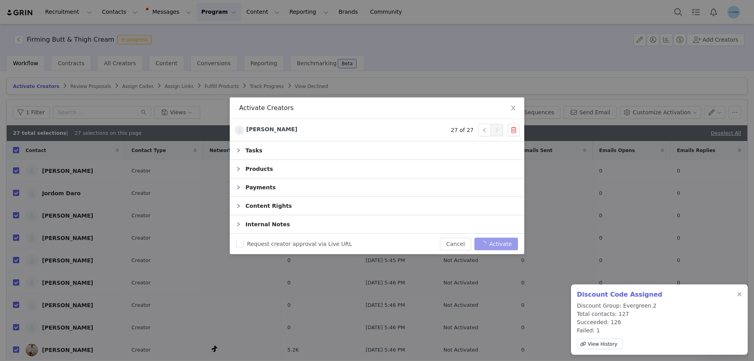
checkbox input "false"
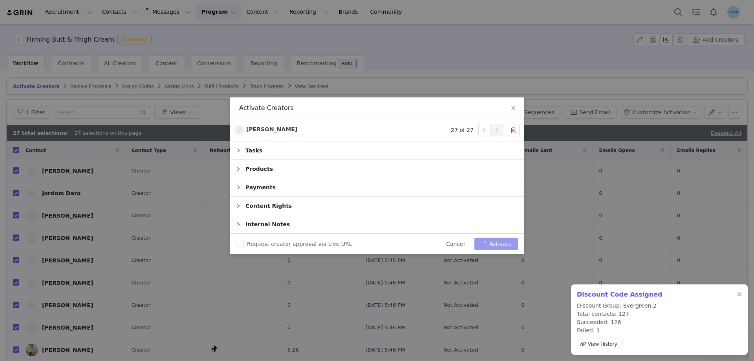
checkbox input "false"
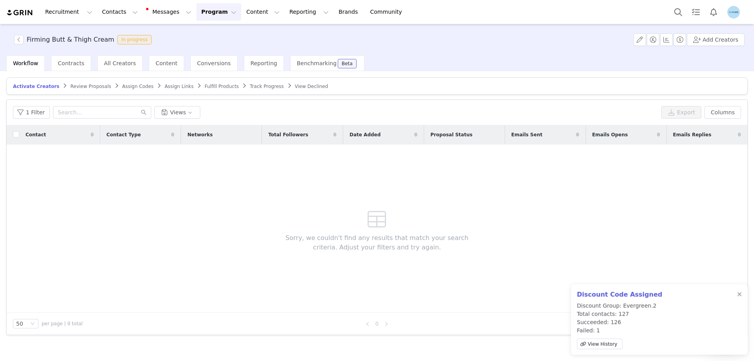
click at [164, 86] on span "Assign Links" at bounding box center [178, 86] width 29 height 5
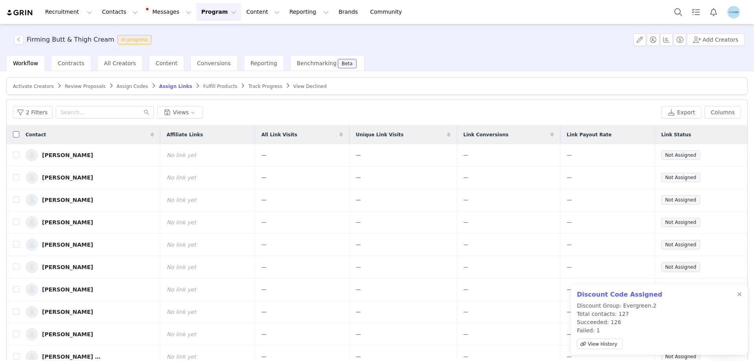
click at [14, 135] on input "checkbox" at bounding box center [16, 134] width 6 height 6
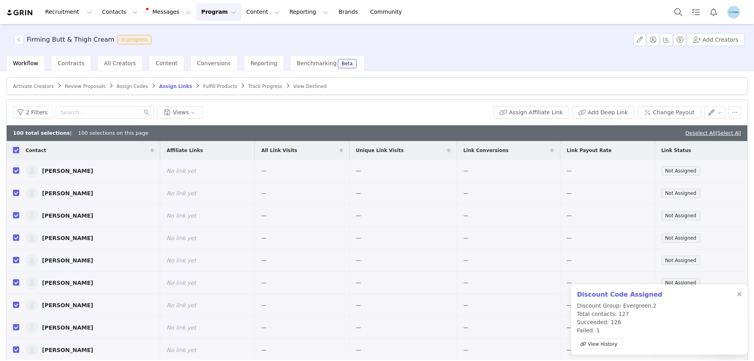
checkbox input "true"
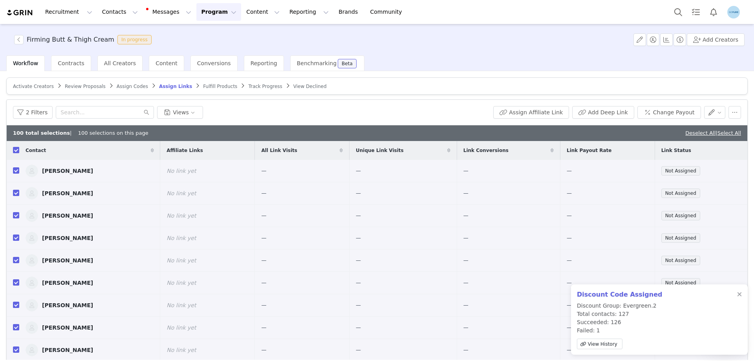
checkbox input "true"
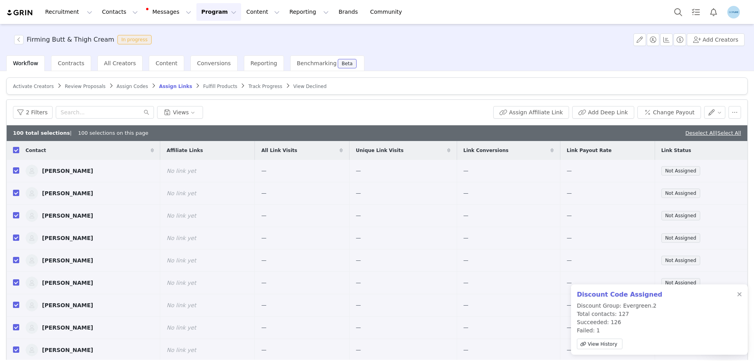
checkbox input "true"
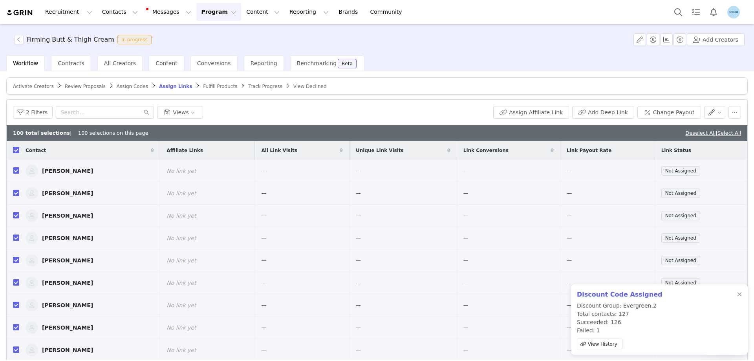
checkbox input "true"
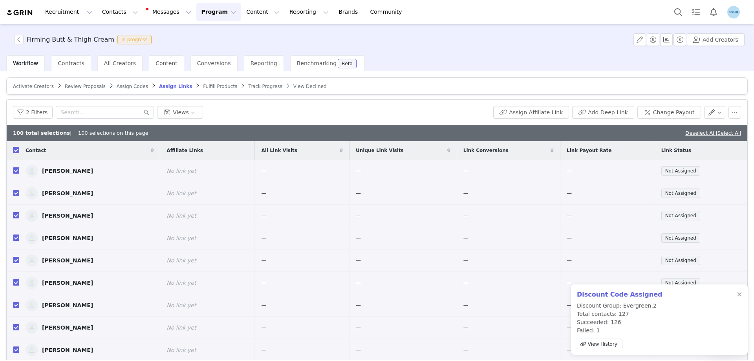
checkbox input "true"
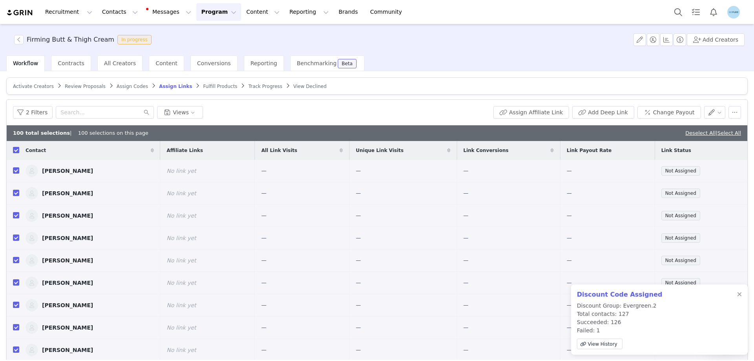
checkbox input "true"
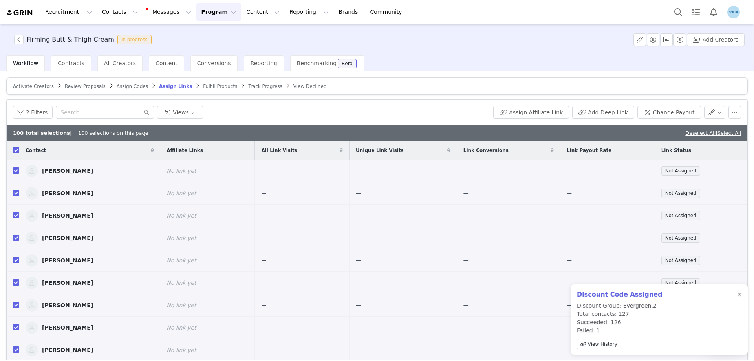
checkbox input "true"
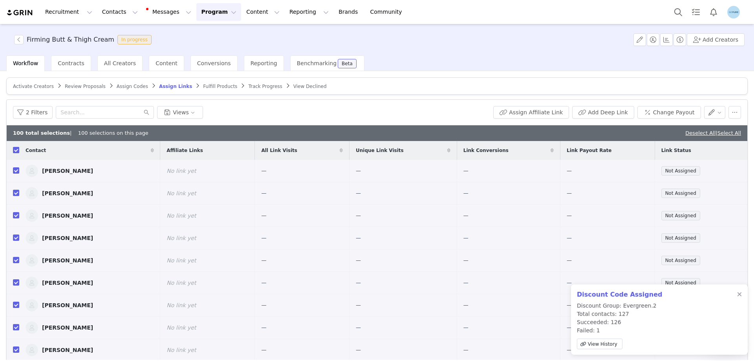
checkbox input "true"
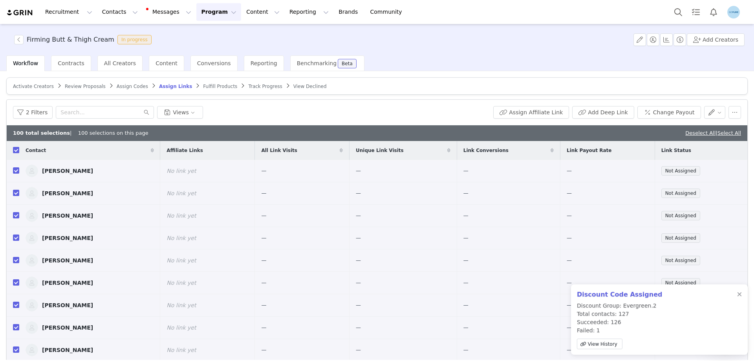
checkbox input "true"
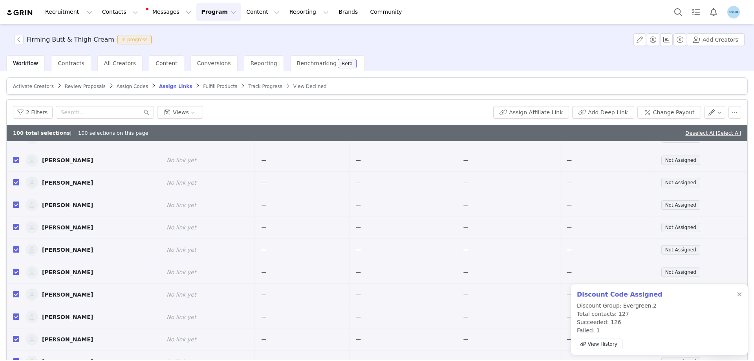
scroll to position [2028, 0]
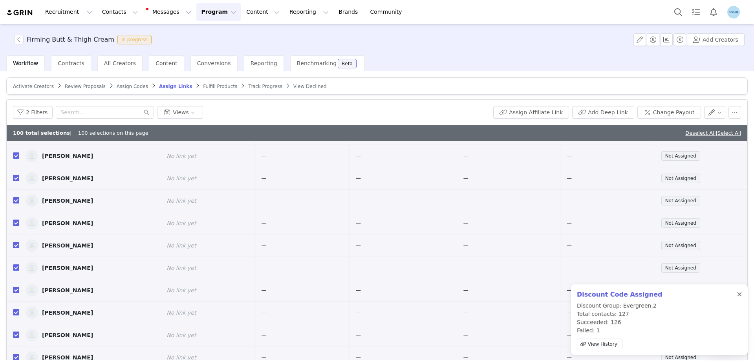
click at [737, 293] on div at bounding box center [739, 294] width 5 height 6
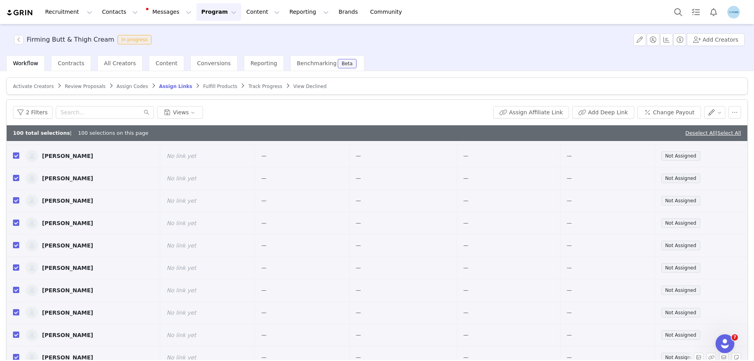
scroll to position [37, 0]
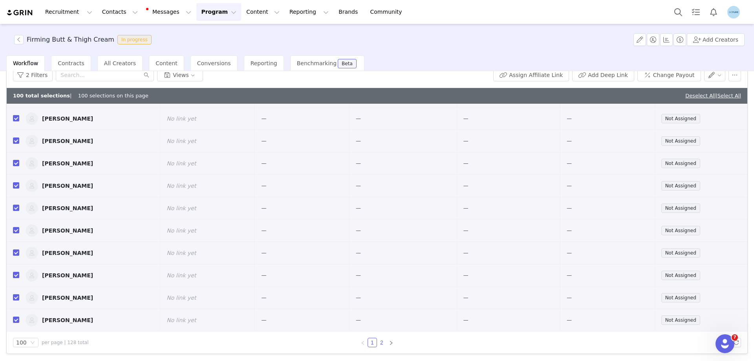
click at [378, 343] on link "2" at bounding box center [381, 342] width 9 height 9
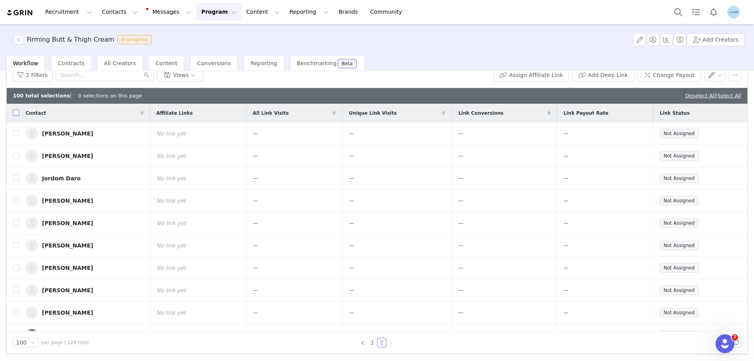
click at [16, 113] on input "checkbox" at bounding box center [16, 112] width 6 height 6
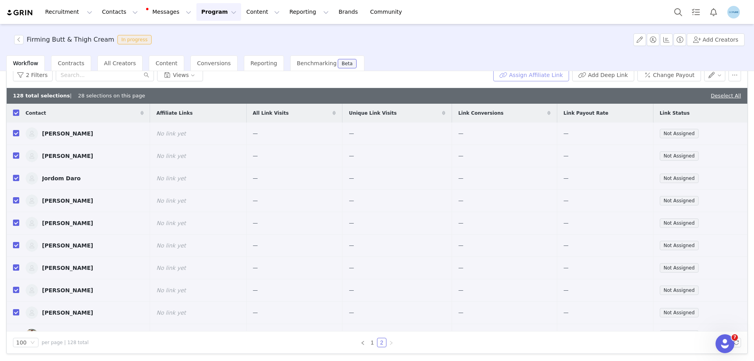
click at [544, 75] on button "Assign Affiliate Link" at bounding box center [531, 75] width 76 height 13
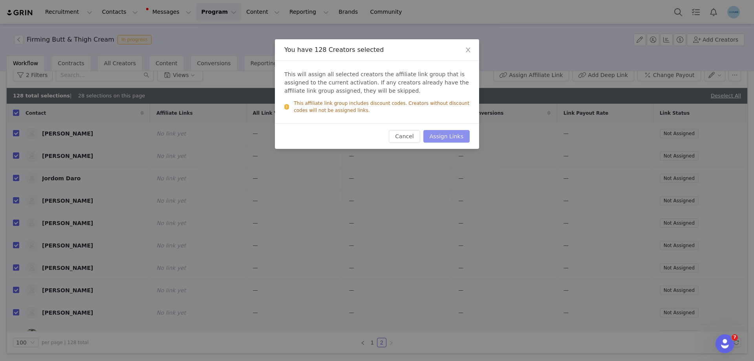
click at [450, 134] on button "Assign Links" at bounding box center [446, 136] width 46 height 13
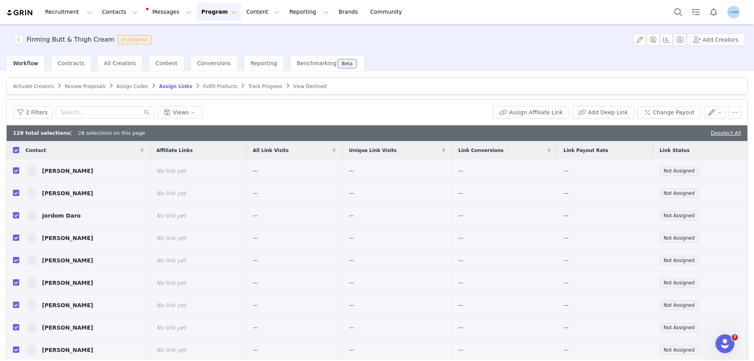
click at [35, 87] on span "Activate Creators" at bounding box center [33, 86] width 41 height 5
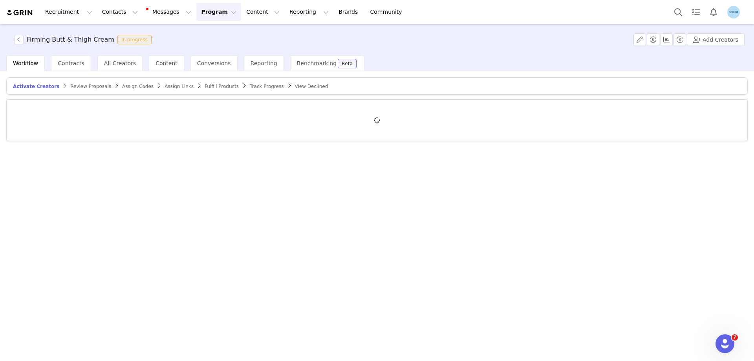
click at [165, 86] on span "Assign Links" at bounding box center [178, 86] width 29 height 5
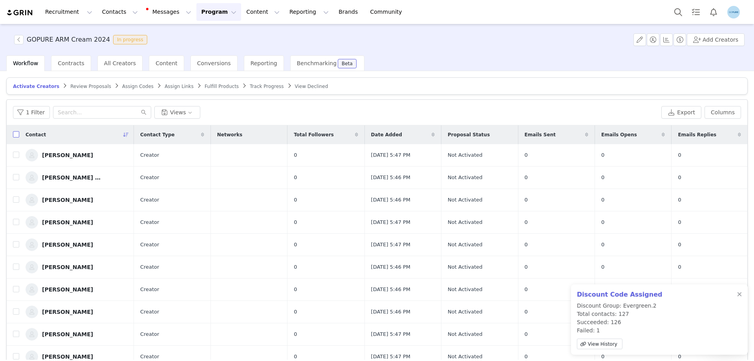
click at [15, 132] on input "checkbox" at bounding box center [16, 134] width 6 height 6
checkbox input "true"
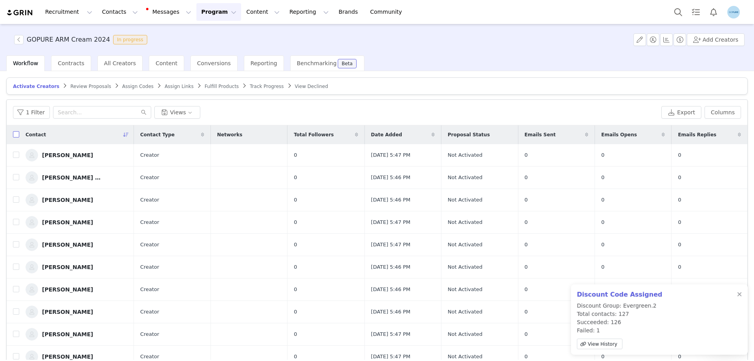
checkbox input "true"
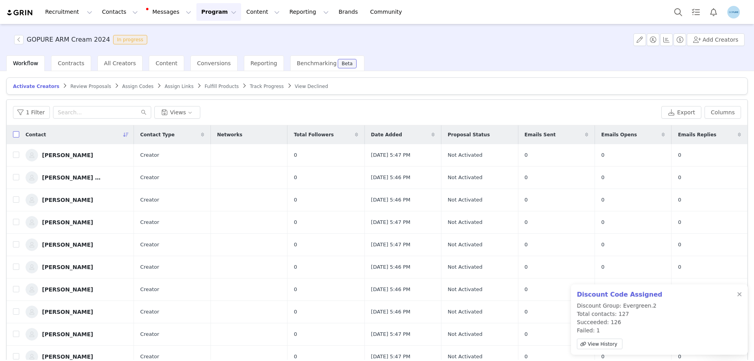
checkbox input "true"
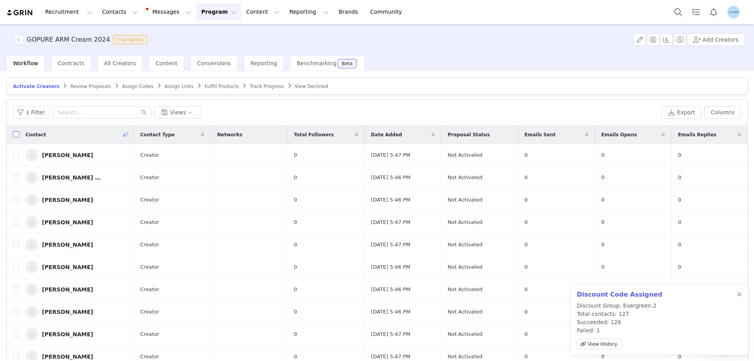
checkbox input "true"
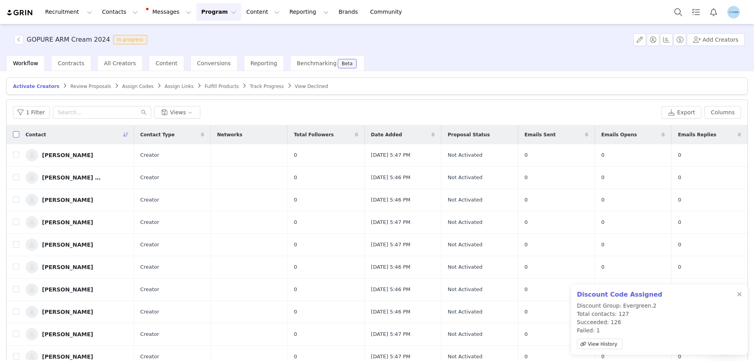
checkbox input "true"
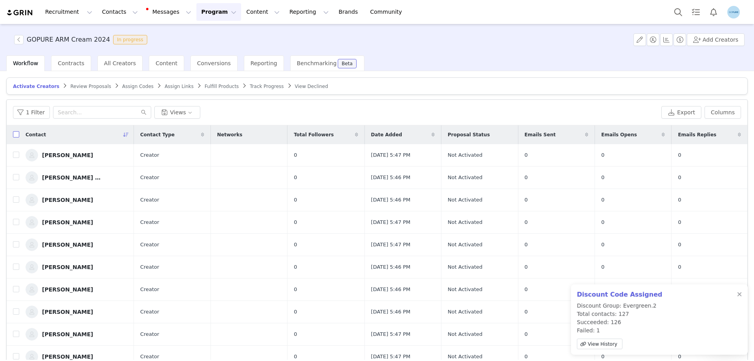
checkbox input "true"
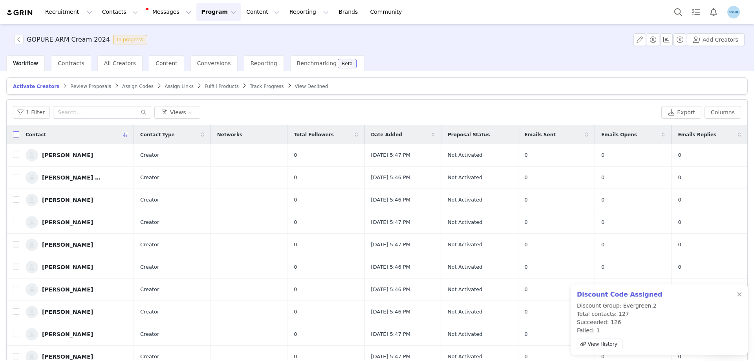
checkbox input "true"
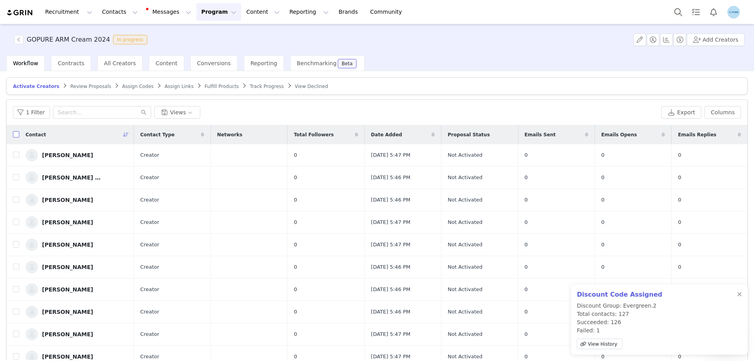
checkbox input "true"
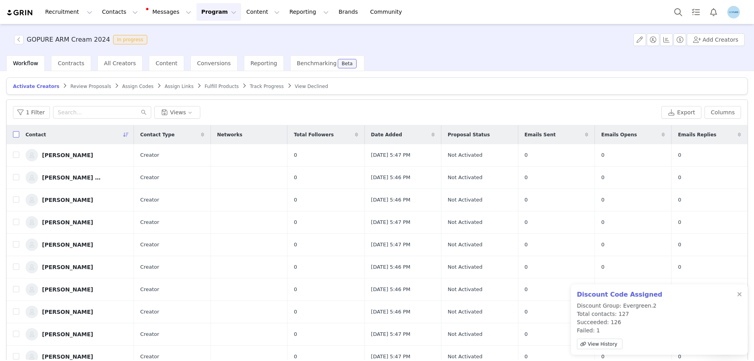
checkbox input "true"
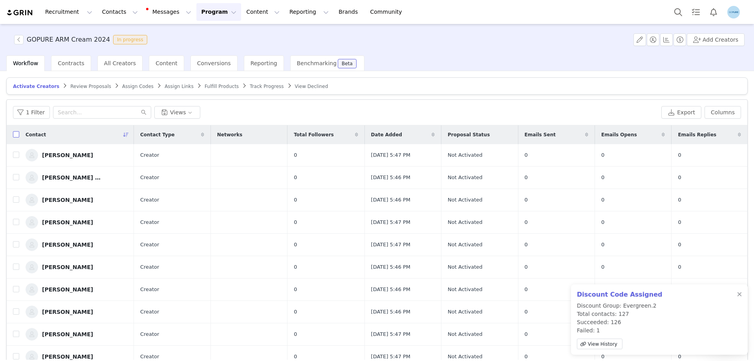
checkbox input "true"
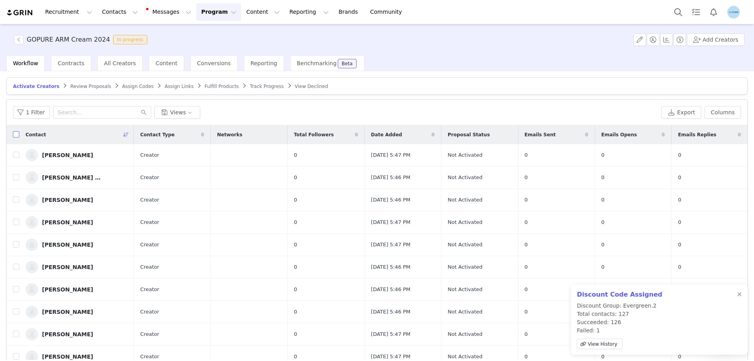
checkbox input "true"
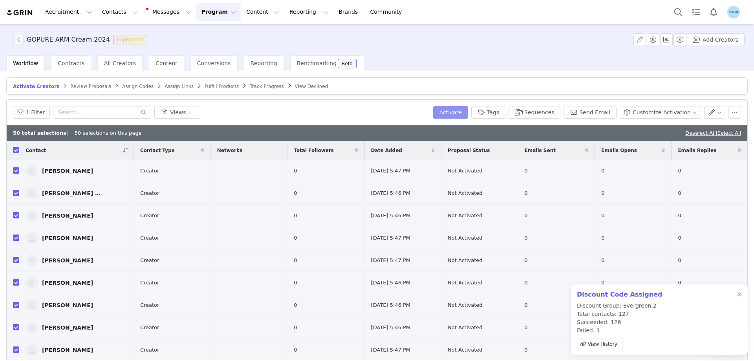
click at [468, 115] on button "Activate" at bounding box center [450, 112] width 35 height 13
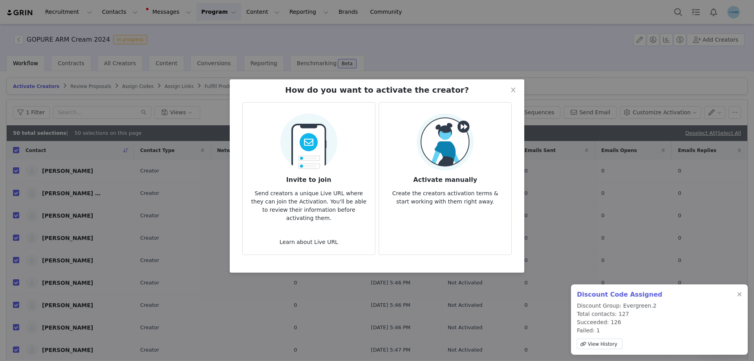
click at [460, 144] on img at bounding box center [444, 141] width 57 height 57
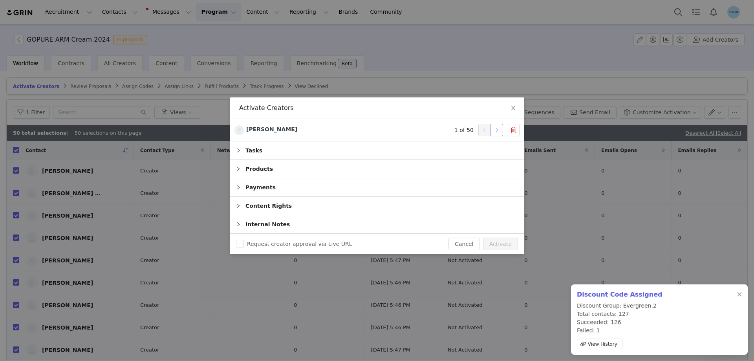
click at [495, 132] on button "button" at bounding box center [496, 130] width 13 height 13
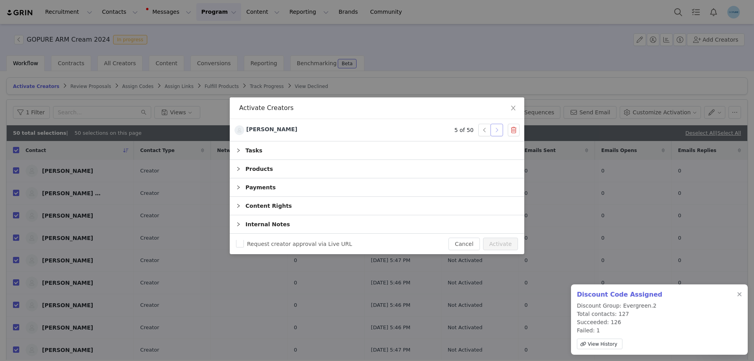
click at [495, 132] on button "button" at bounding box center [496, 130] width 13 height 13
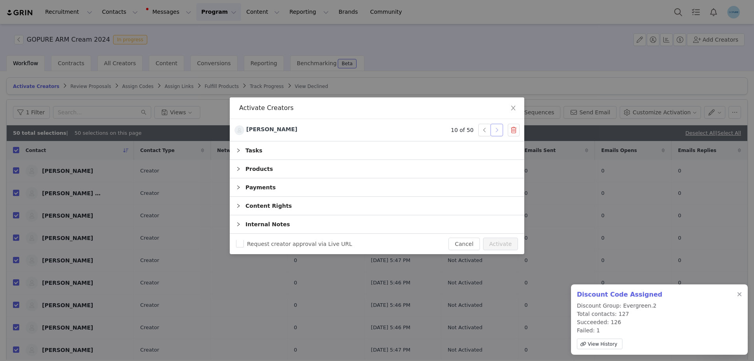
click at [495, 132] on button "button" at bounding box center [496, 130] width 13 height 13
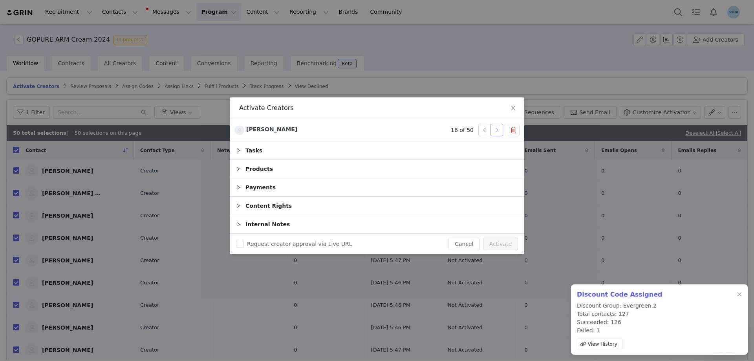
click at [495, 132] on button "button" at bounding box center [496, 130] width 13 height 13
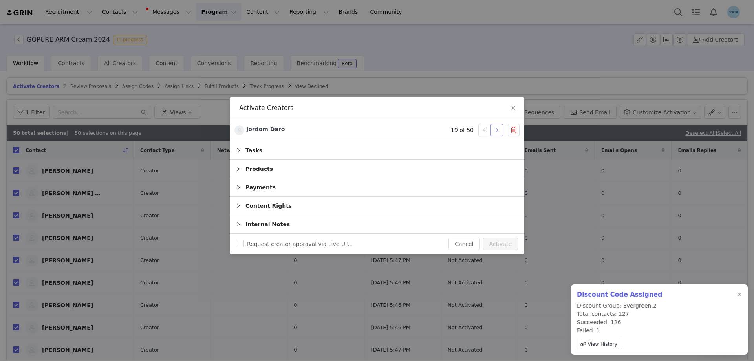
click at [495, 132] on button "button" at bounding box center [496, 130] width 13 height 13
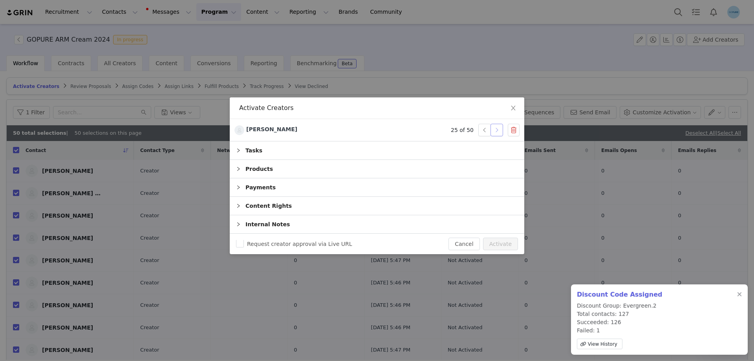
click at [495, 132] on button "button" at bounding box center [496, 130] width 13 height 13
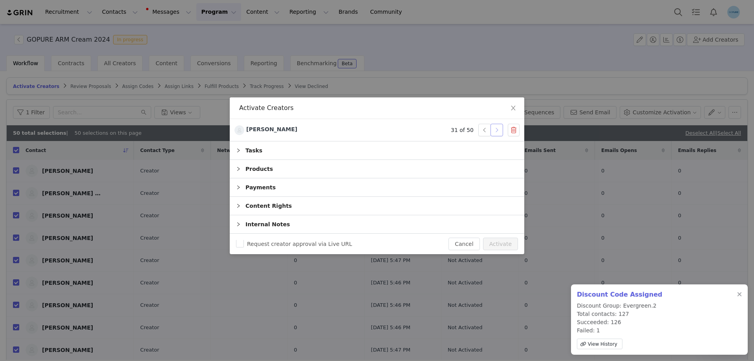
click at [495, 132] on button "button" at bounding box center [496, 130] width 13 height 13
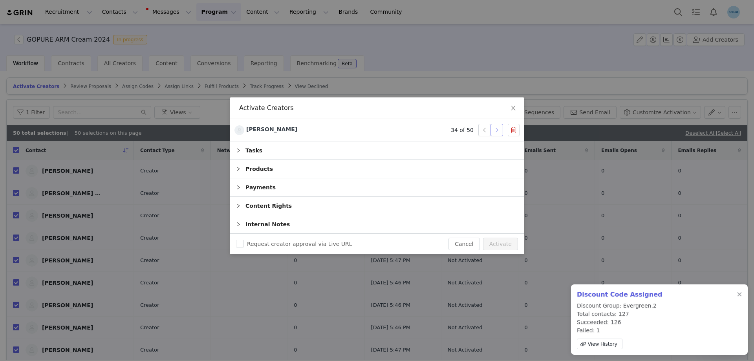
click at [495, 132] on button "button" at bounding box center [496, 130] width 13 height 13
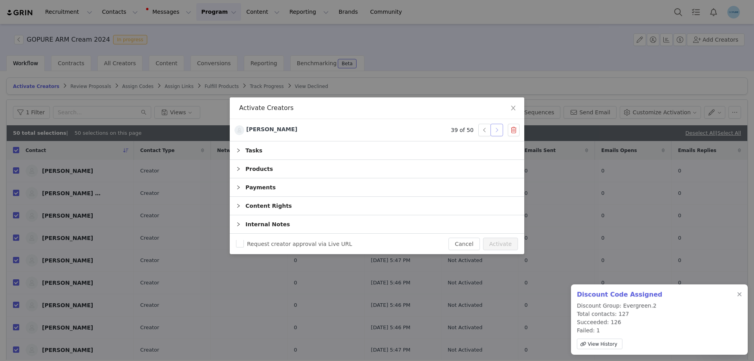
click at [495, 132] on button "button" at bounding box center [496, 130] width 13 height 13
click at [495, 131] on button "button" at bounding box center [496, 130] width 13 height 13
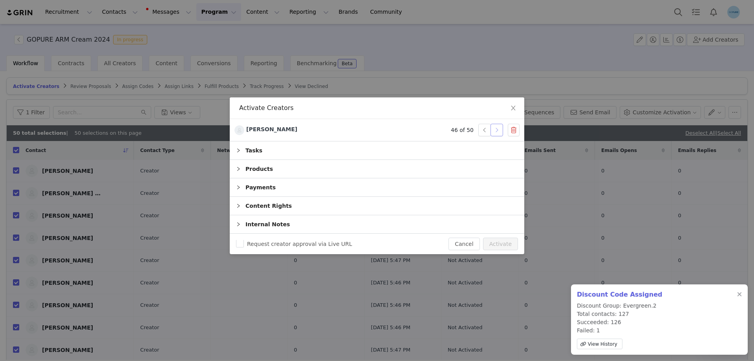
click at [495, 131] on button "button" at bounding box center [496, 130] width 13 height 13
click at [498, 244] on button "Activate" at bounding box center [500, 243] width 35 height 13
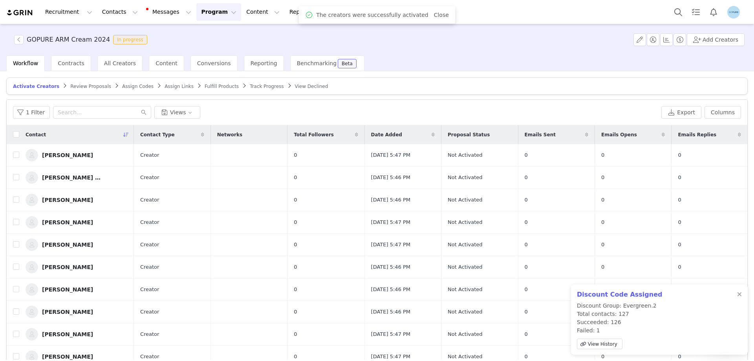
checkbox input "false"
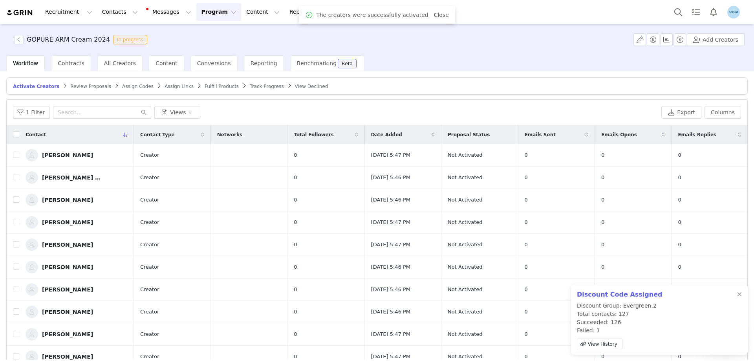
checkbox input "false"
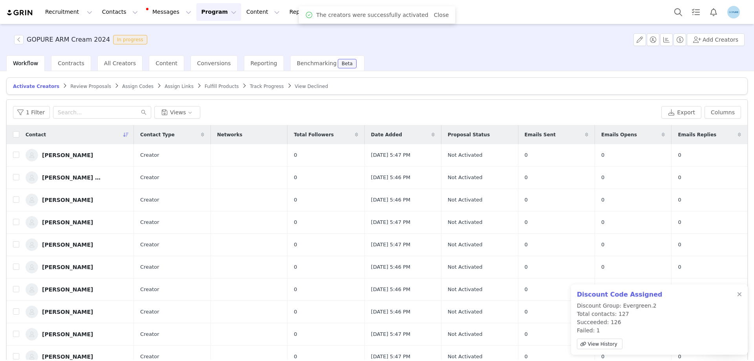
checkbox input "false"
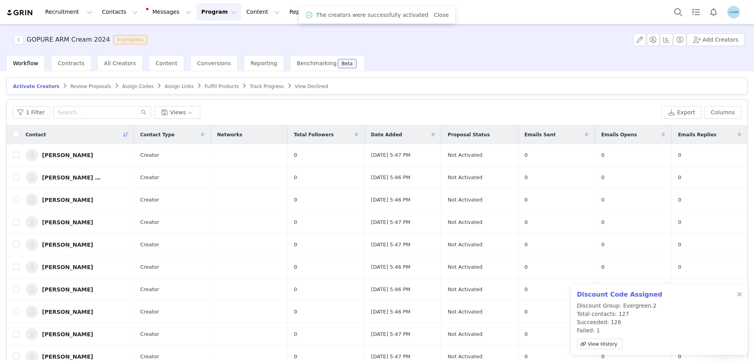
checkbox input "false"
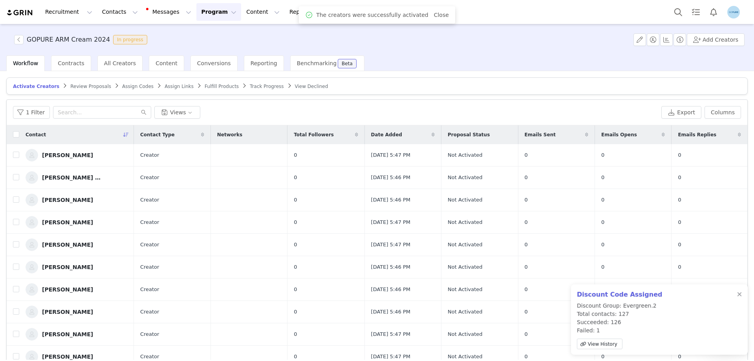
checkbox input "false"
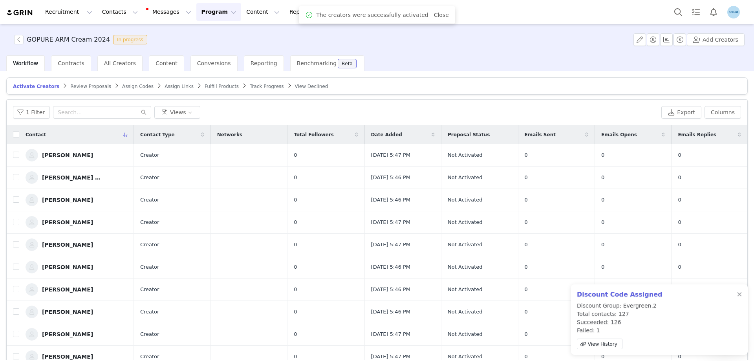
checkbox input "false"
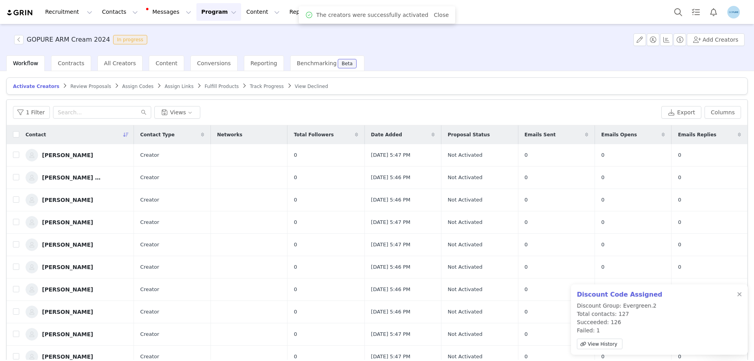
checkbox input "false"
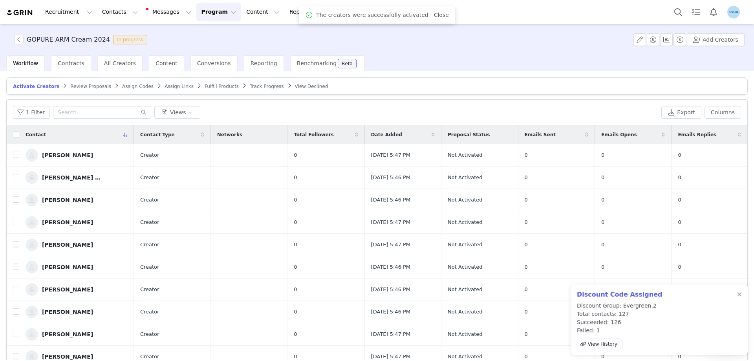
checkbox input "false"
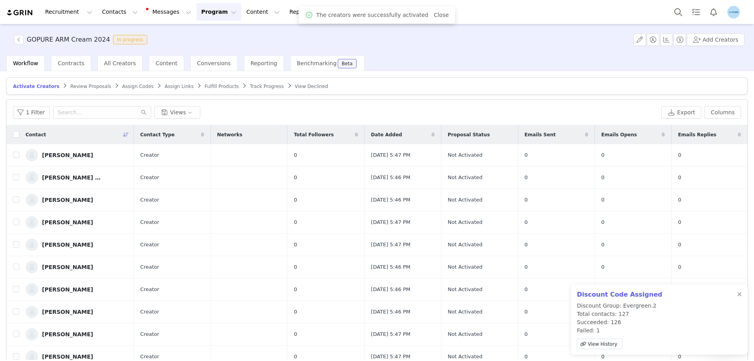
checkbox input "false"
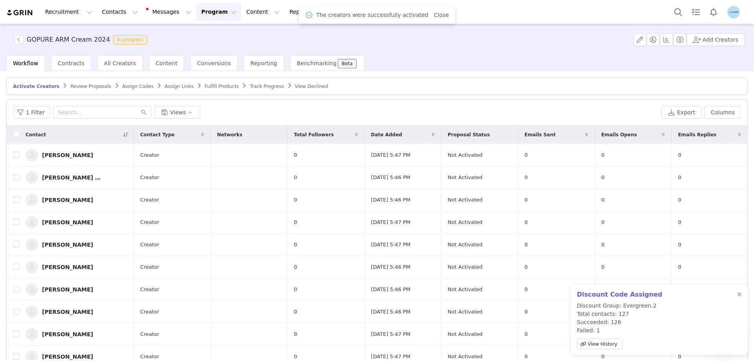
checkbox input "false"
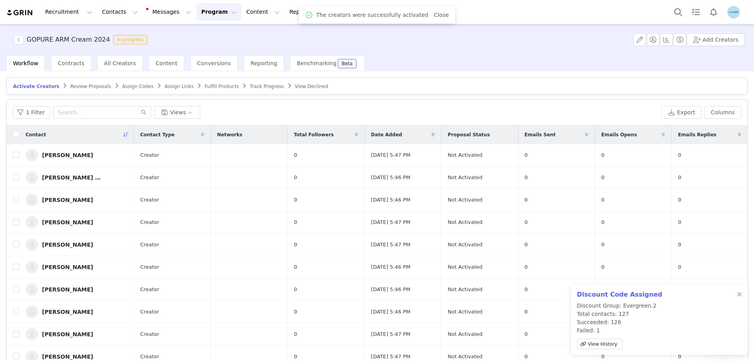
checkbox input "false"
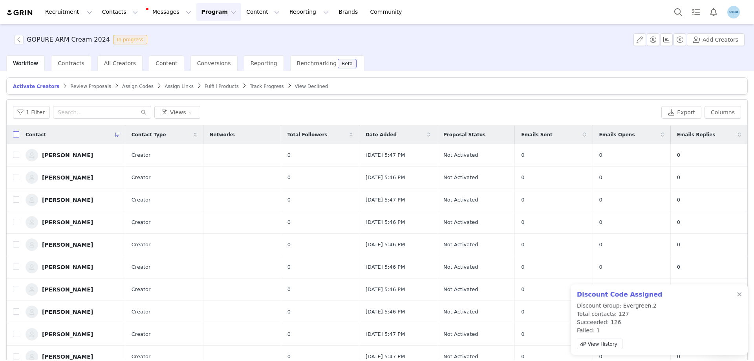
click at [15, 137] on input "checkbox" at bounding box center [16, 134] width 6 height 6
checkbox input "true"
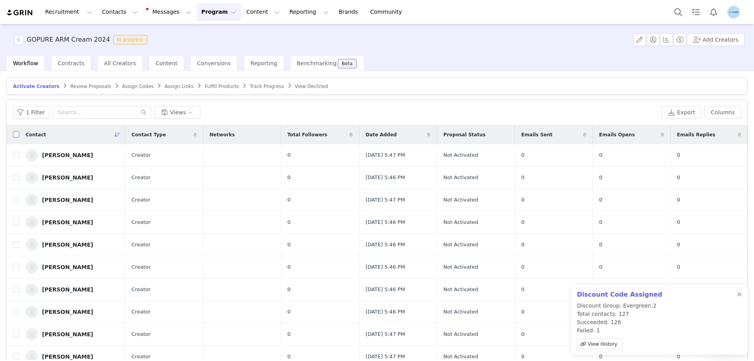
checkbox input "true"
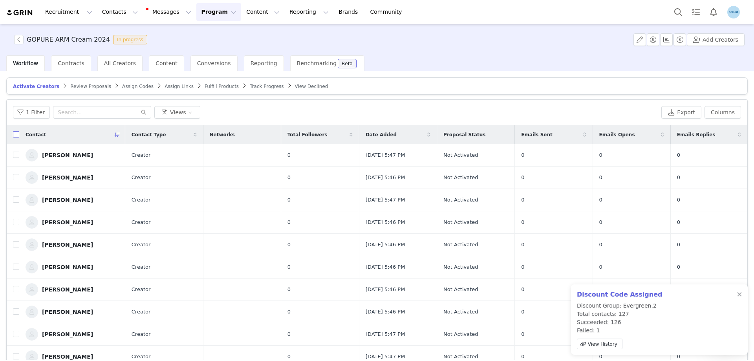
checkbox input "true"
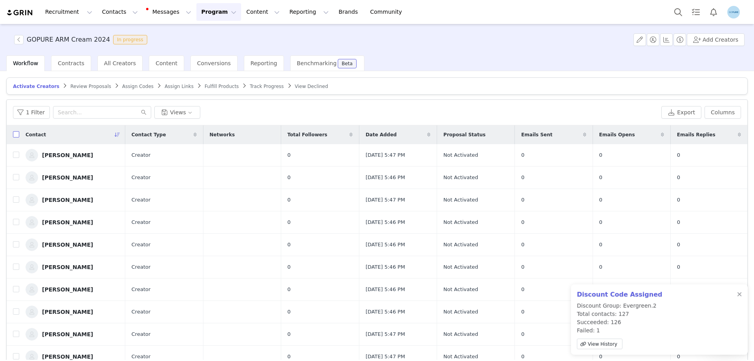
checkbox input "true"
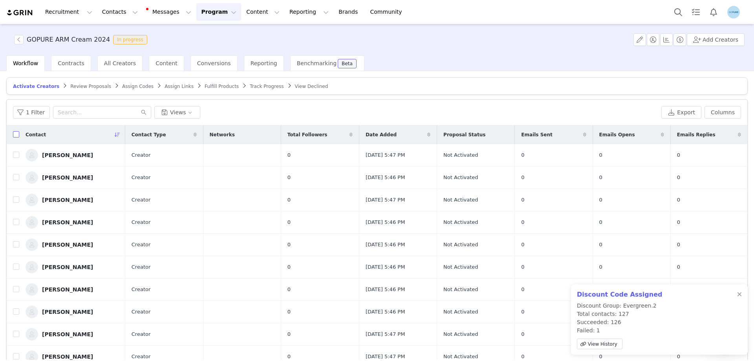
checkbox input "true"
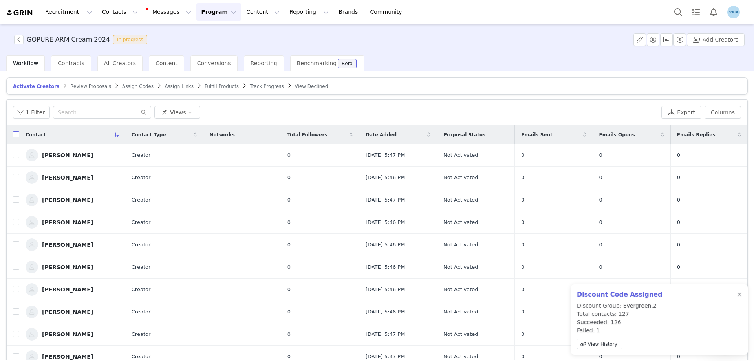
checkbox input "true"
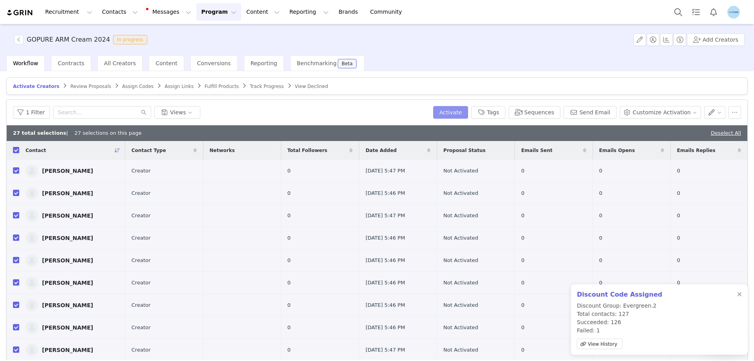
click at [466, 113] on button "Activate" at bounding box center [450, 112] width 35 height 13
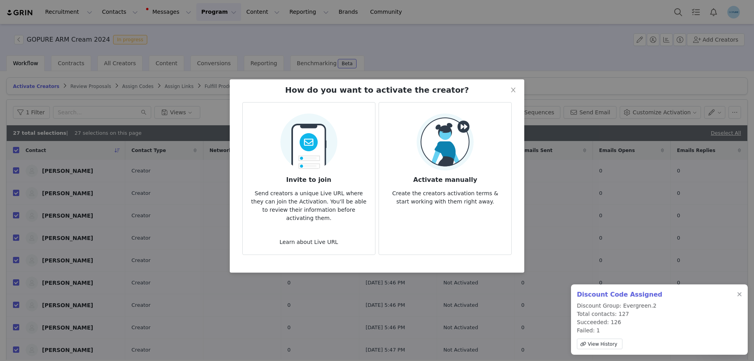
click at [462, 150] on img at bounding box center [444, 141] width 57 height 57
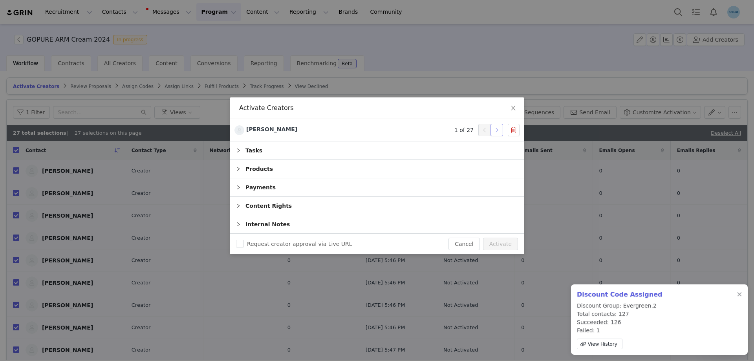
click at [496, 130] on button "button" at bounding box center [496, 130] width 13 height 13
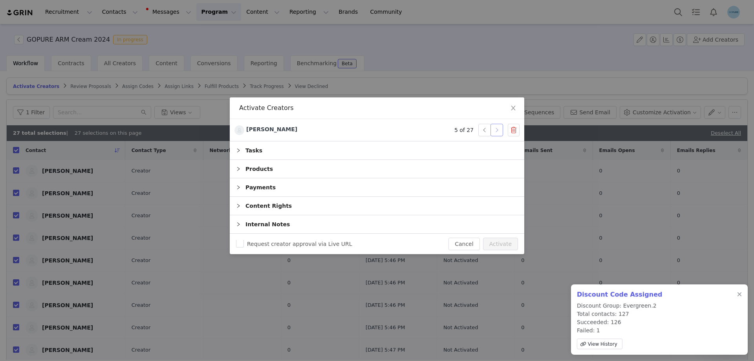
click at [496, 130] on button "button" at bounding box center [496, 130] width 13 height 13
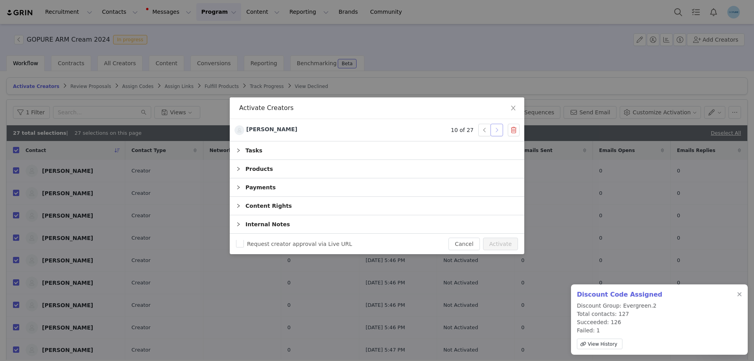
click at [496, 130] on button "button" at bounding box center [496, 130] width 13 height 13
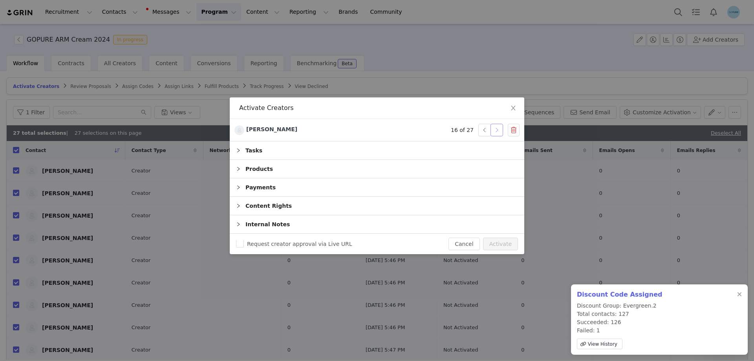
click at [496, 130] on button "button" at bounding box center [496, 130] width 13 height 13
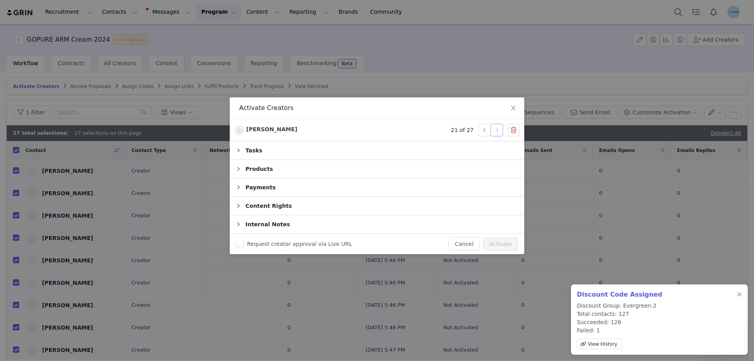
click at [496, 130] on button "button" at bounding box center [496, 130] width 13 height 13
click at [497, 130] on button "button" at bounding box center [496, 130] width 13 height 13
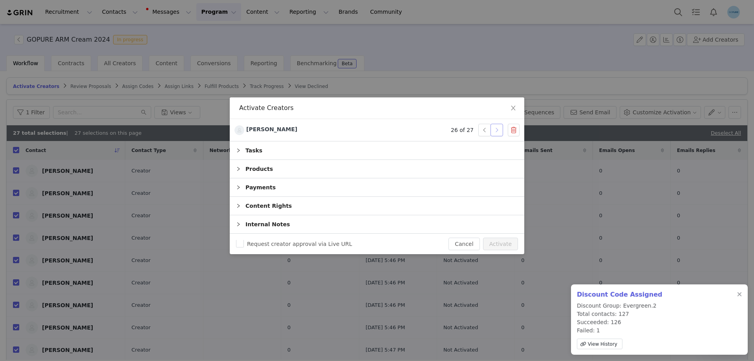
click at [497, 130] on button "button" at bounding box center [496, 130] width 13 height 13
click at [498, 244] on button "Activate" at bounding box center [500, 243] width 35 height 13
checkbox input "false"
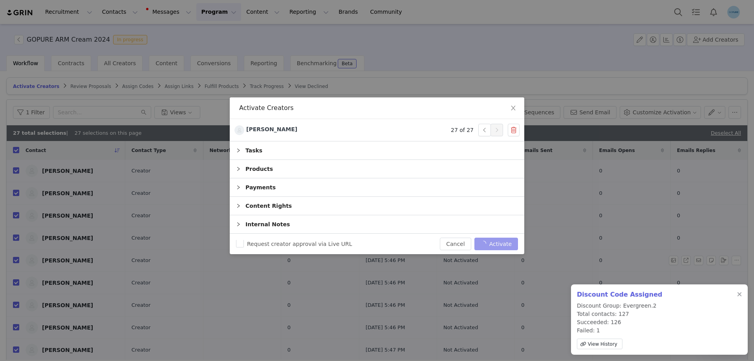
checkbox input "false"
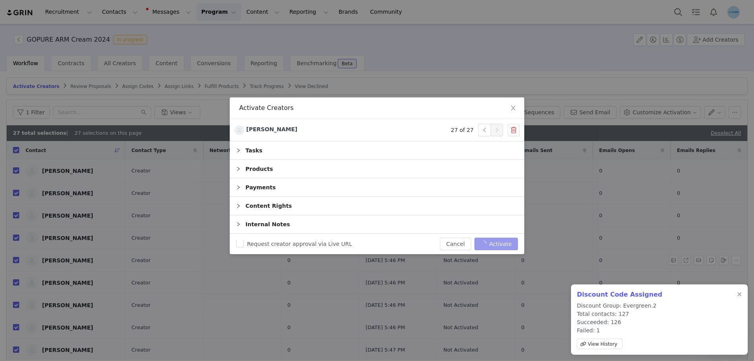
checkbox input "false"
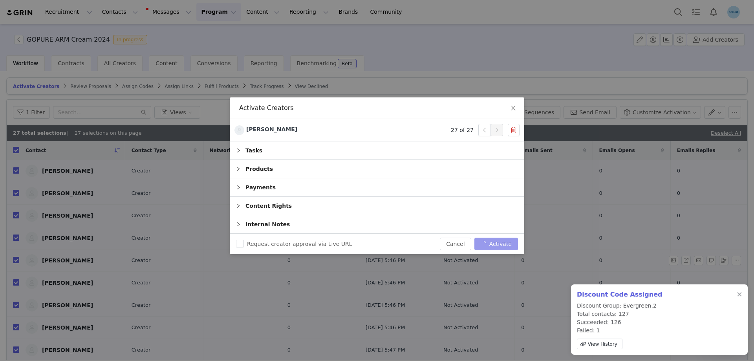
checkbox input "false"
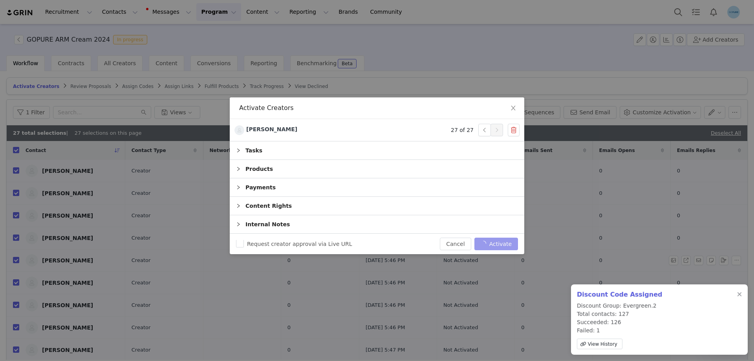
checkbox input "false"
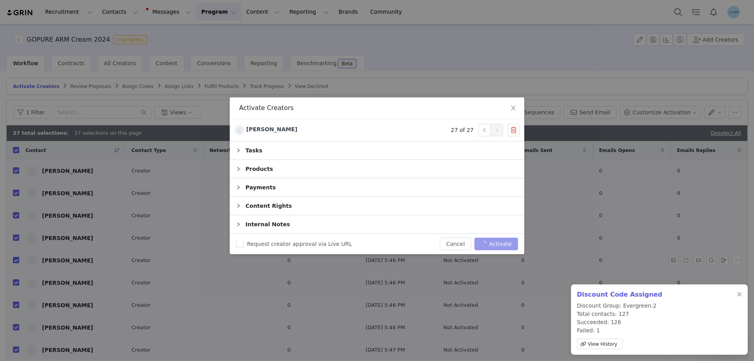
checkbox input "false"
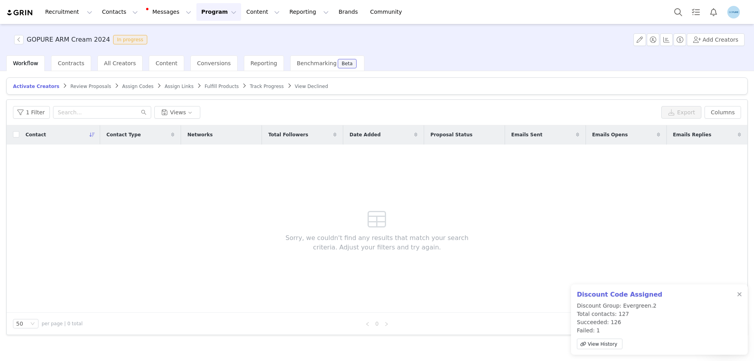
click at [164, 85] on span "Assign Links" at bounding box center [178, 86] width 29 height 5
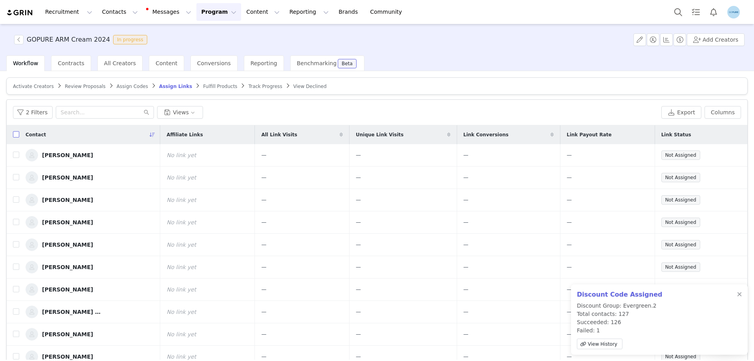
click at [15, 136] on input "checkbox" at bounding box center [16, 134] width 6 height 6
checkbox input "true"
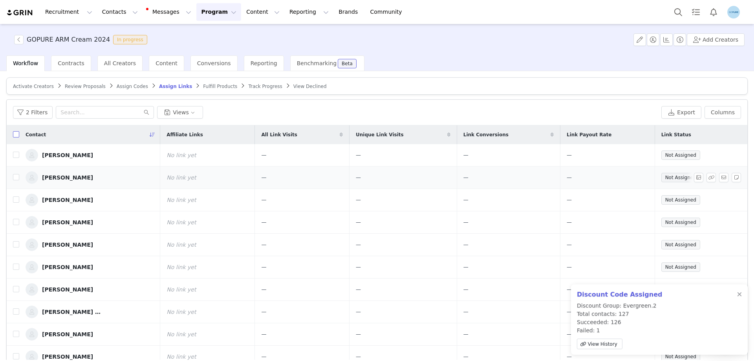
checkbox input "true"
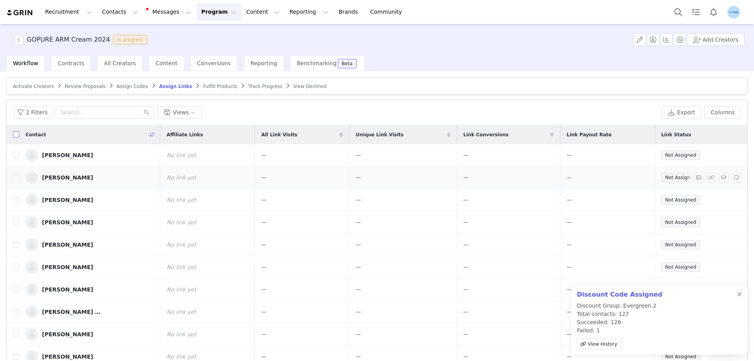
checkbox input "true"
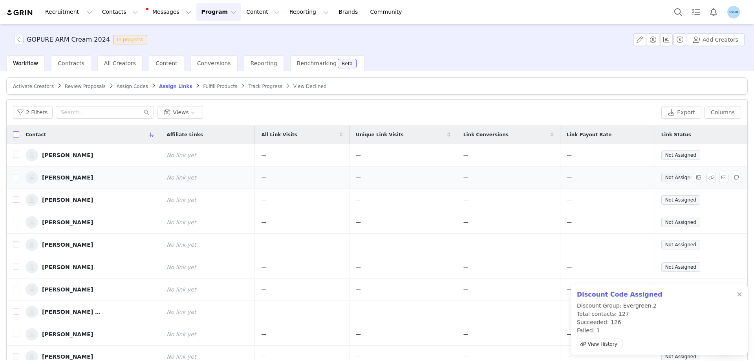
checkbox input "true"
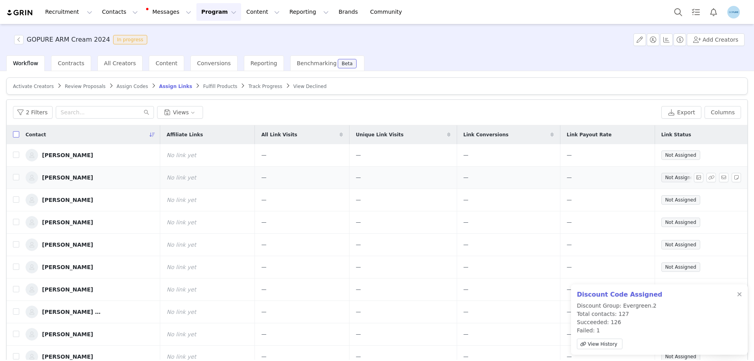
checkbox input "true"
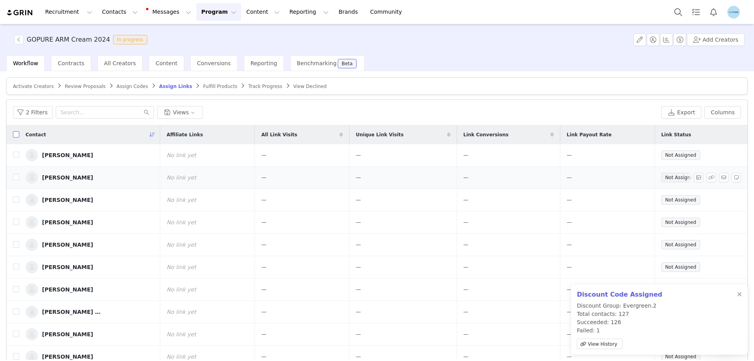
checkbox input "true"
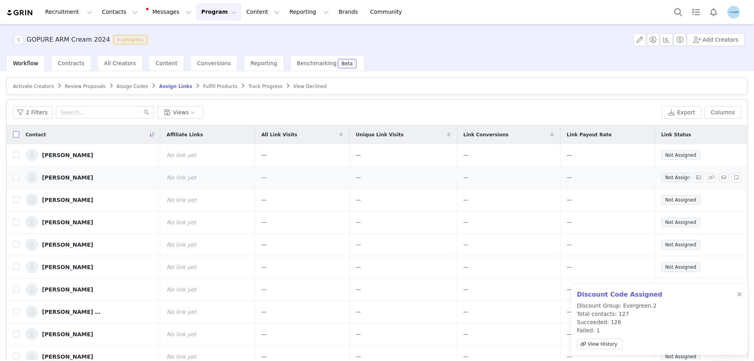
checkbox input "true"
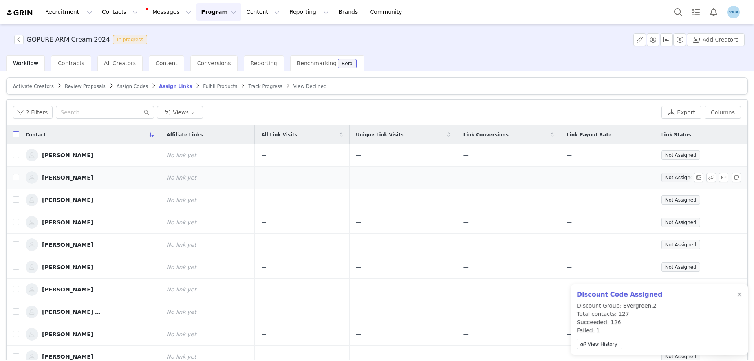
checkbox input "true"
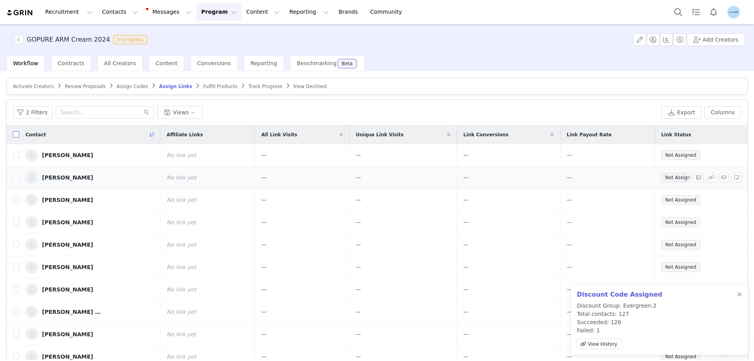
checkbox input "true"
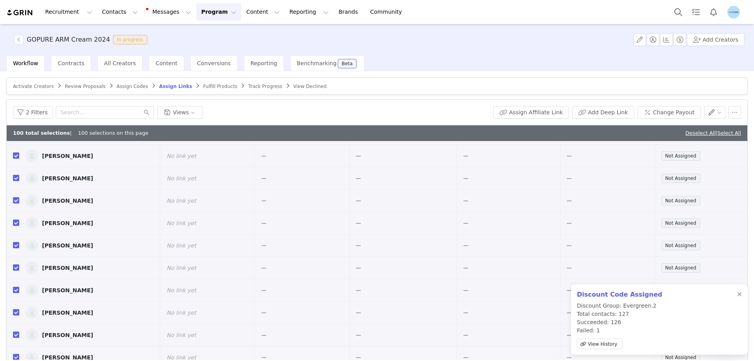
scroll to position [37, 0]
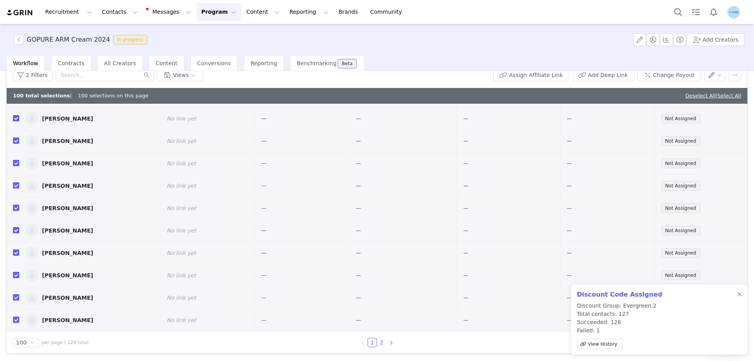
click at [378, 343] on link "2" at bounding box center [381, 342] width 9 height 9
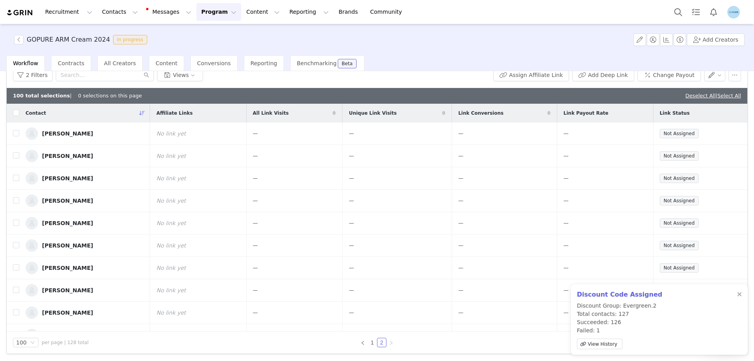
click at [21, 112] on div "Contact" at bounding box center [84, 113] width 131 height 19
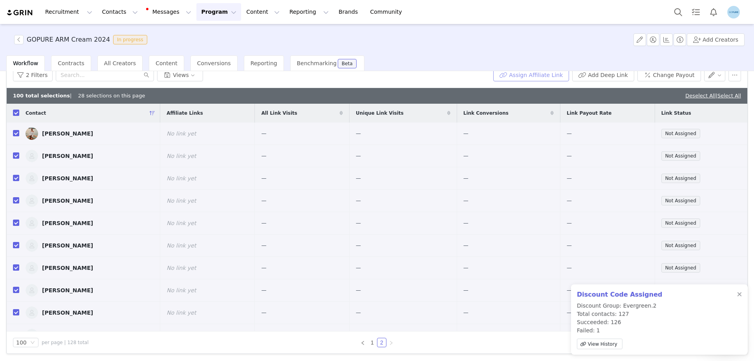
click at [543, 77] on button "Assign Affiliate Link" at bounding box center [531, 75] width 76 height 13
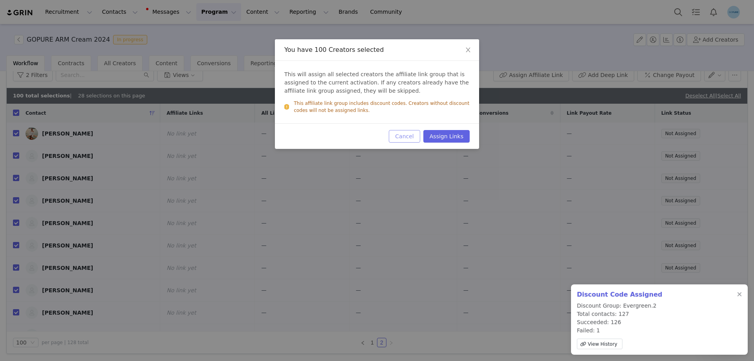
click at [407, 139] on button "Cancel" at bounding box center [404, 136] width 31 height 13
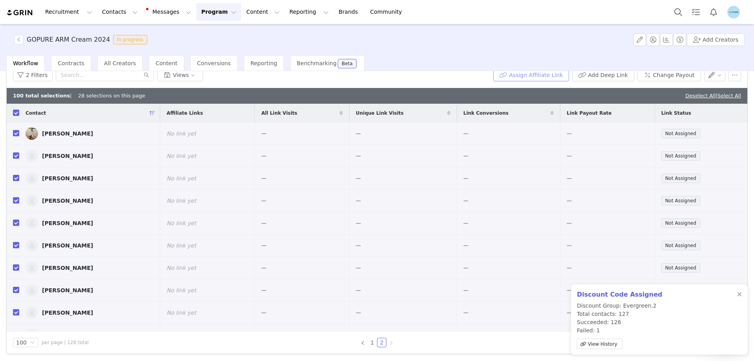
scroll to position [35, 0]
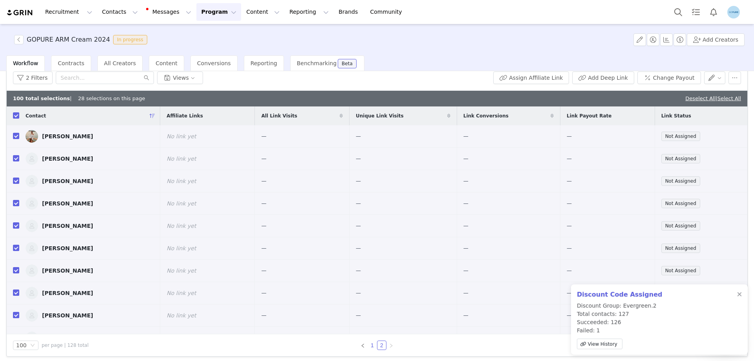
click at [372, 345] on link "1" at bounding box center [372, 345] width 9 height 9
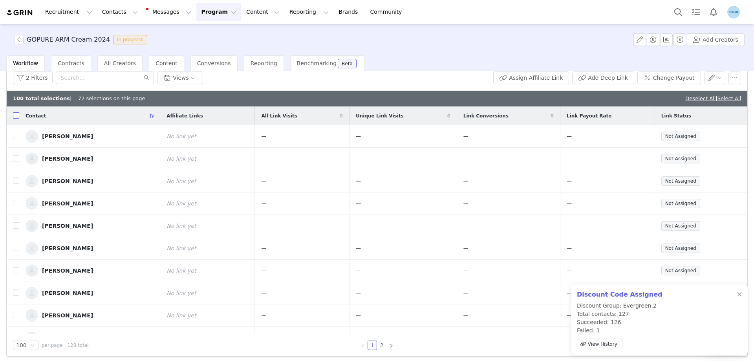
click at [16, 117] on input "checkbox" at bounding box center [16, 115] width 6 height 6
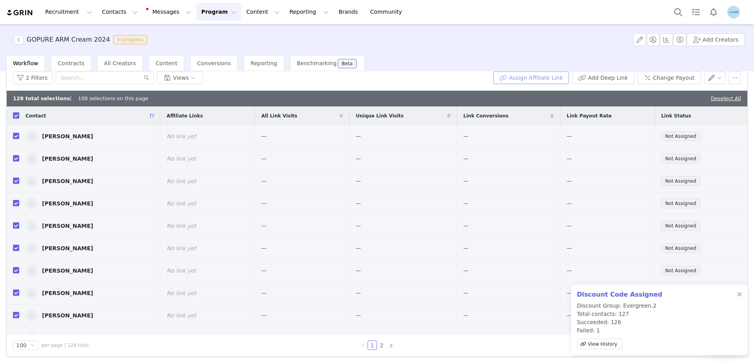
click at [530, 76] on button "Assign Affiliate Link" at bounding box center [531, 77] width 76 height 13
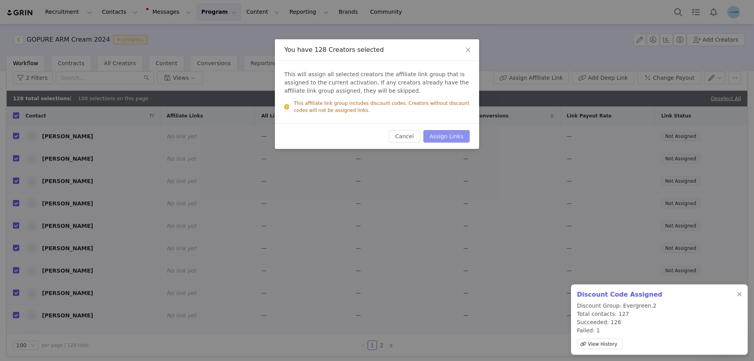
click at [448, 134] on button "Assign Links" at bounding box center [446, 136] width 46 height 13
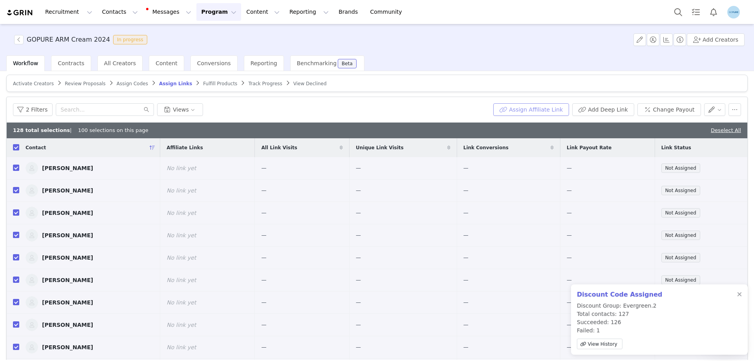
scroll to position [0, 0]
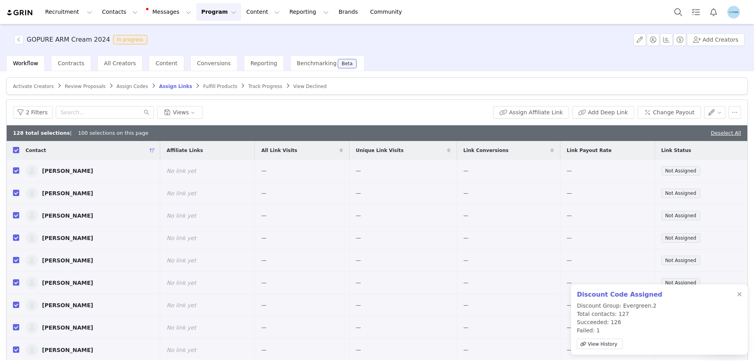
click at [28, 85] on span "Activate Creators" at bounding box center [33, 86] width 41 height 5
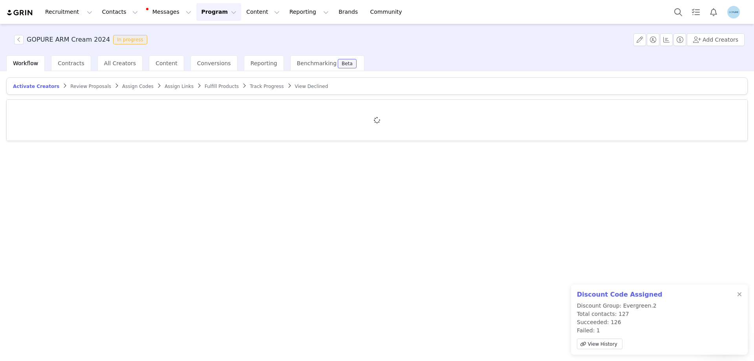
click at [164, 86] on span "Assign Links" at bounding box center [178, 86] width 29 height 5
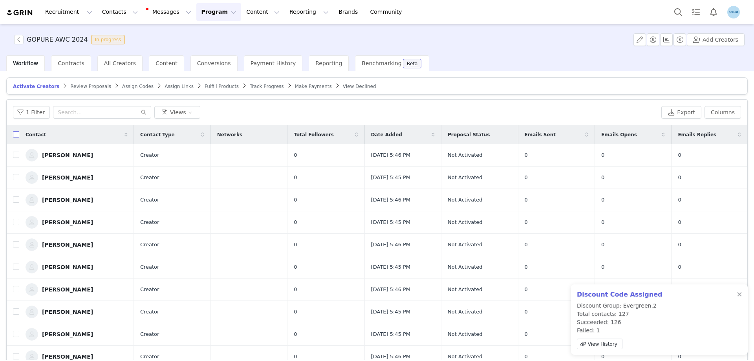
click at [16, 137] on input "checkbox" at bounding box center [16, 134] width 6 height 6
checkbox input "true"
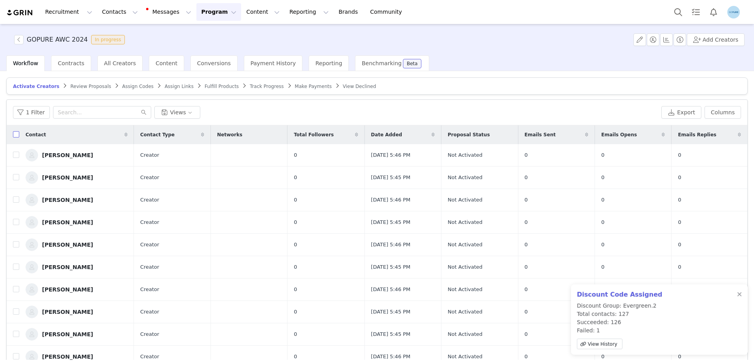
checkbox input "true"
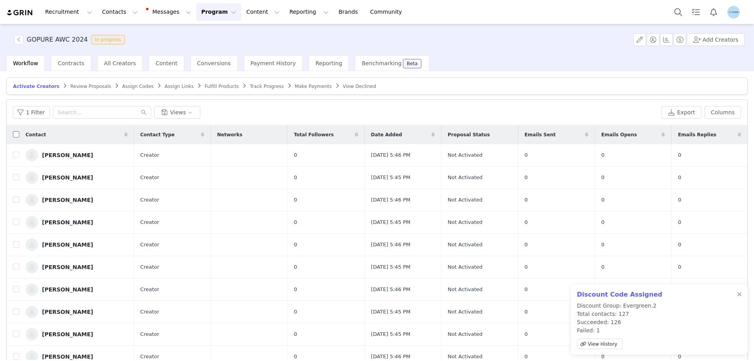
checkbox input "true"
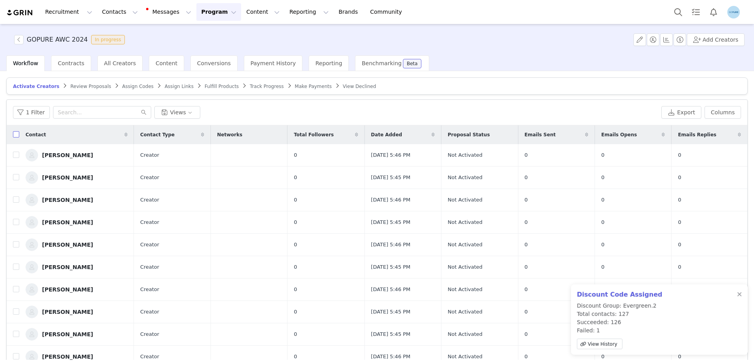
checkbox input "true"
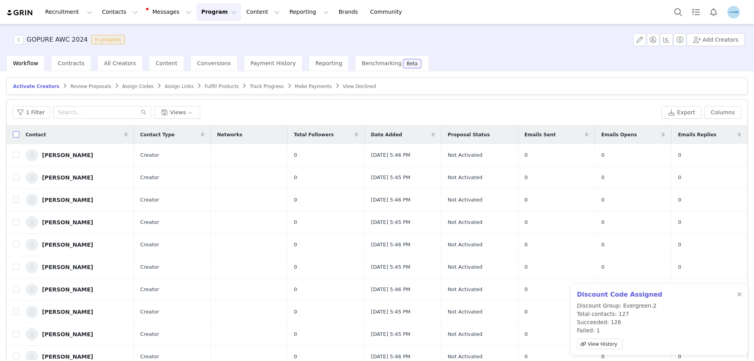
checkbox input "true"
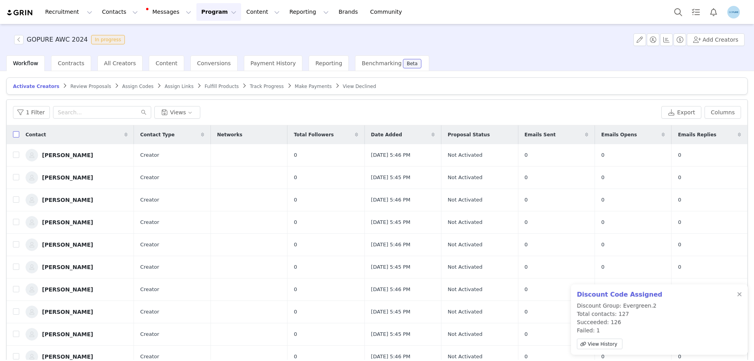
checkbox input "true"
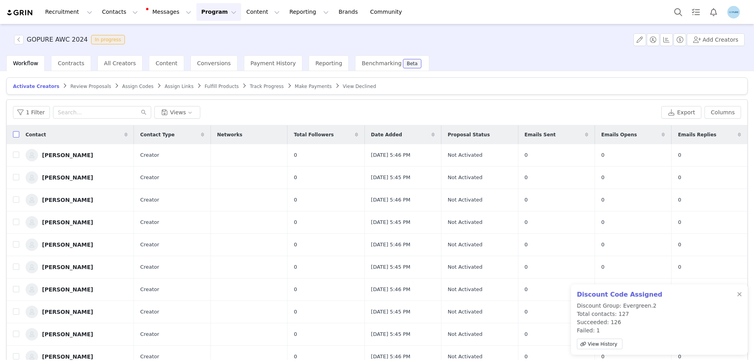
checkbox input "true"
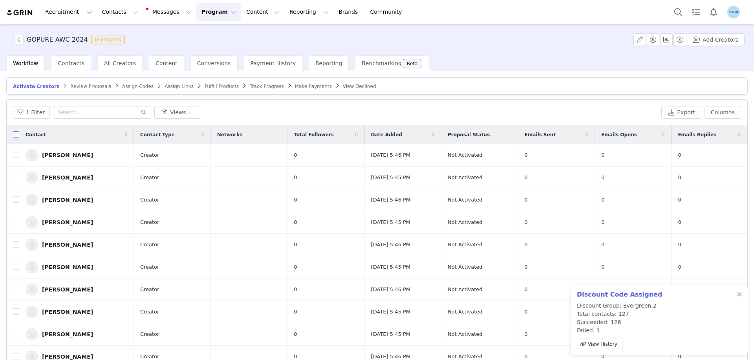
checkbox input "true"
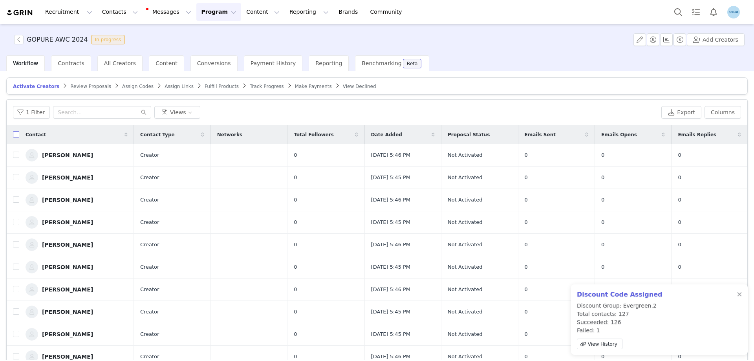
checkbox input "true"
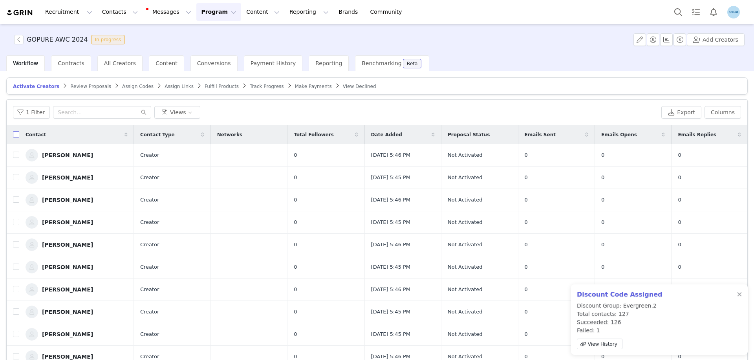
checkbox input "true"
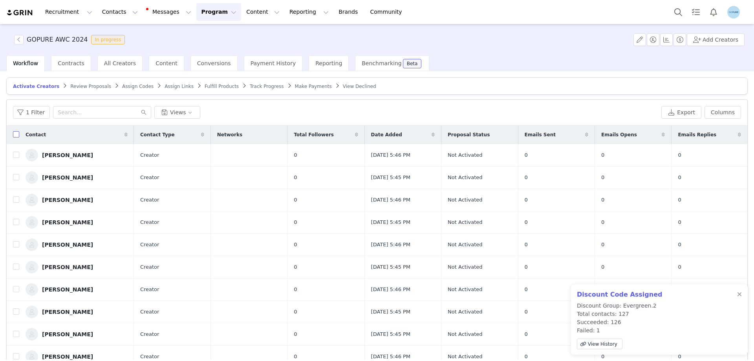
checkbox input "true"
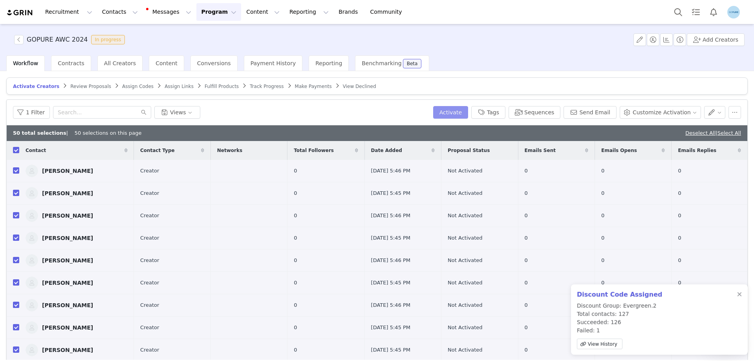
click at [465, 115] on button "Activate" at bounding box center [450, 112] width 35 height 13
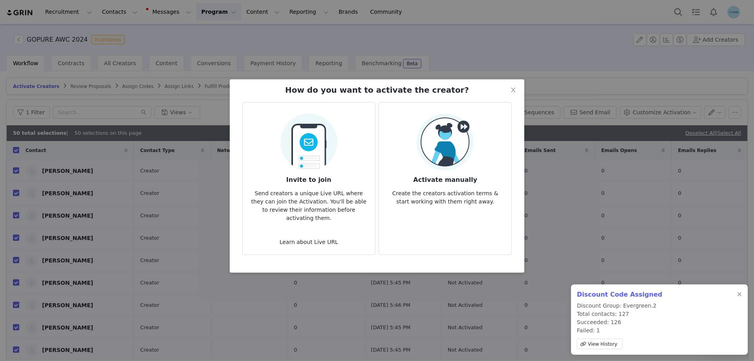
click at [474, 133] on div "Activate manually Create the creators activation terms & start working with the…" at bounding box center [445, 159] width 120 height 92
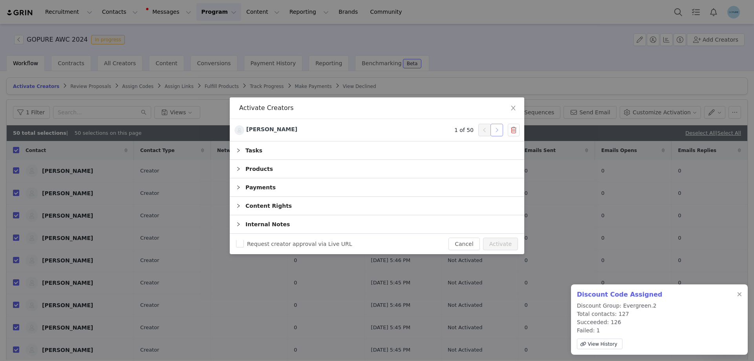
click at [500, 131] on button "button" at bounding box center [496, 130] width 13 height 13
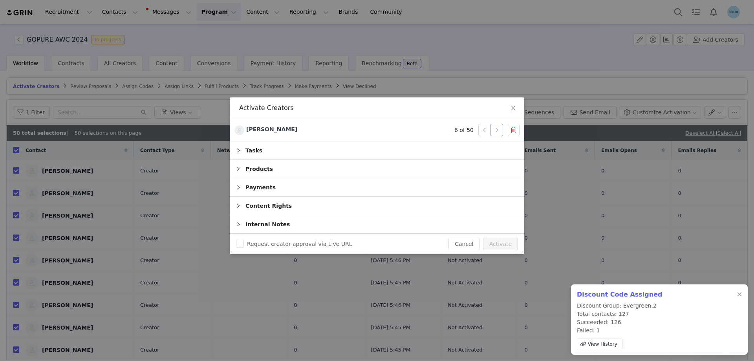
click at [500, 131] on button "button" at bounding box center [496, 130] width 13 height 13
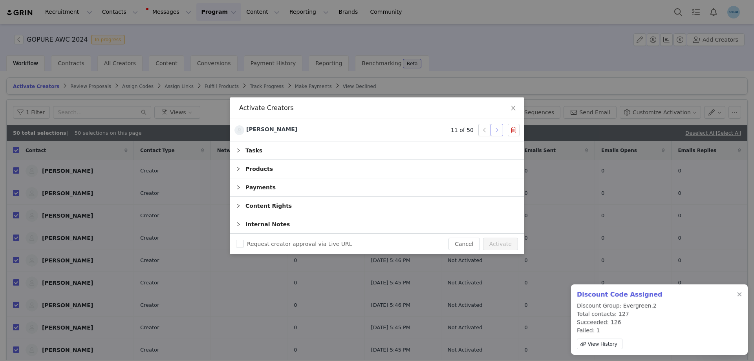
click at [500, 131] on button "button" at bounding box center [496, 130] width 13 height 13
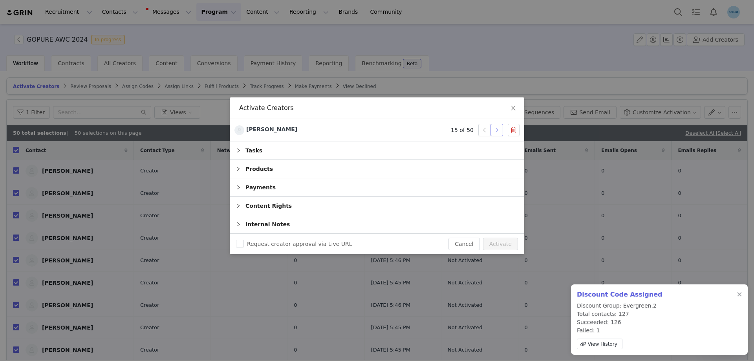
click at [500, 131] on button "button" at bounding box center [496, 130] width 13 height 13
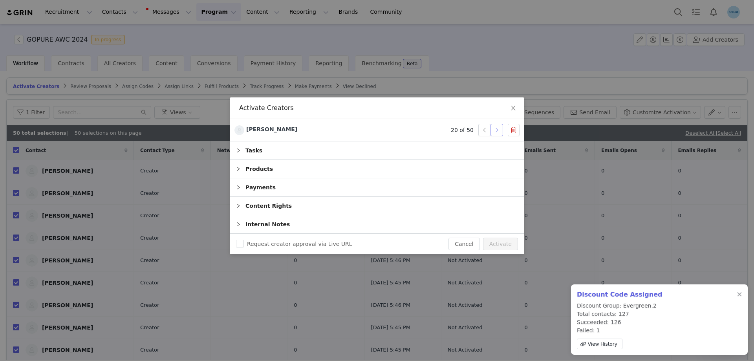
click at [500, 131] on button "button" at bounding box center [496, 130] width 13 height 13
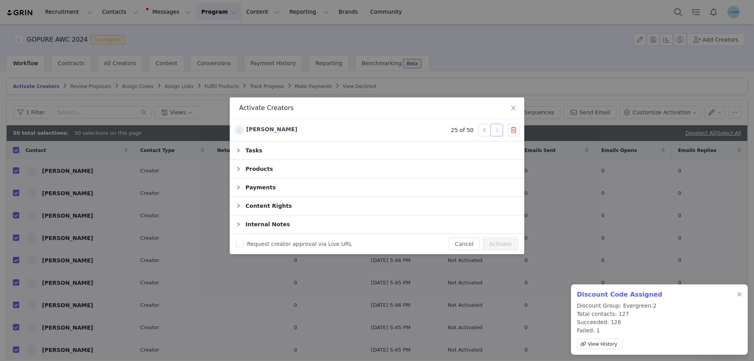
click at [500, 131] on button "button" at bounding box center [496, 130] width 13 height 13
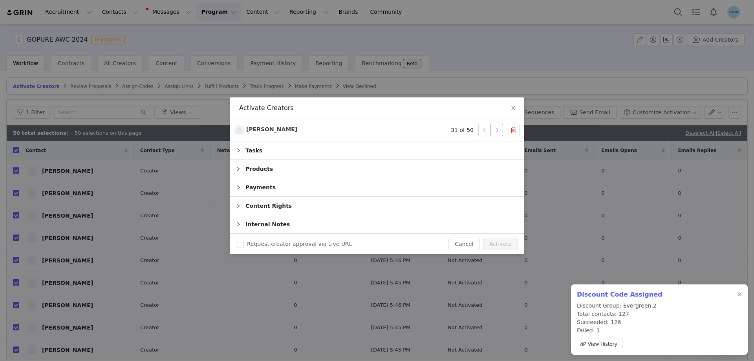
click at [500, 131] on button "button" at bounding box center [496, 130] width 13 height 13
click at [495, 130] on button "button" at bounding box center [496, 130] width 13 height 13
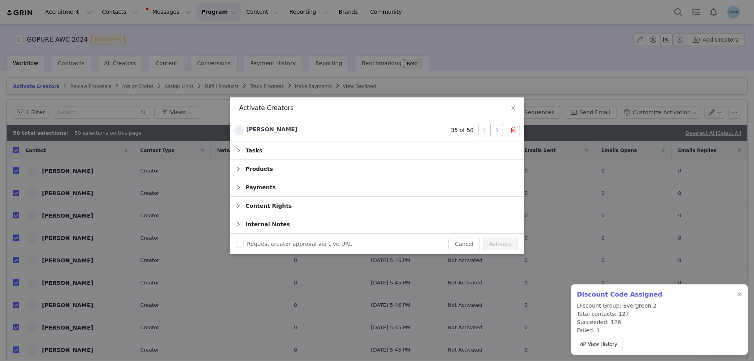
click at [495, 130] on button "button" at bounding box center [496, 130] width 13 height 13
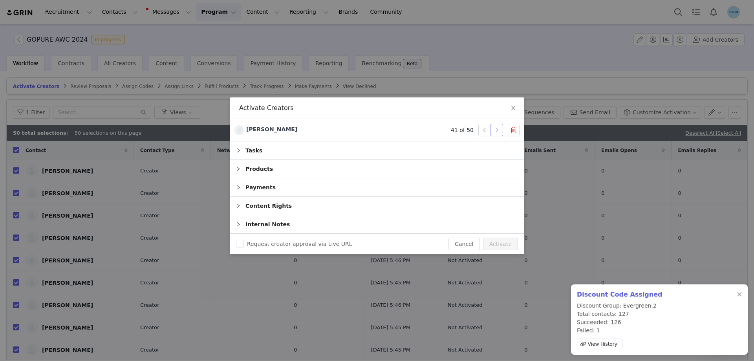
click at [495, 130] on button "button" at bounding box center [496, 130] width 13 height 13
click at [495, 129] on button "button" at bounding box center [496, 130] width 13 height 13
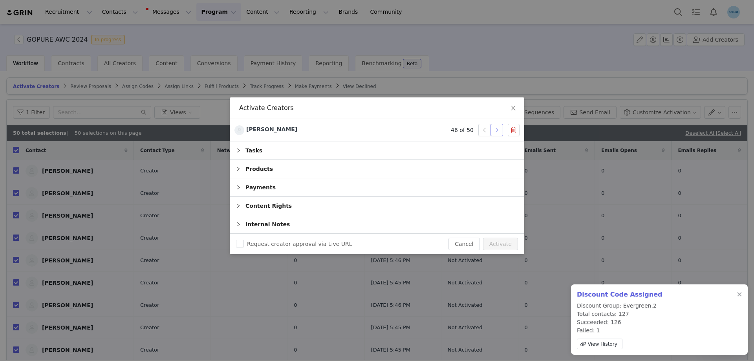
click at [495, 129] on button "button" at bounding box center [496, 130] width 13 height 13
click at [500, 248] on button "Activate" at bounding box center [500, 243] width 35 height 13
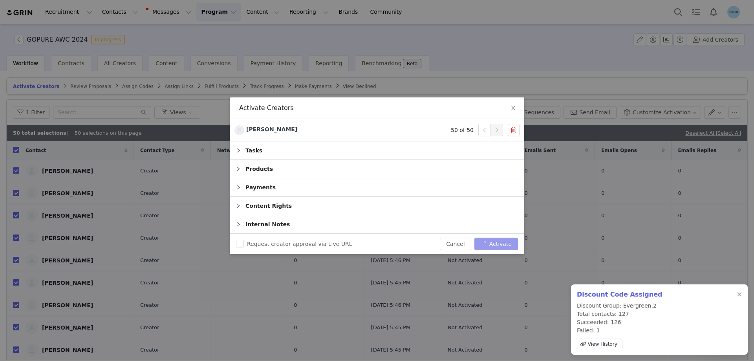
checkbox input "false"
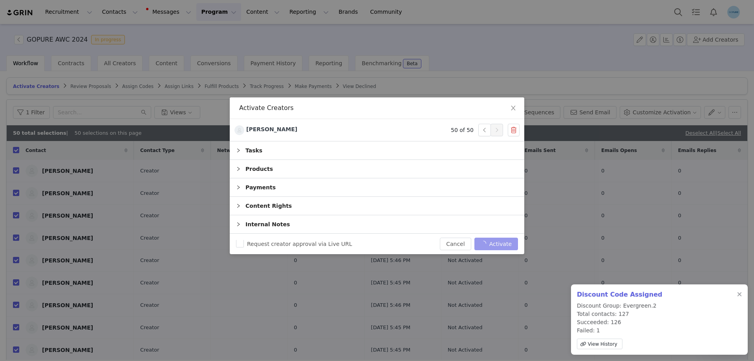
checkbox input "false"
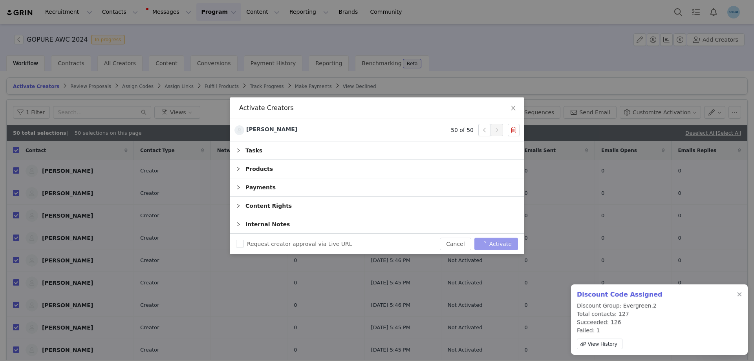
checkbox input "false"
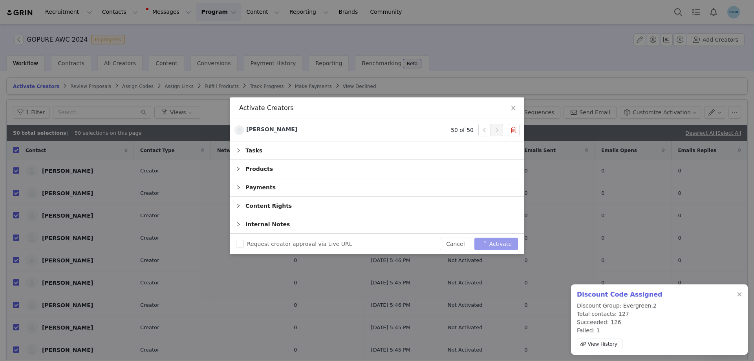
checkbox input "false"
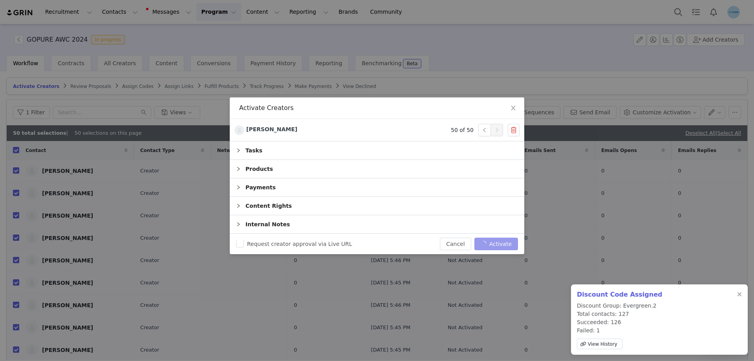
checkbox input "false"
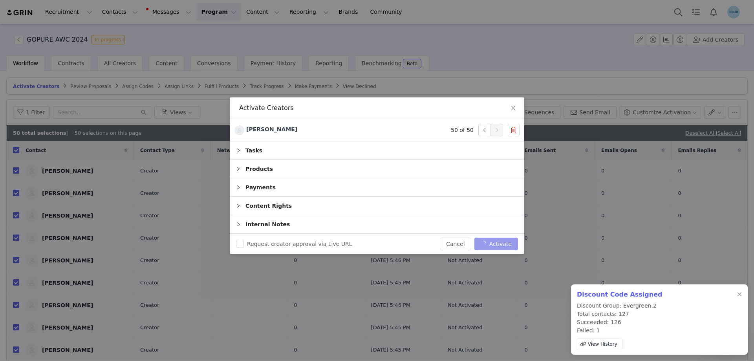
checkbox input "false"
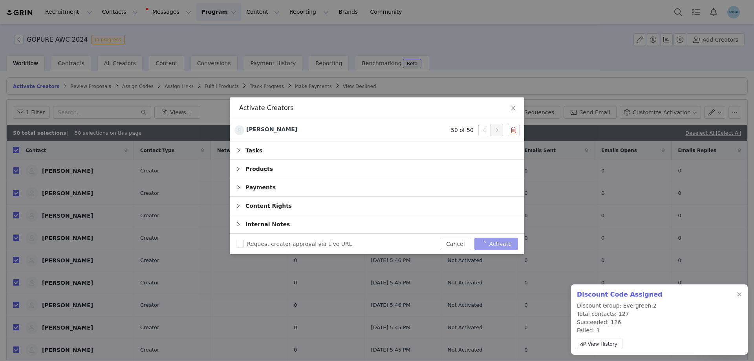
checkbox input "false"
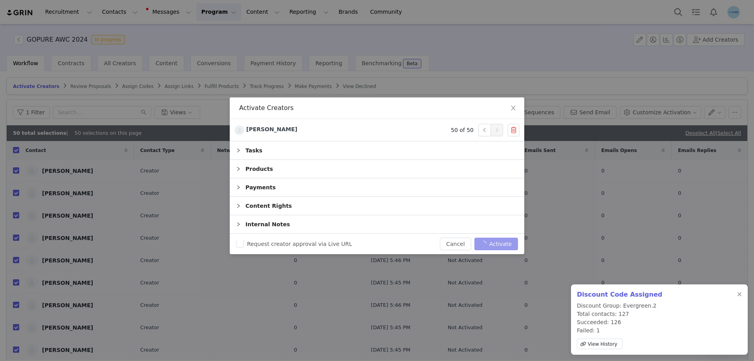
checkbox input "false"
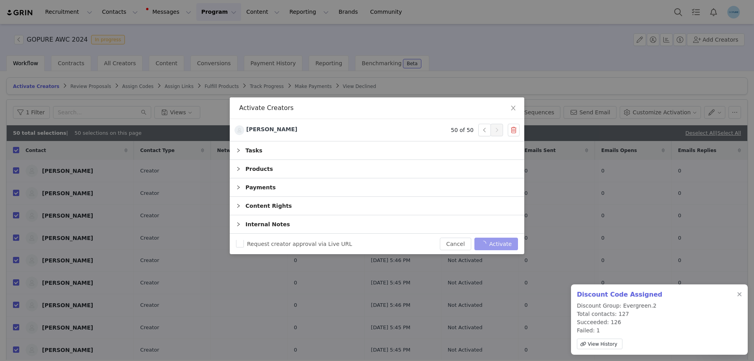
checkbox input "false"
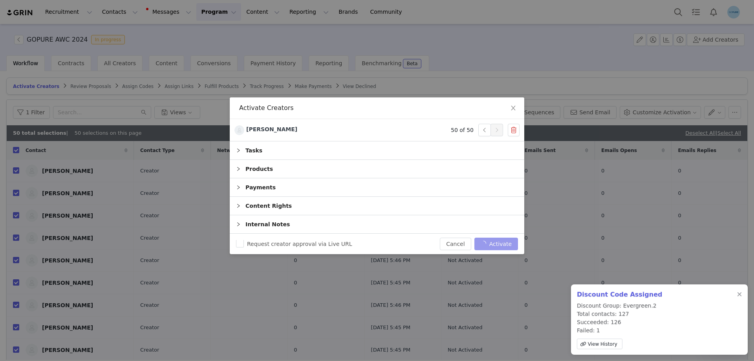
checkbox input "false"
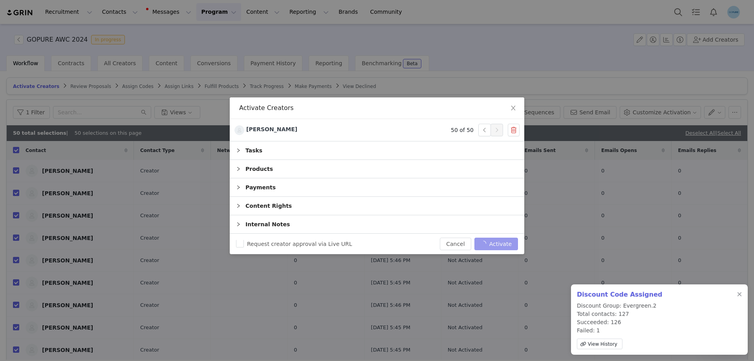
checkbox input "false"
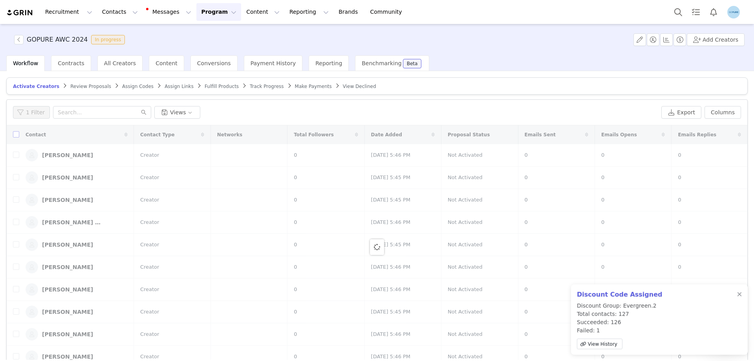
click at [17, 134] on div at bounding box center [377, 246] width 740 height 243
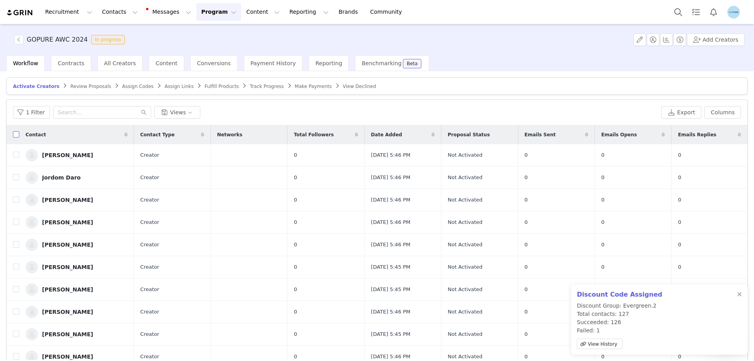
click at [15, 135] on input "checkbox" at bounding box center [16, 134] width 6 height 6
checkbox input "true"
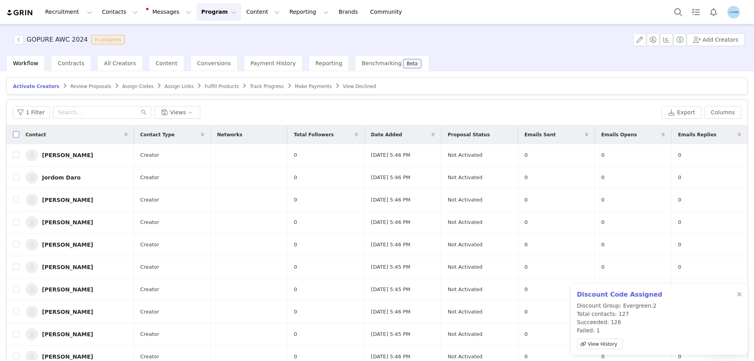
checkbox input "true"
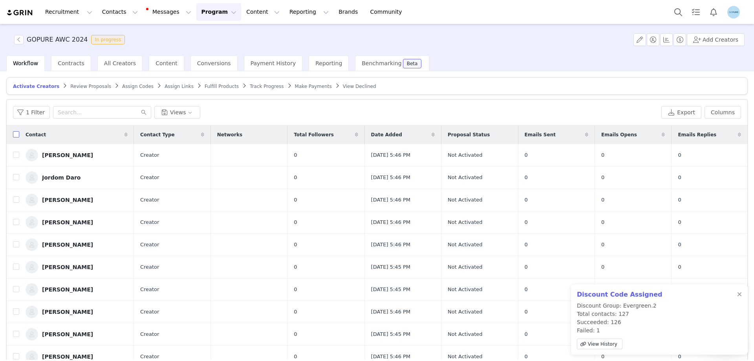
checkbox input "true"
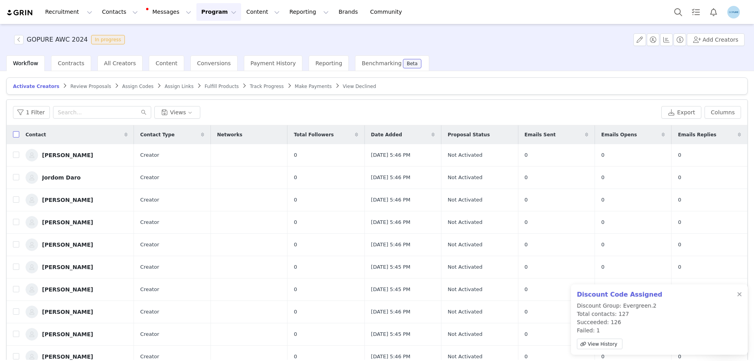
checkbox input "true"
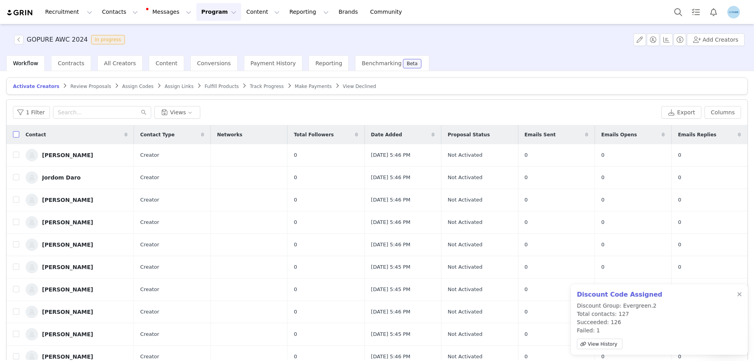
checkbox input "true"
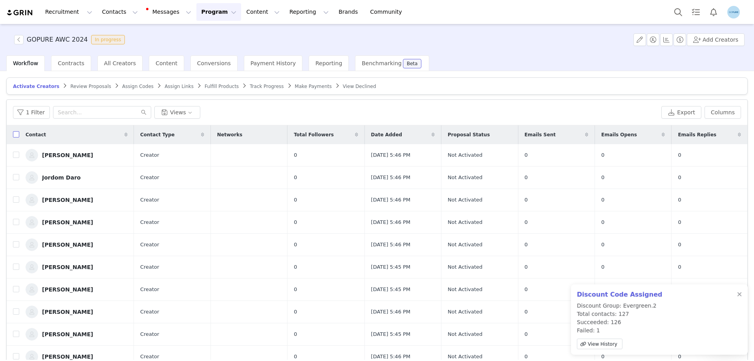
checkbox input "true"
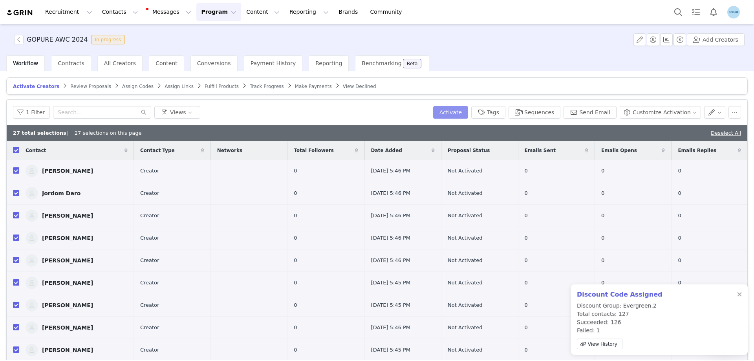
click at [463, 112] on button "Activate" at bounding box center [450, 112] width 35 height 13
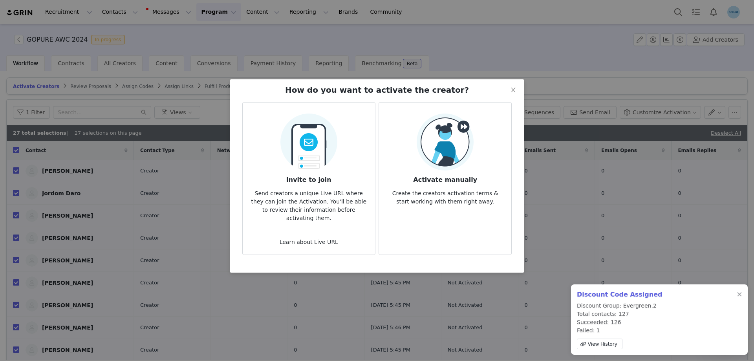
click at [453, 139] on img at bounding box center [444, 141] width 57 height 57
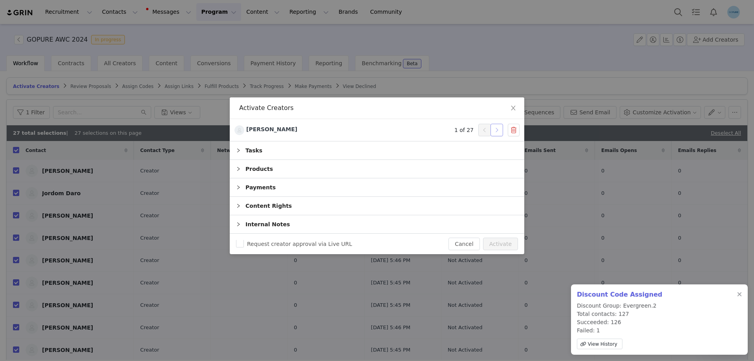
click at [494, 129] on button "button" at bounding box center [496, 130] width 13 height 13
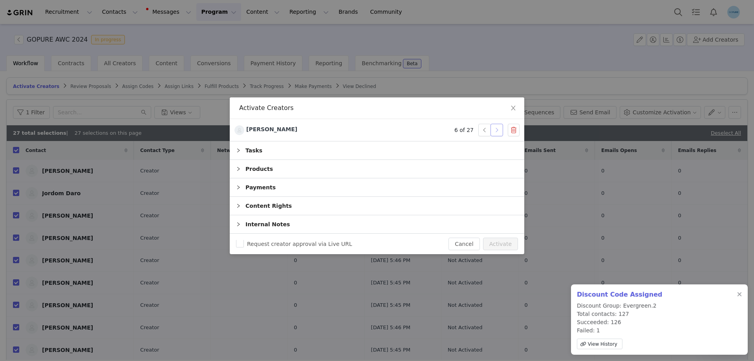
click at [494, 129] on button "button" at bounding box center [496, 130] width 13 height 13
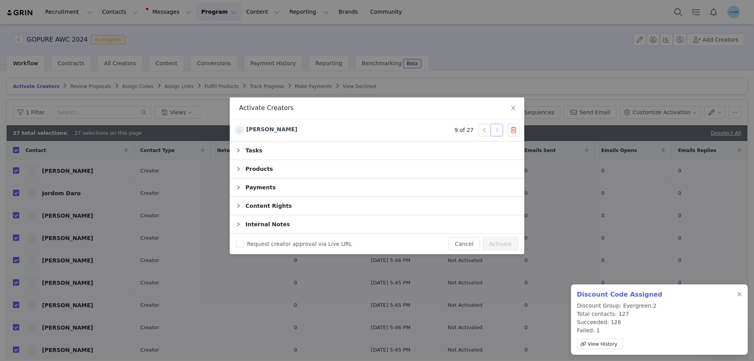
click at [494, 129] on button "button" at bounding box center [496, 130] width 13 height 13
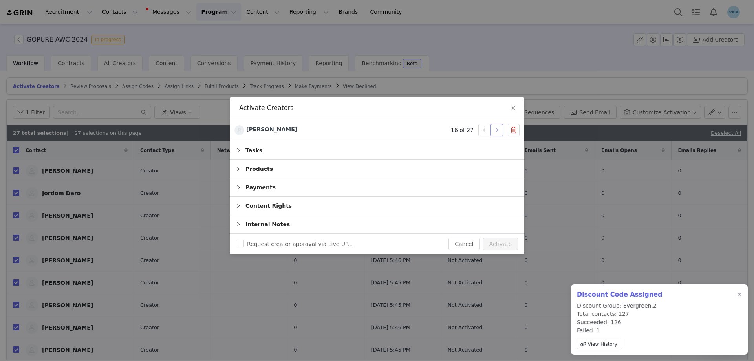
click at [494, 129] on button "button" at bounding box center [496, 130] width 13 height 13
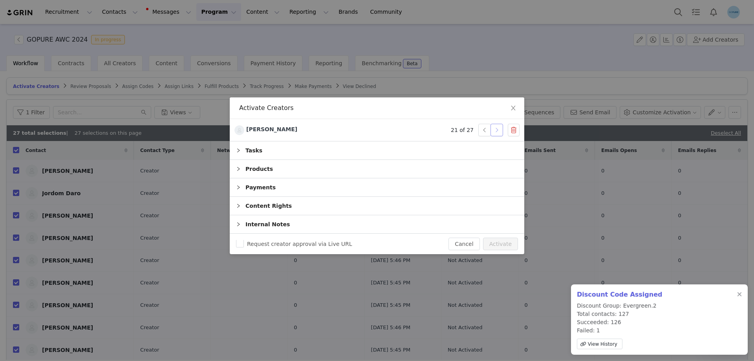
click at [494, 129] on button "button" at bounding box center [496, 130] width 13 height 13
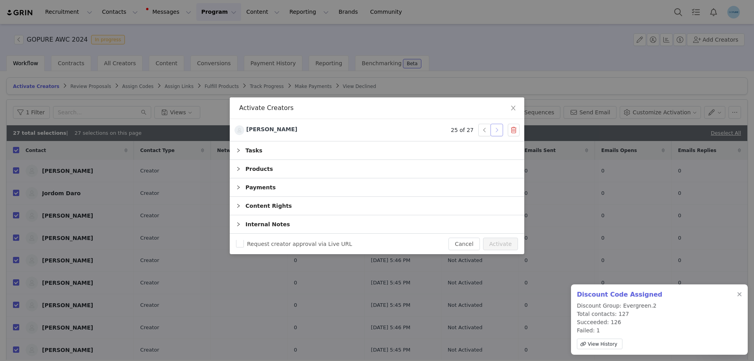
click at [494, 129] on button "button" at bounding box center [496, 130] width 13 height 13
click at [504, 246] on button "Activate" at bounding box center [500, 243] width 35 height 13
checkbox input "false"
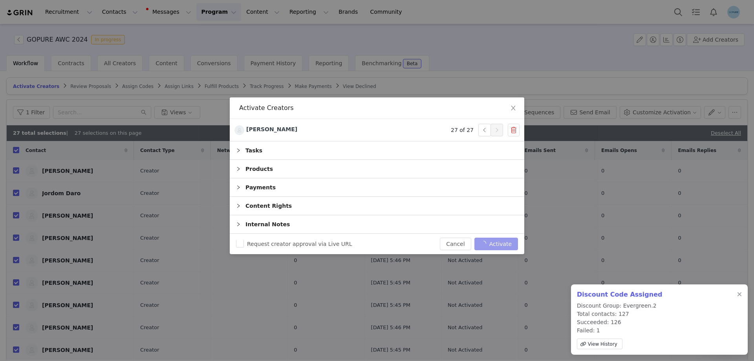
checkbox input "false"
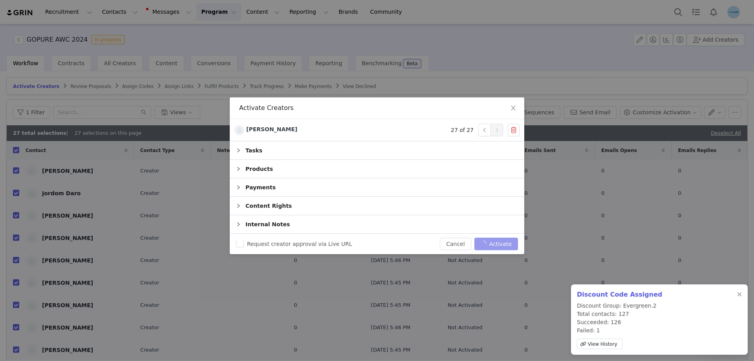
checkbox input "false"
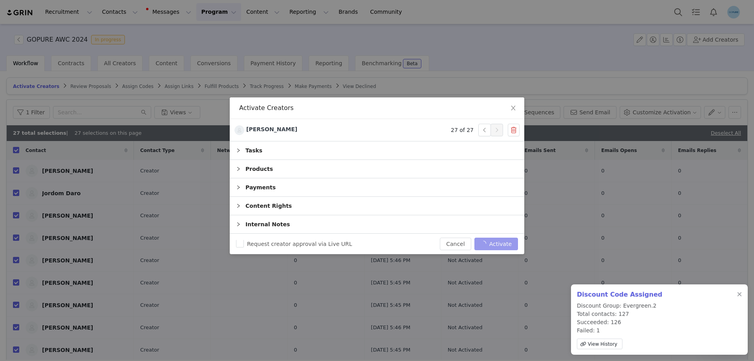
checkbox input "false"
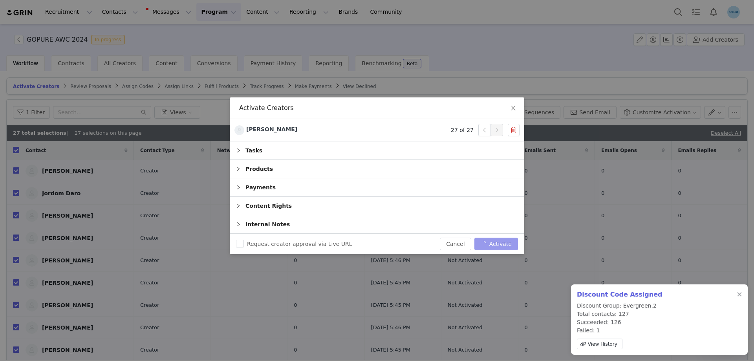
checkbox input "false"
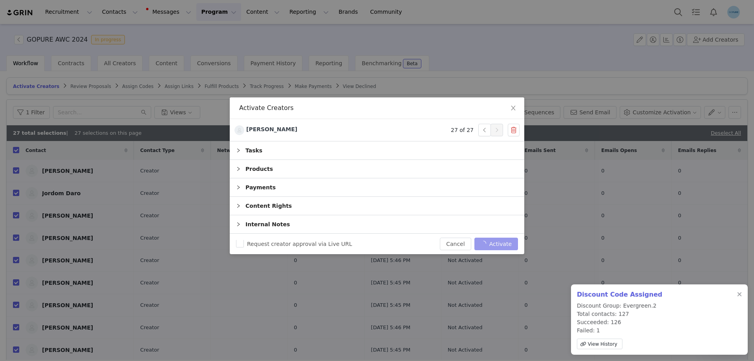
checkbox input "false"
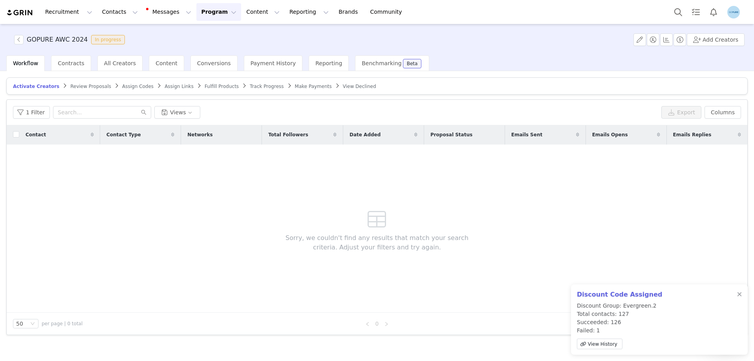
click at [167, 88] on span "Assign Links" at bounding box center [178, 86] width 29 height 5
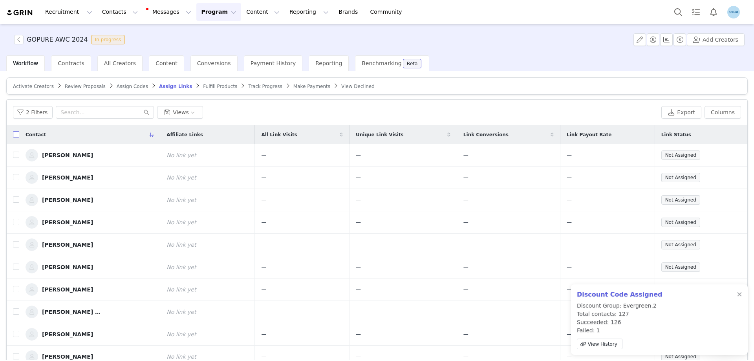
click at [15, 134] on input "checkbox" at bounding box center [16, 134] width 6 height 6
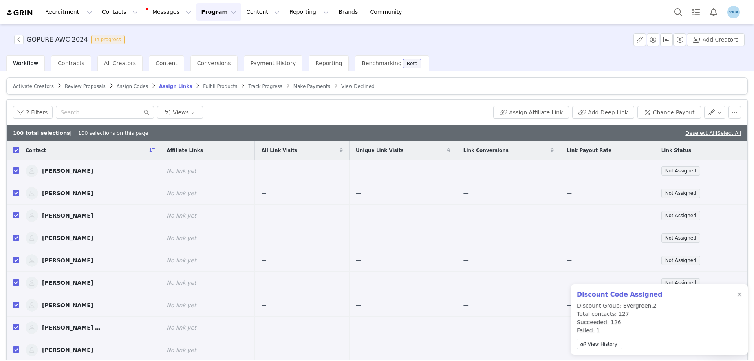
checkbox input "true"
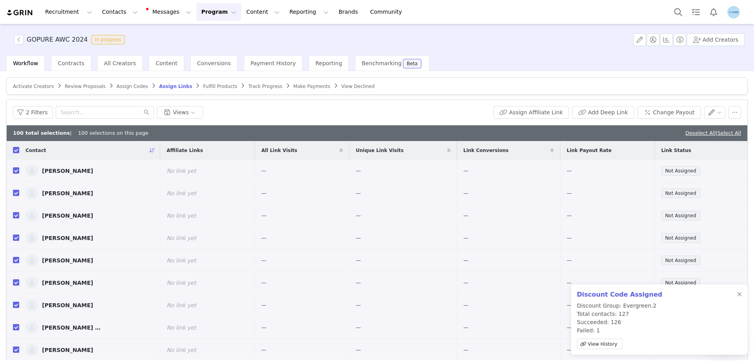
checkbox input "true"
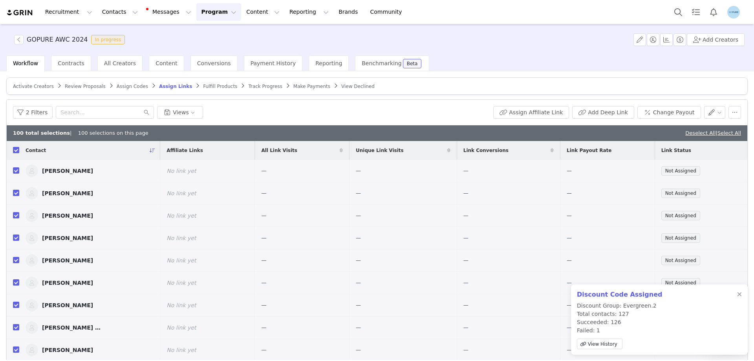
checkbox input "true"
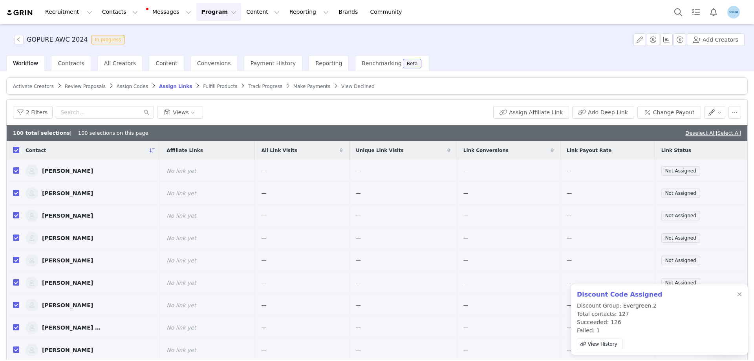
checkbox input "true"
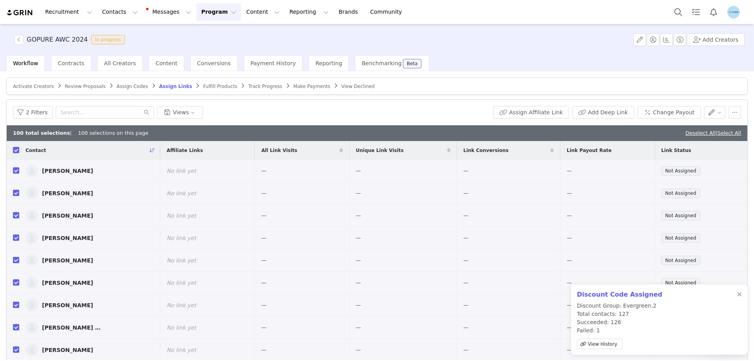
checkbox input "true"
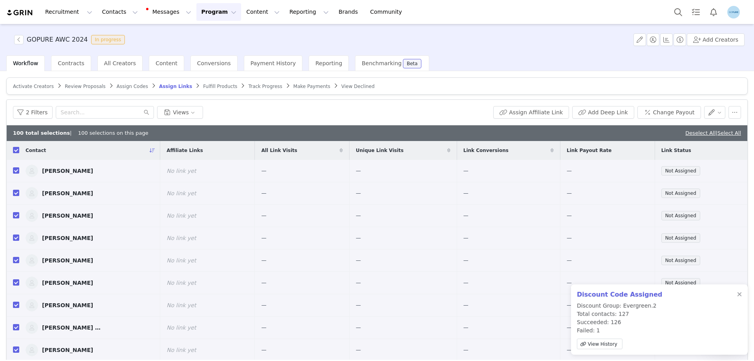
checkbox input "true"
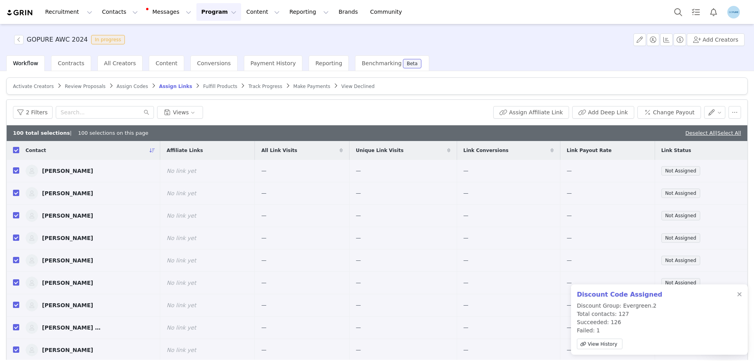
checkbox input "true"
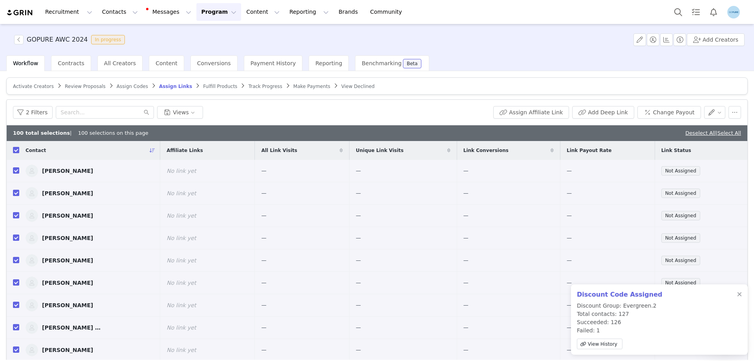
checkbox input "true"
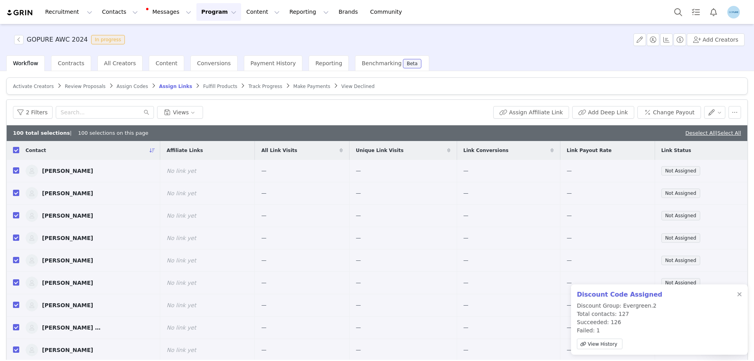
checkbox input "true"
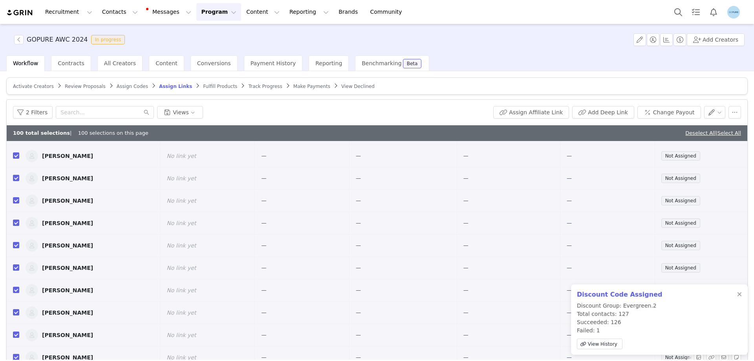
scroll to position [37, 0]
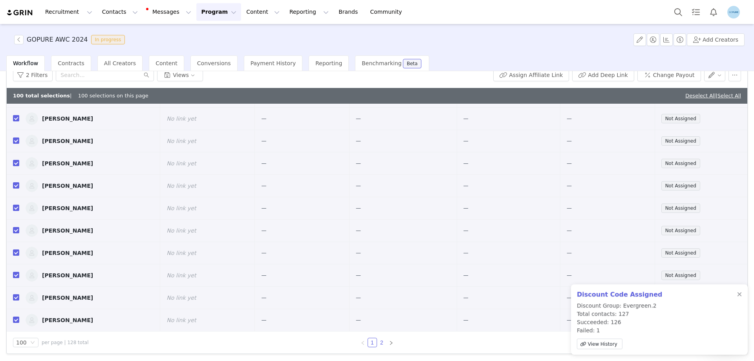
click at [379, 343] on link "2" at bounding box center [381, 342] width 9 height 9
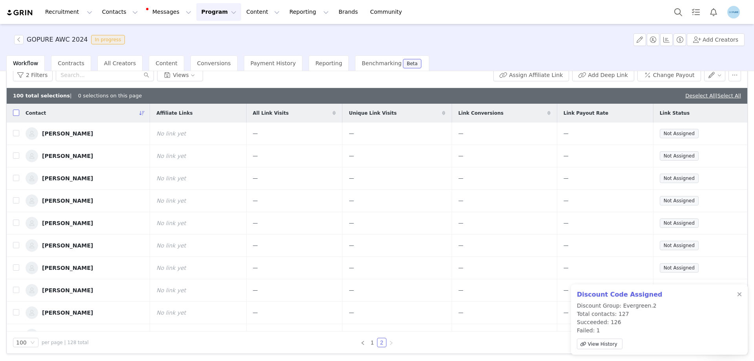
click at [16, 115] on input "checkbox" at bounding box center [16, 112] width 6 height 6
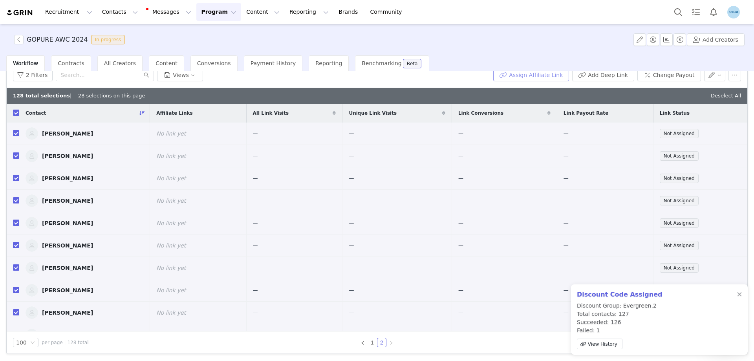
click at [546, 75] on button "Assign Affiliate Link" at bounding box center [531, 75] width 76 height 13
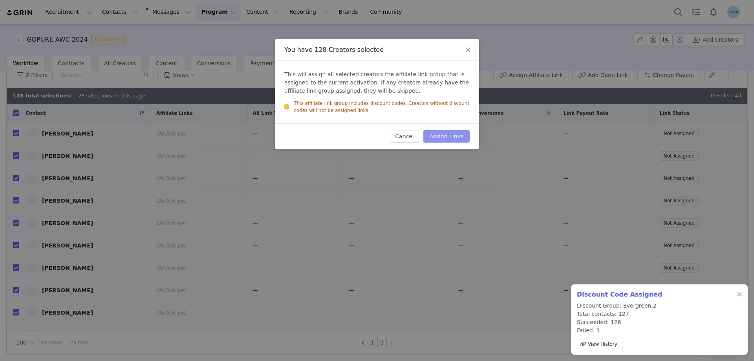
click at [449, 138] on button "Assign Links" at bounding box center [446, 136] width 46 height 13
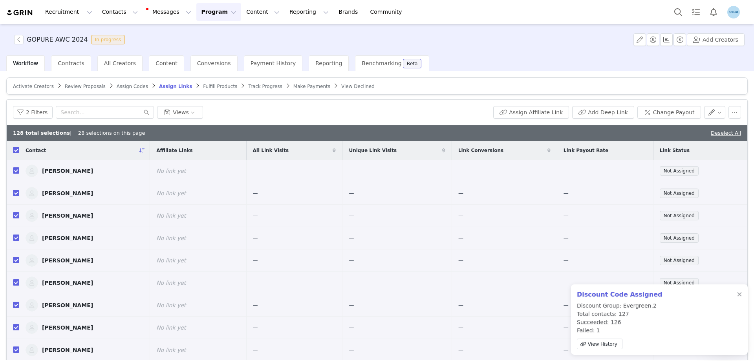
click at [34, 88] on span "Activate Creators" at bounding box center [33, 86] width 41 height 5
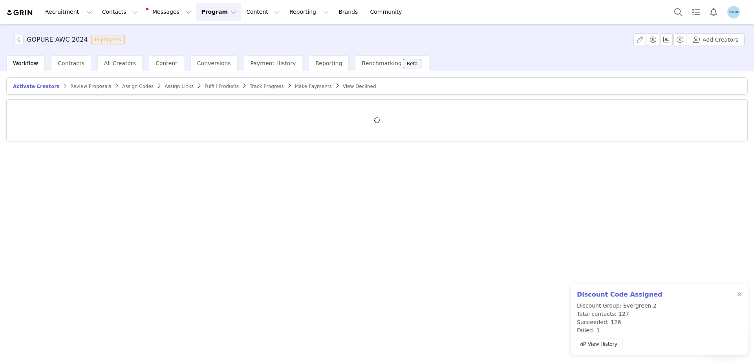
click at [164, 88] on span "Assign Links" at bounding box center [178, 86] width 29 height 5
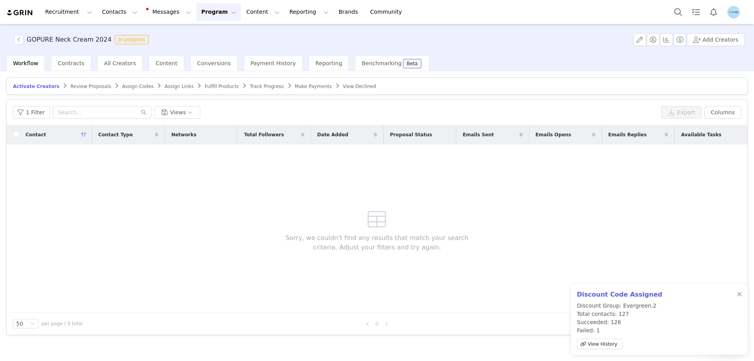
click at [164, 86] on span "Assign Links" at bounding box center [178, 86] width 29 height 5
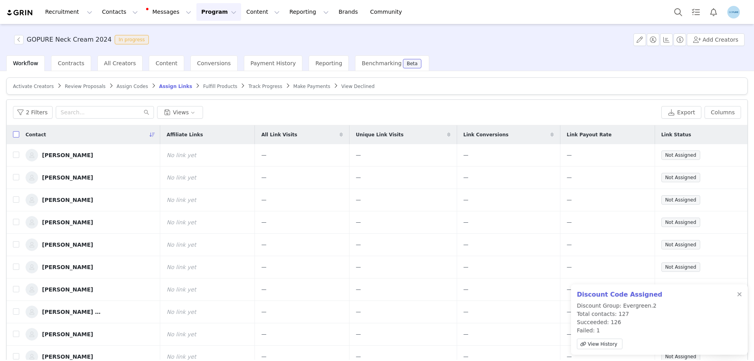
click at [16, 134] on input "checkbox" at bounding box center [16, 134] width 6 height 6
checkbox input "true"
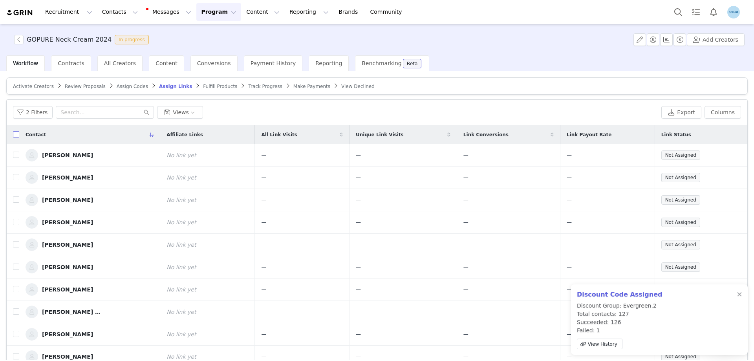
checkbox input "true"
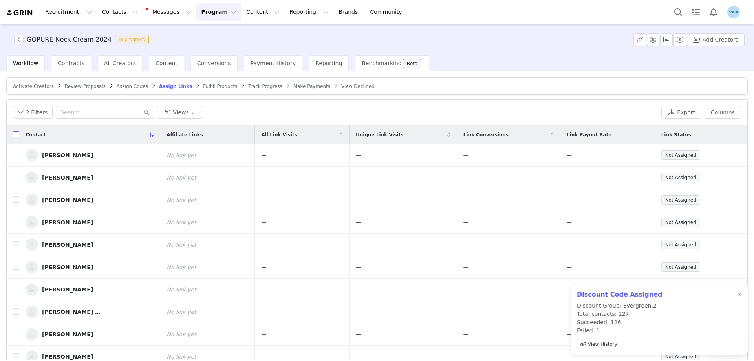
checkbox input "true"
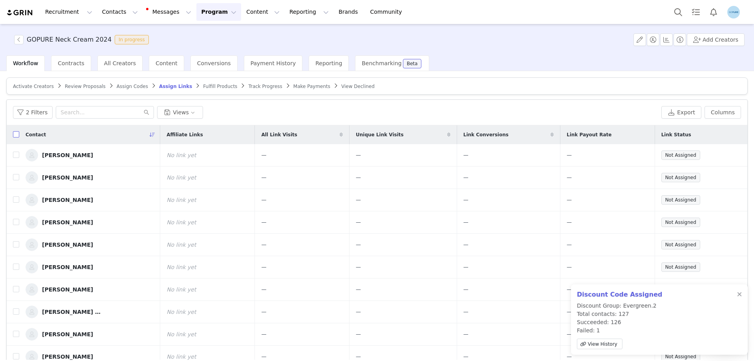
checkbox input "true"
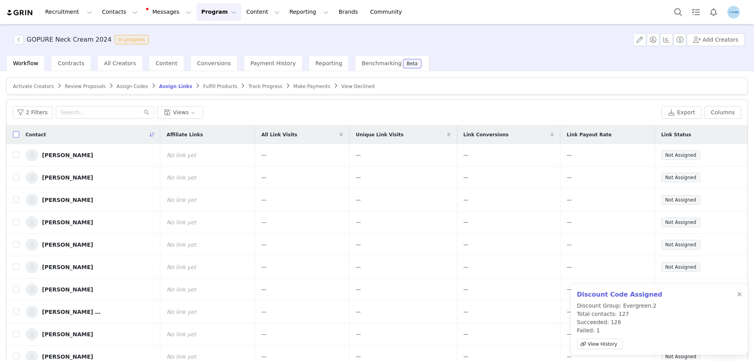
checkbox input "true"
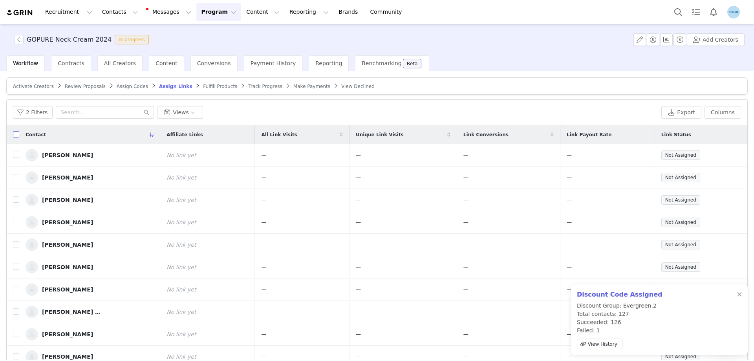
checkbox input "true"
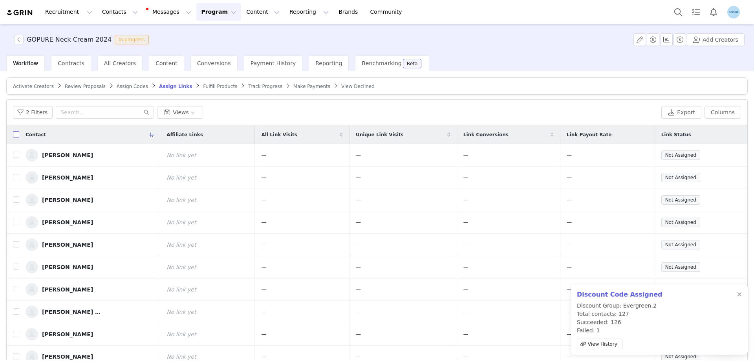
checkbox input "true"
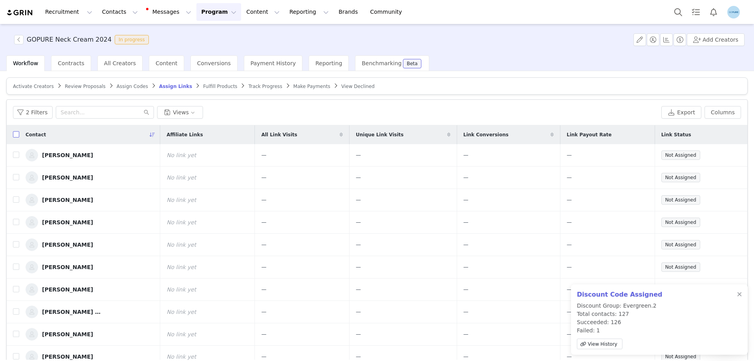
checkbox input "true"
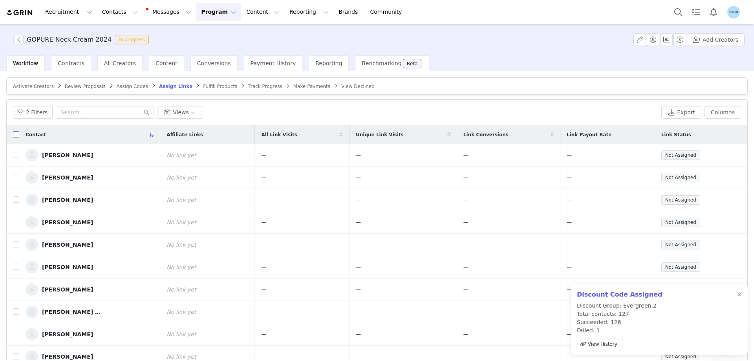
checkbox input "true"
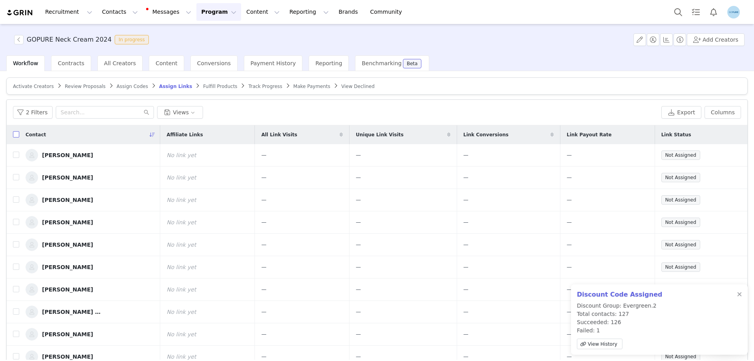
checkbox input "true"
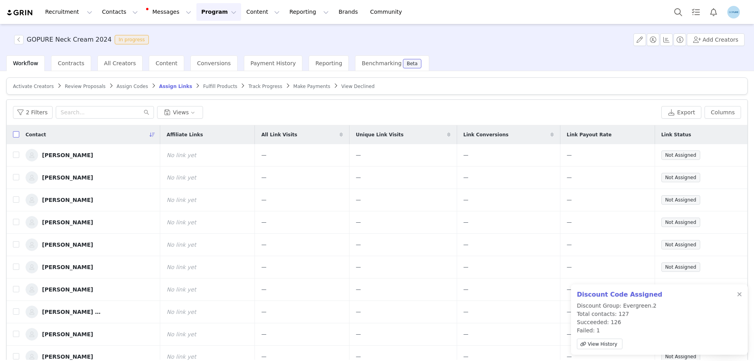
checkbox input "true"
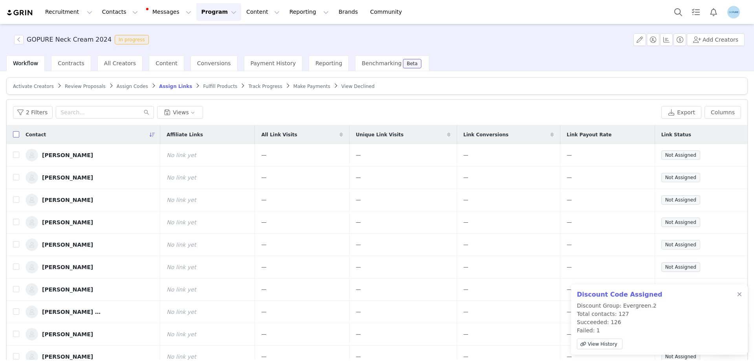
checkbox input "true"
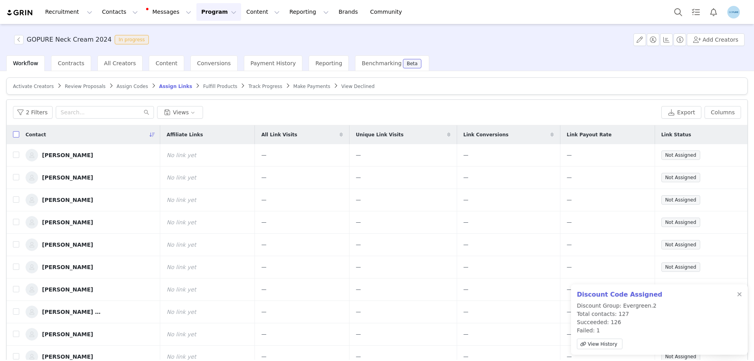
checkbox input "true"
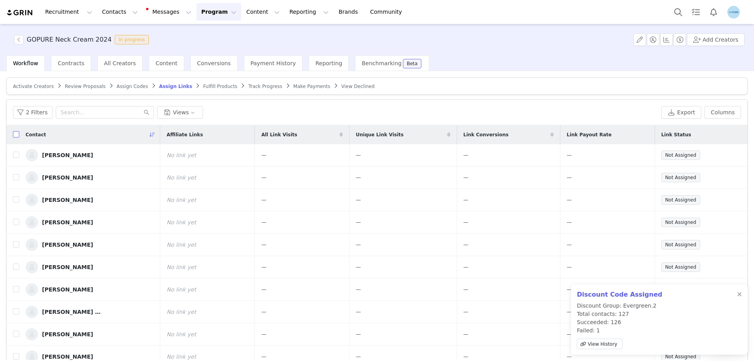
checkbox input "true"
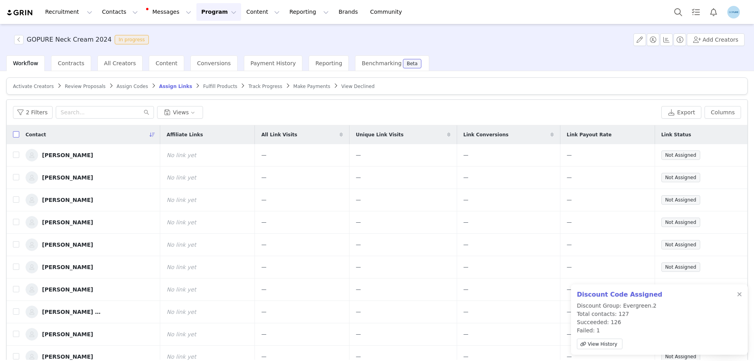
checkbox input "true"
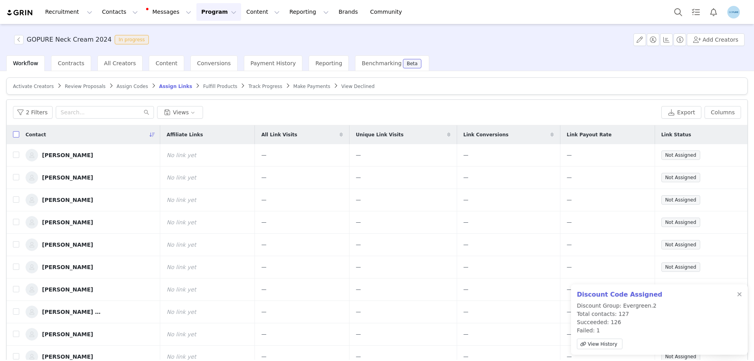
checkbox input "true"
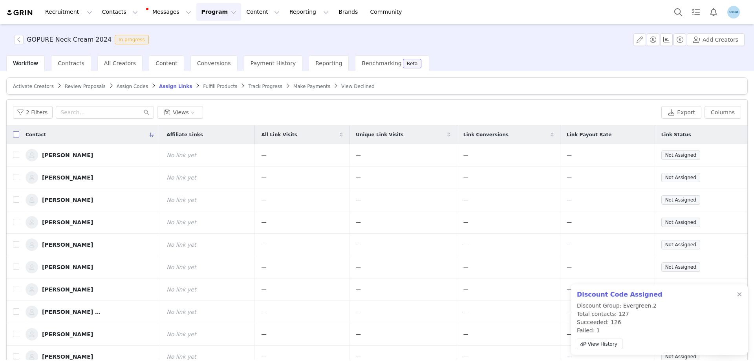
checkbox input "true"
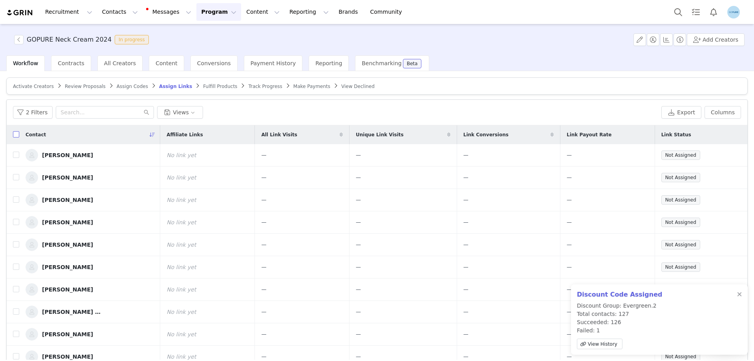
checkbox input "true"
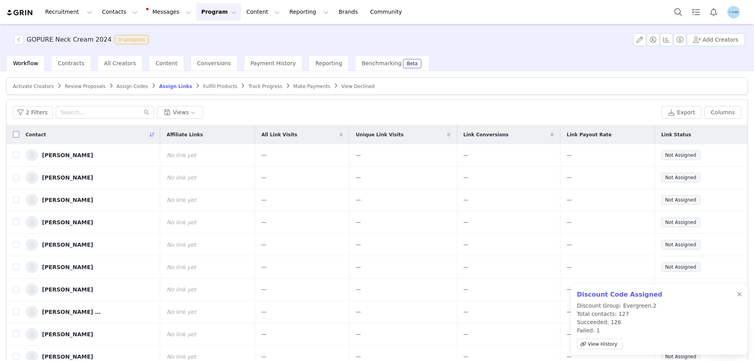
checkbox input "true"
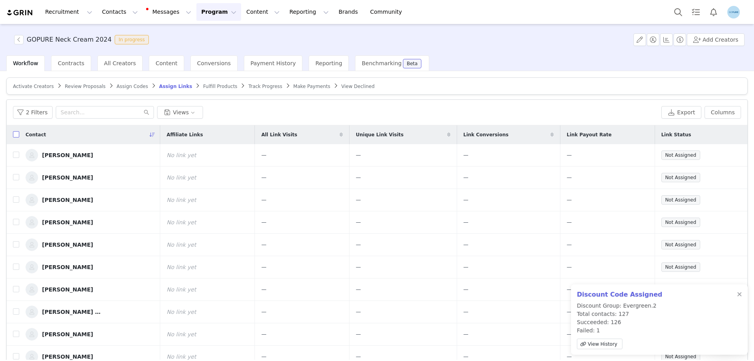
checkbox input "true"
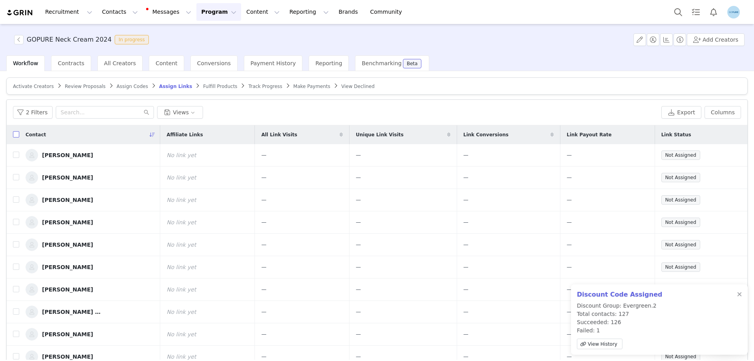
checkbox input "true"
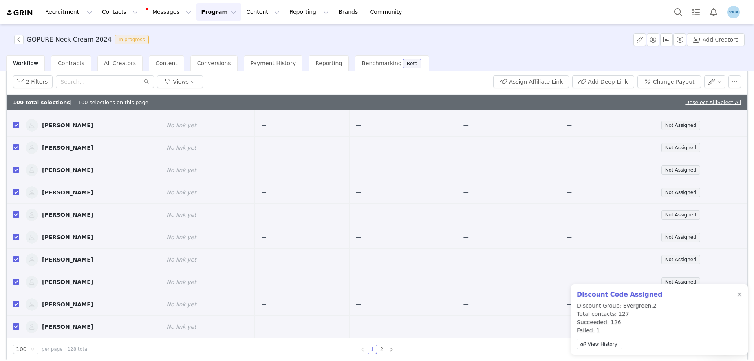
scroll to position [37, 0]
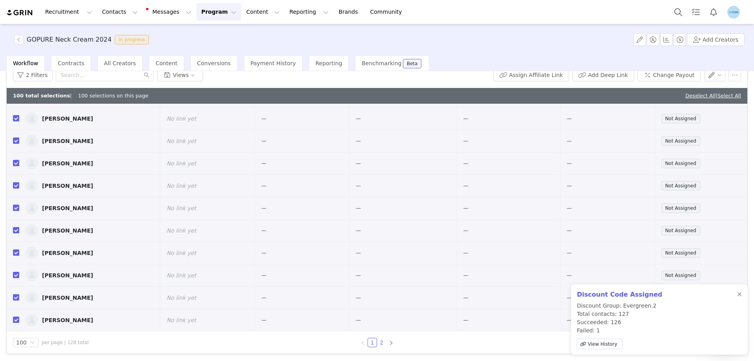
click at [378, 343] on link "2" at bounding box center [381, 342] width 9 height 9
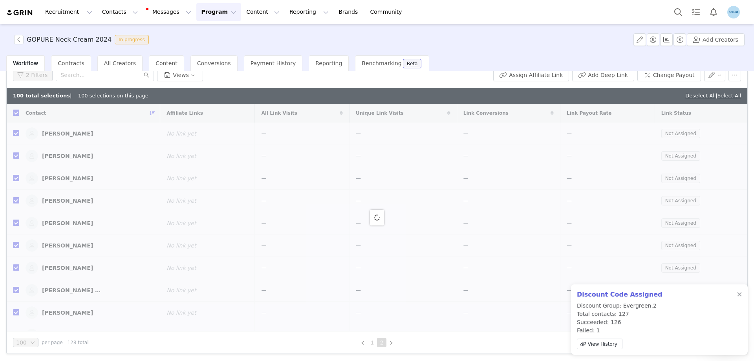
checkbox input "false"
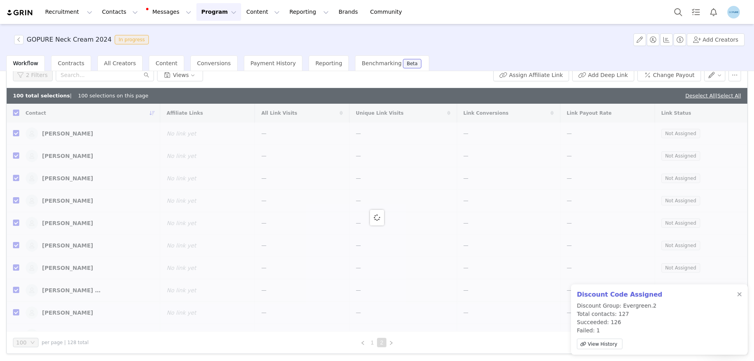
checkbox input "false"
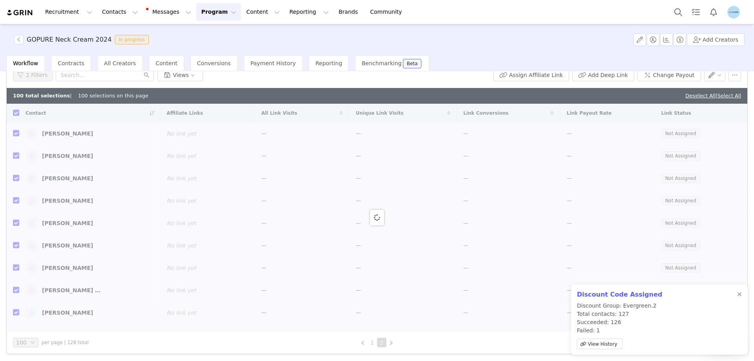
checkbox input "false"
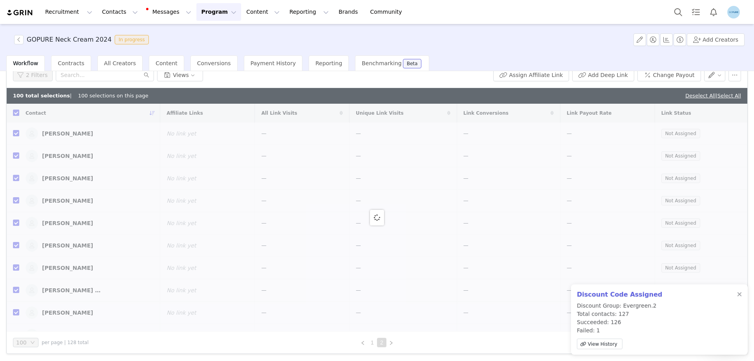
checkbox input "false"
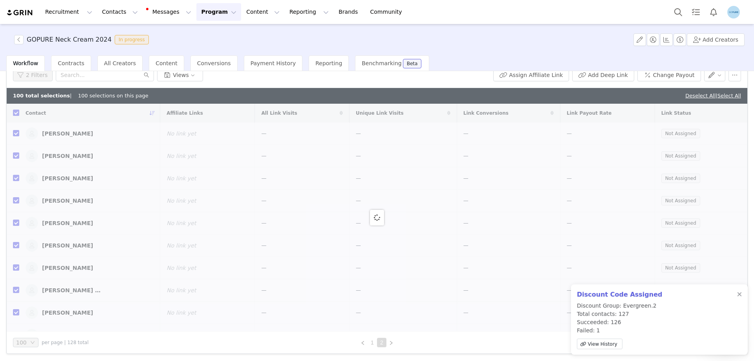
checkbox input "false"
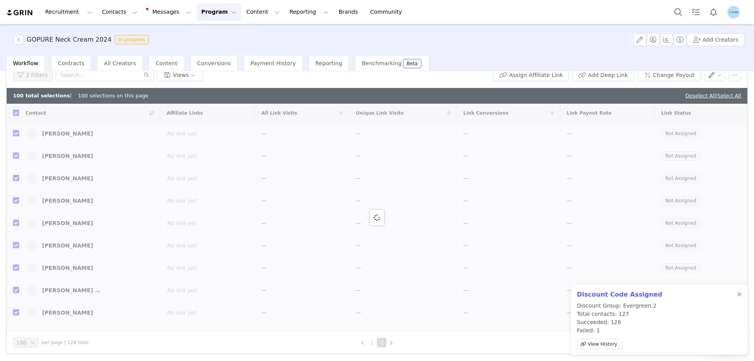
checkbox input "false"
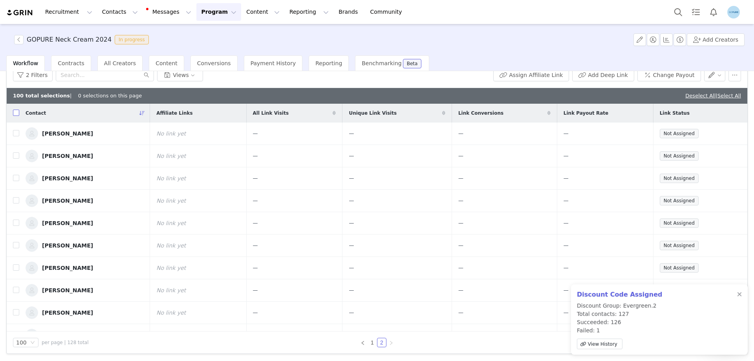
click at [18, 112] on input "checkbox" at bounding box center [16, 112] width 6 height 6
checkbox input "true"
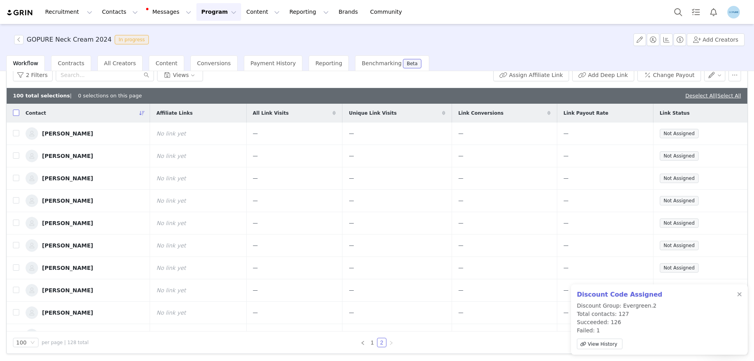
checkbox input "true"
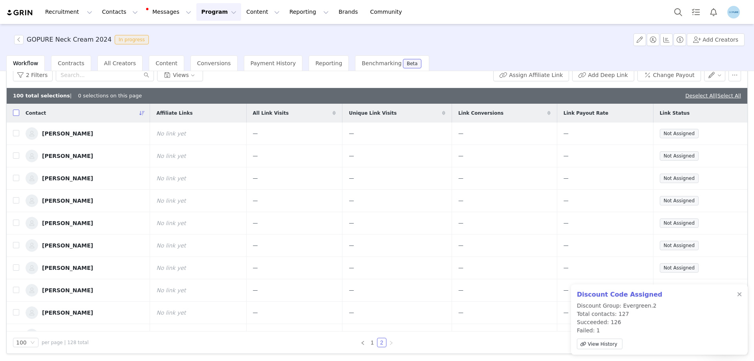
checkbox input "true"
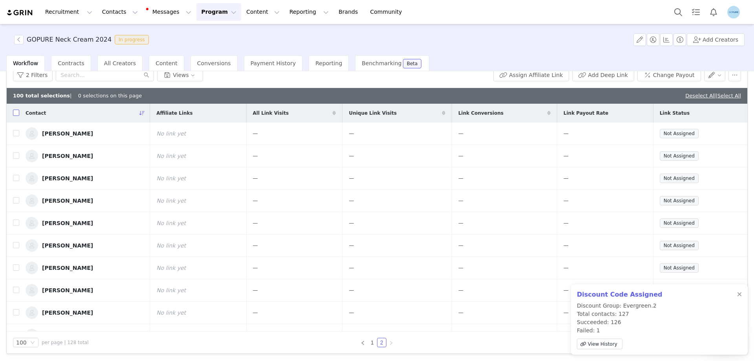
checkbox input "true"
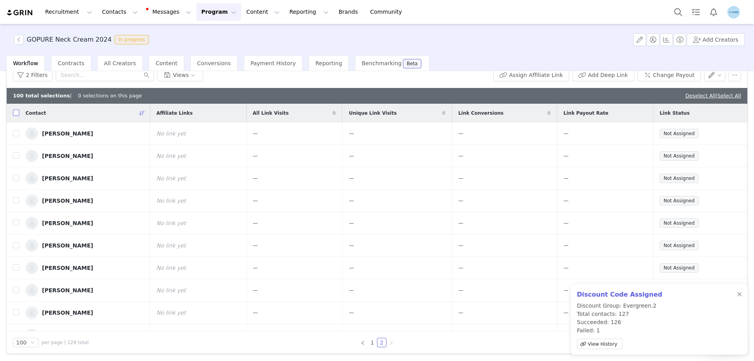
checkbox input "true"
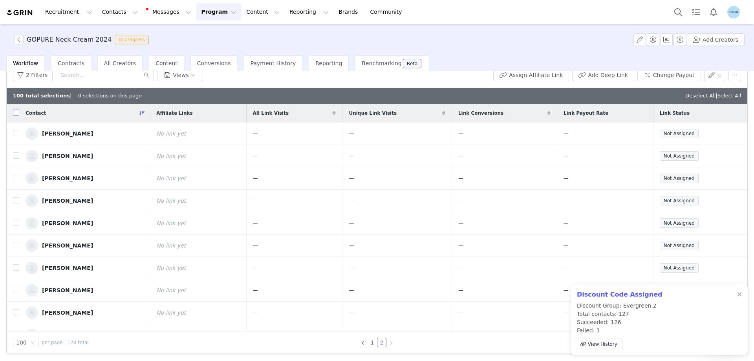
checkbox input "true"
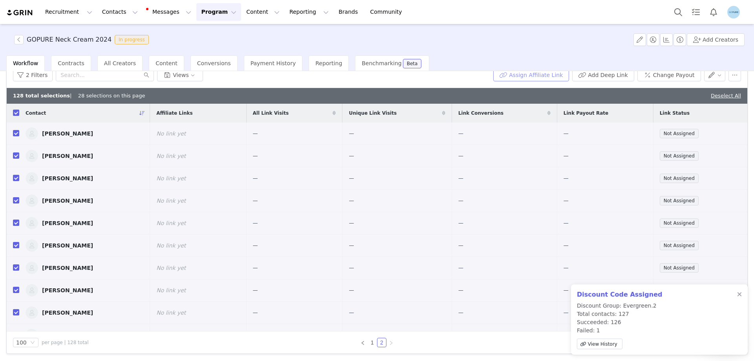
click at [531, 77] on button "Assign Affiliate Link" at bounding box center [531, 75] width 76 height 13
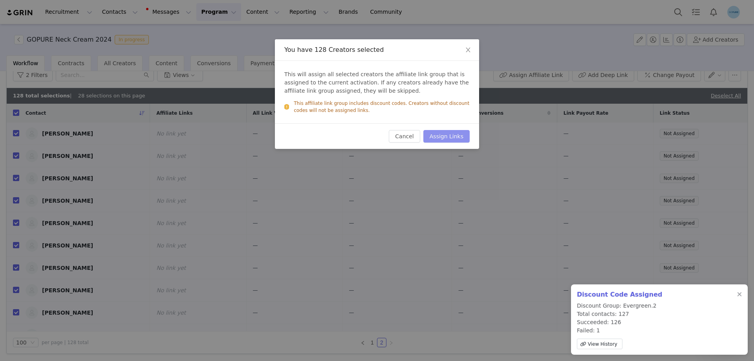
click at [447, 135] on button "Assign Links" at bounding box center [446, 136] width 46 height 13
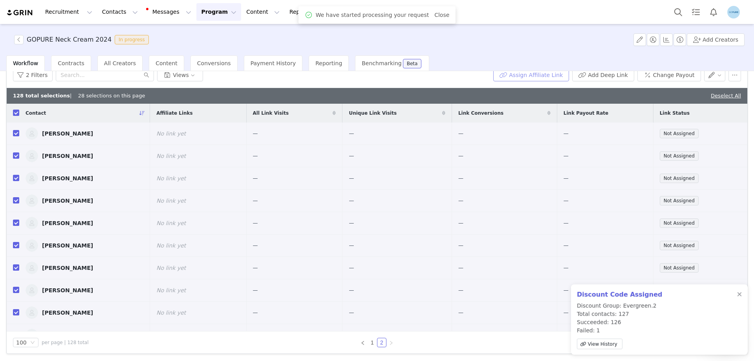
scroll to position [35, 0]
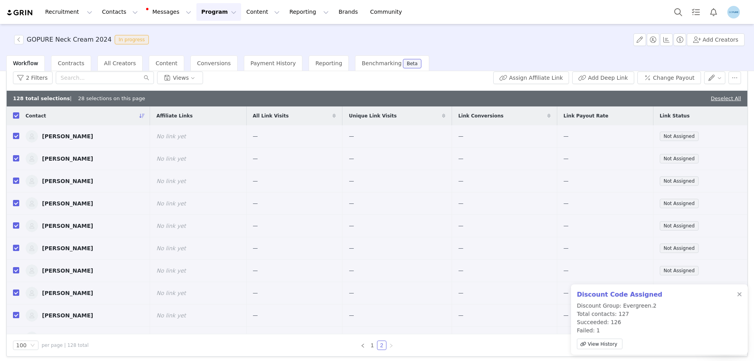
click at [25, 64] on span "Workflow" at bounding box center [25, 63] width 25 height 6
click at [535, 77] on button "Assign Affiliate Link" at bounding box center [531, 77] width 76 height 13
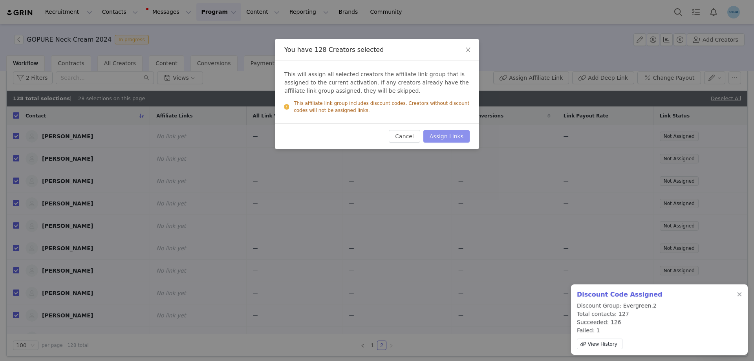
click at [448, 136] on button "Assign Links" at bounding box center [446, 136] width 46 height 13
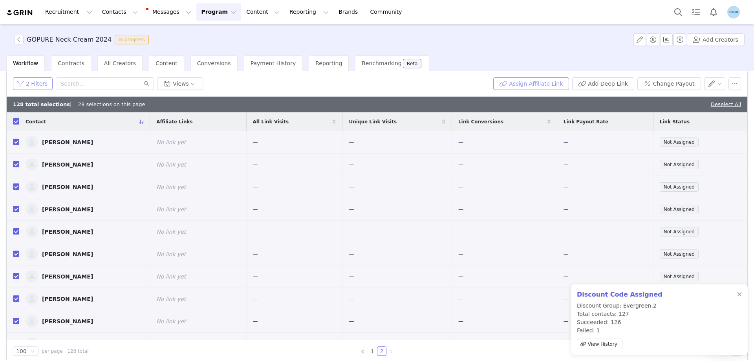
scroll to position [0, 0]
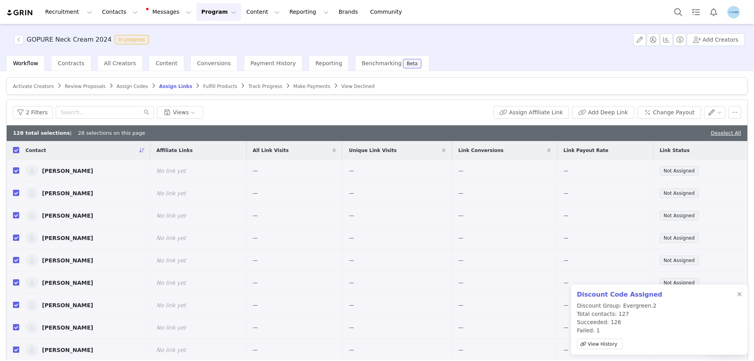
click at [35, 87] on span "Activate Creators" at bounding box center [33, 86] width 41 height 5
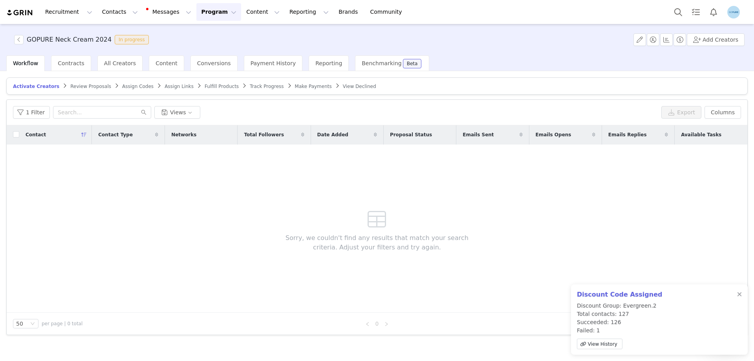
click at [164, 85] on span "Assign Links" at bounding box center [178, 86] width 29 height 5
